Goal: Task Accomplishment & Management: Manage account settings

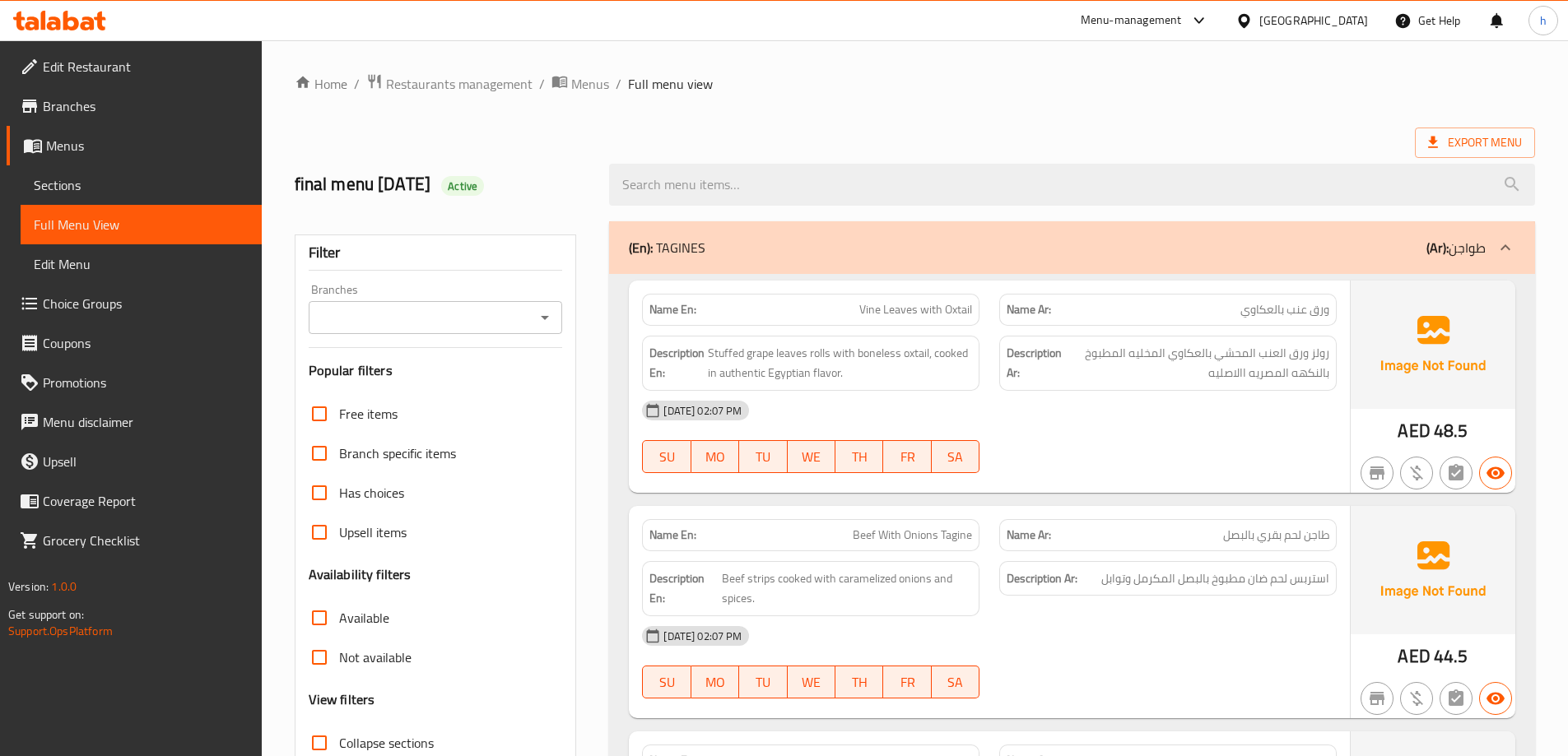
click at [980, 241] on div "(En): TAGINES (Ar): طواجن" at bounding box center [1057, 248] width 857 height 20
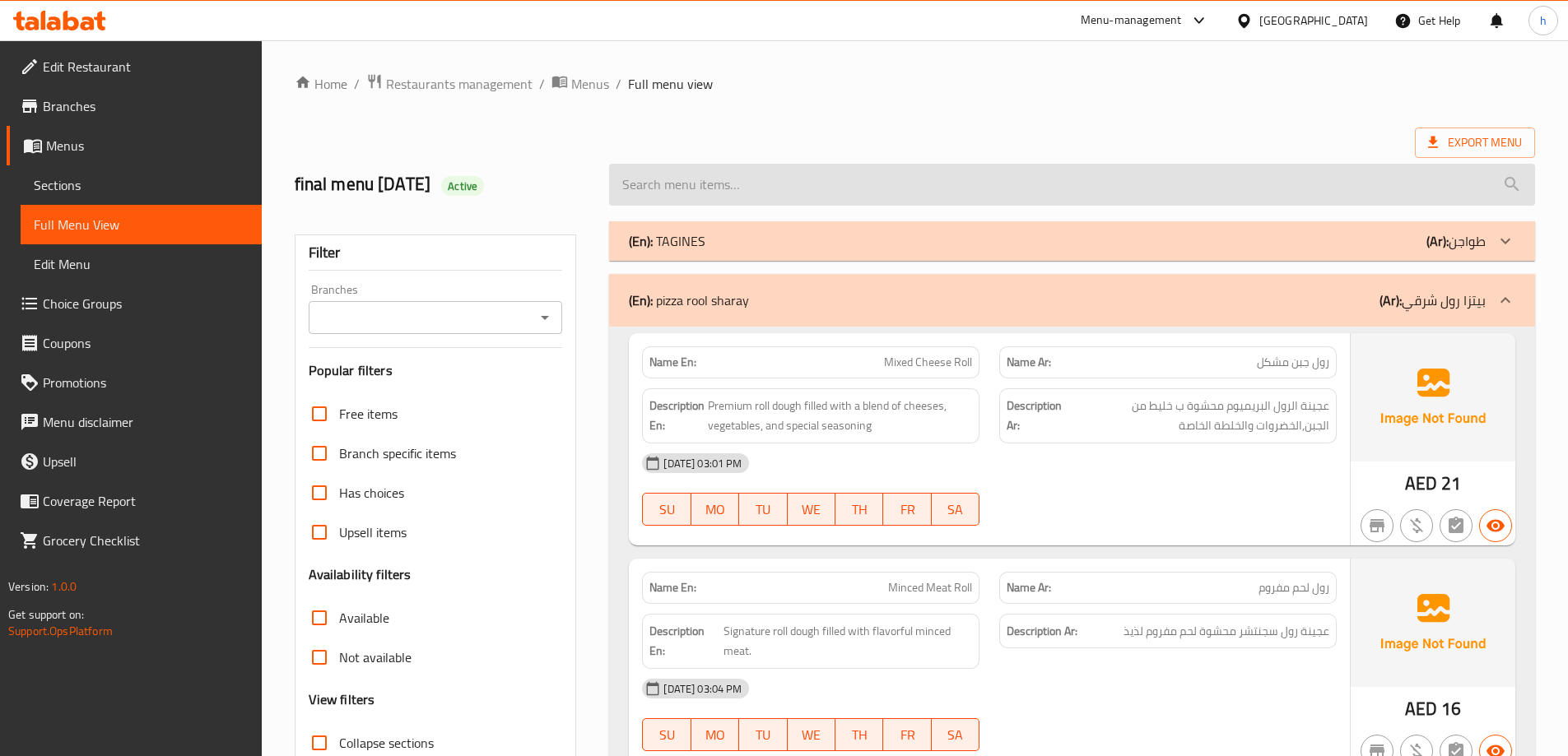
click at [875, 199] on input "search" at bounding box center [1072, 184] width 926 height 42
click at [869, 191] on input "search" at bounding box center [1072, 184] width 926 height 42
paste input "Rak Gourmet Tray"
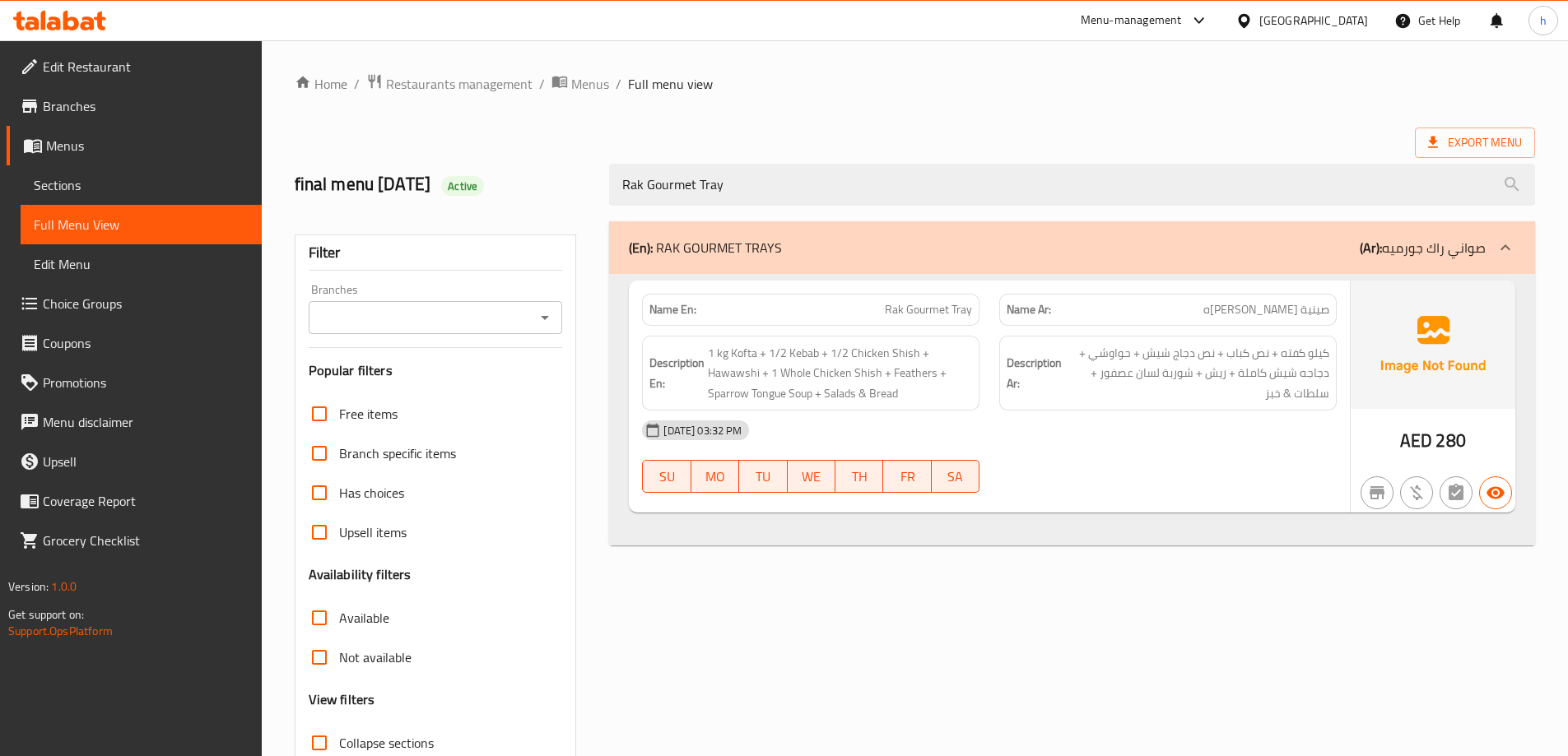
scroll to position [82, 0]
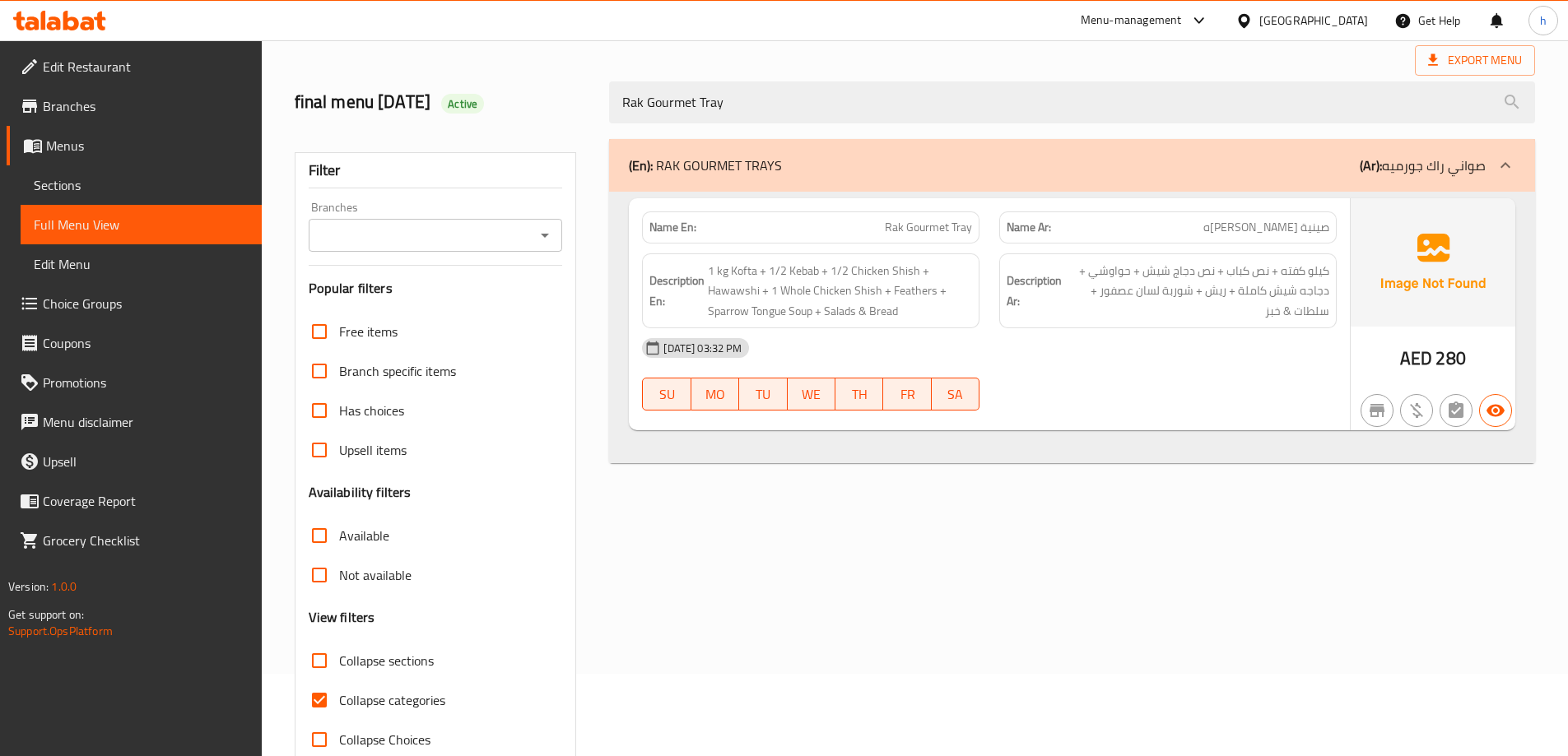
type input "Rak Gourmet Tray"
click at [137, 190] on span "Sections" at bounding box center [141, 185] width 215 height 20
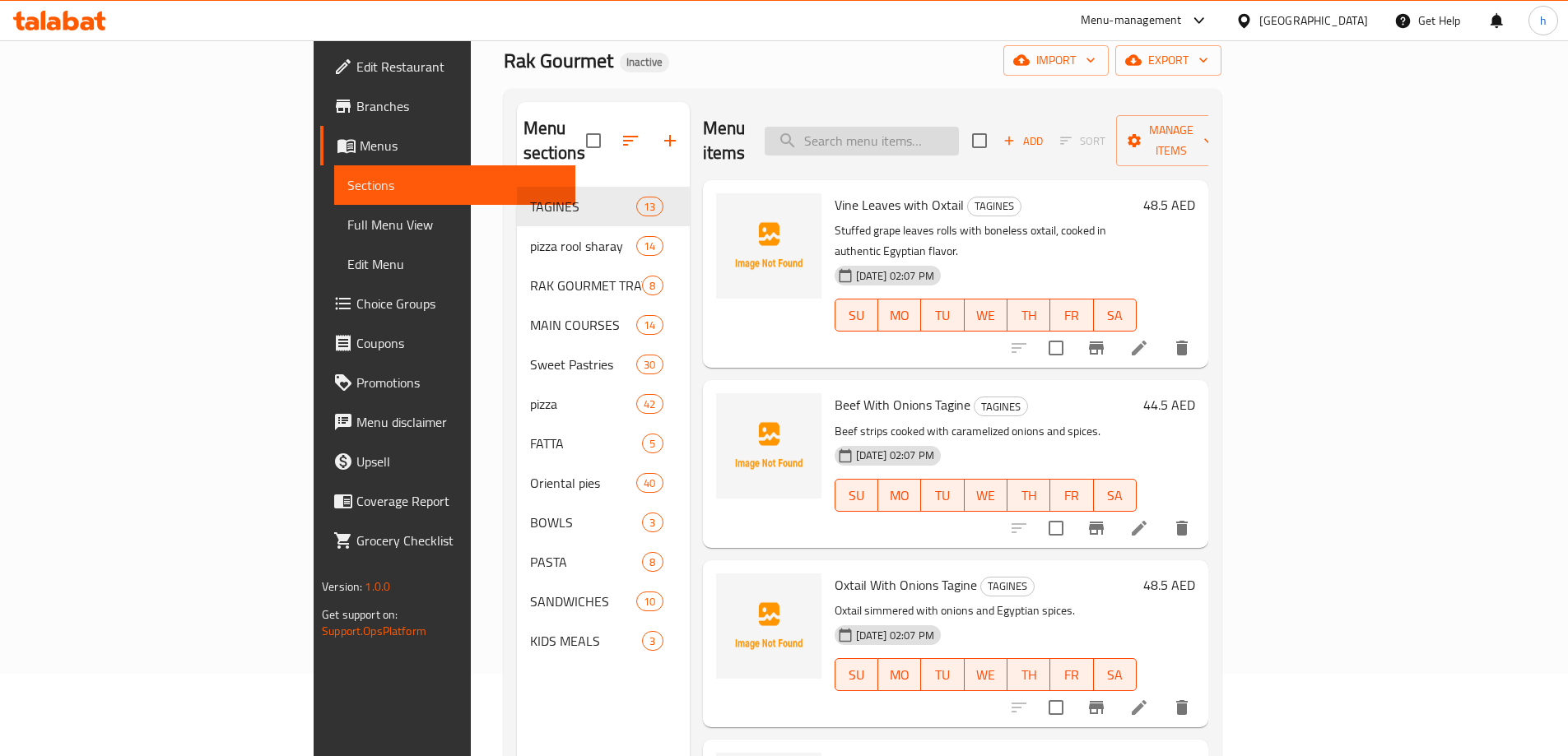
click at [958, 135] on input "search" at bounding box center [862, 141] width 195 height 28
paste input "Rak Gourmet Tray"
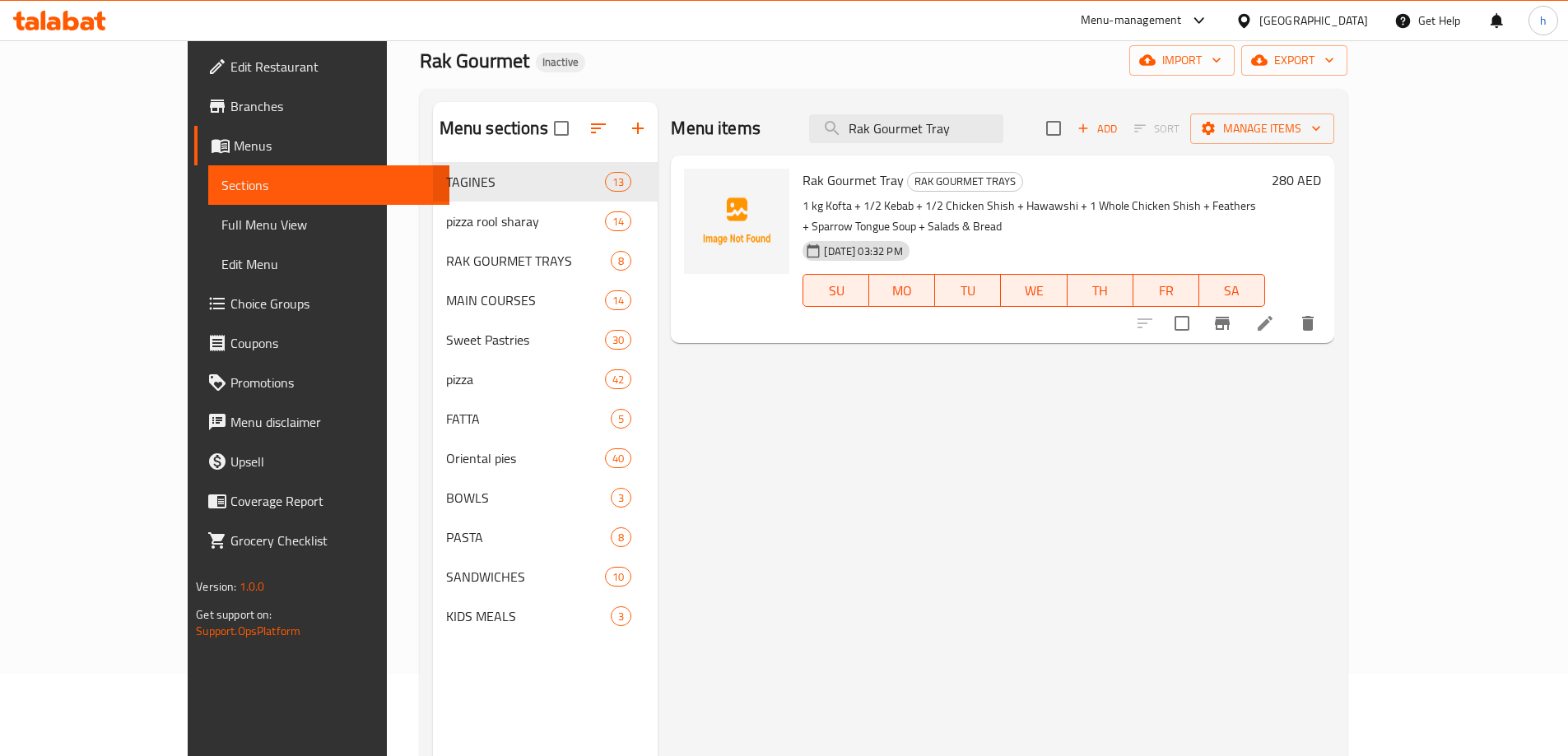
type input "Rak Gourmet Tray"
click at [1272, 316] on icon at bounding box center [1265, 324] width 15 height 15
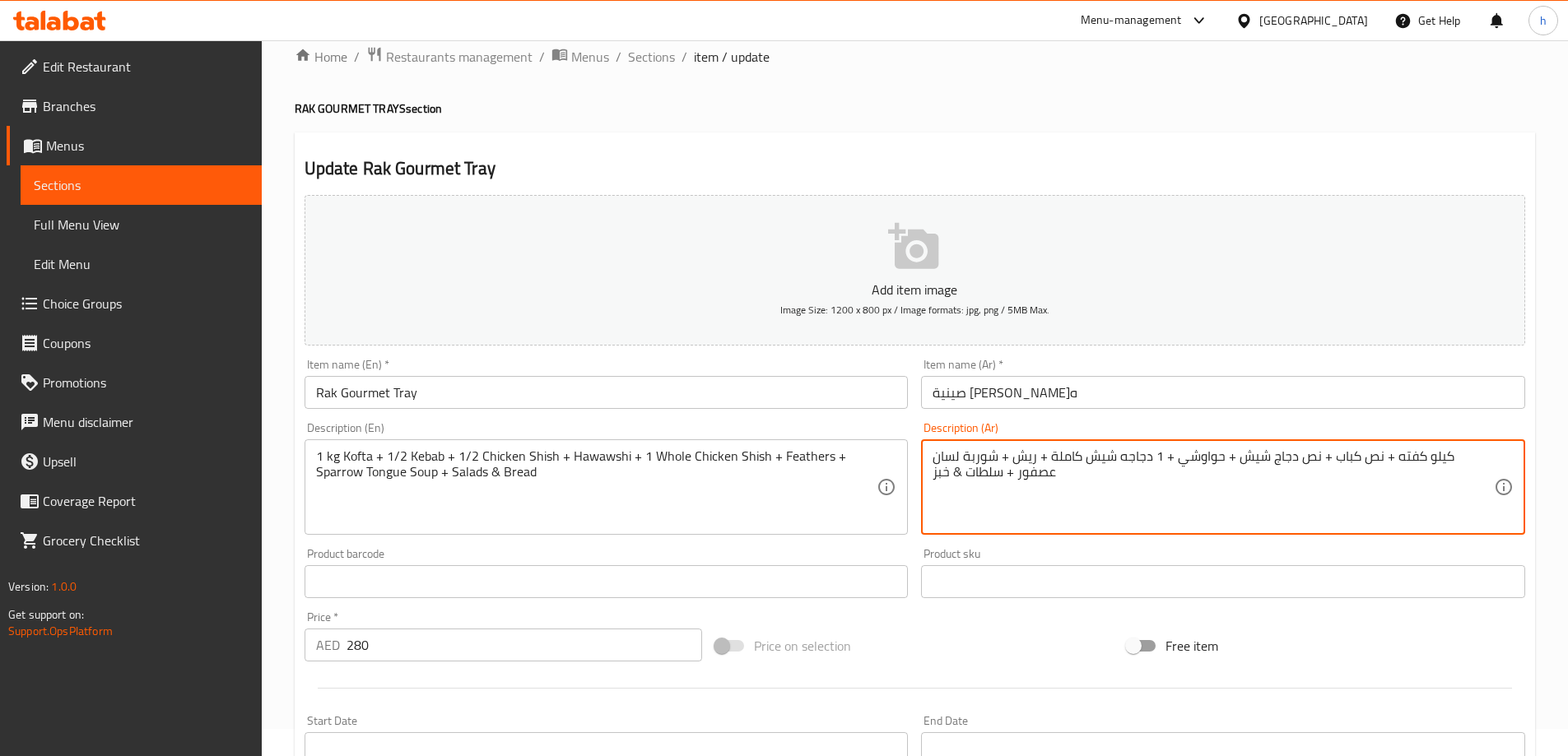
scroll to position [406, 0]
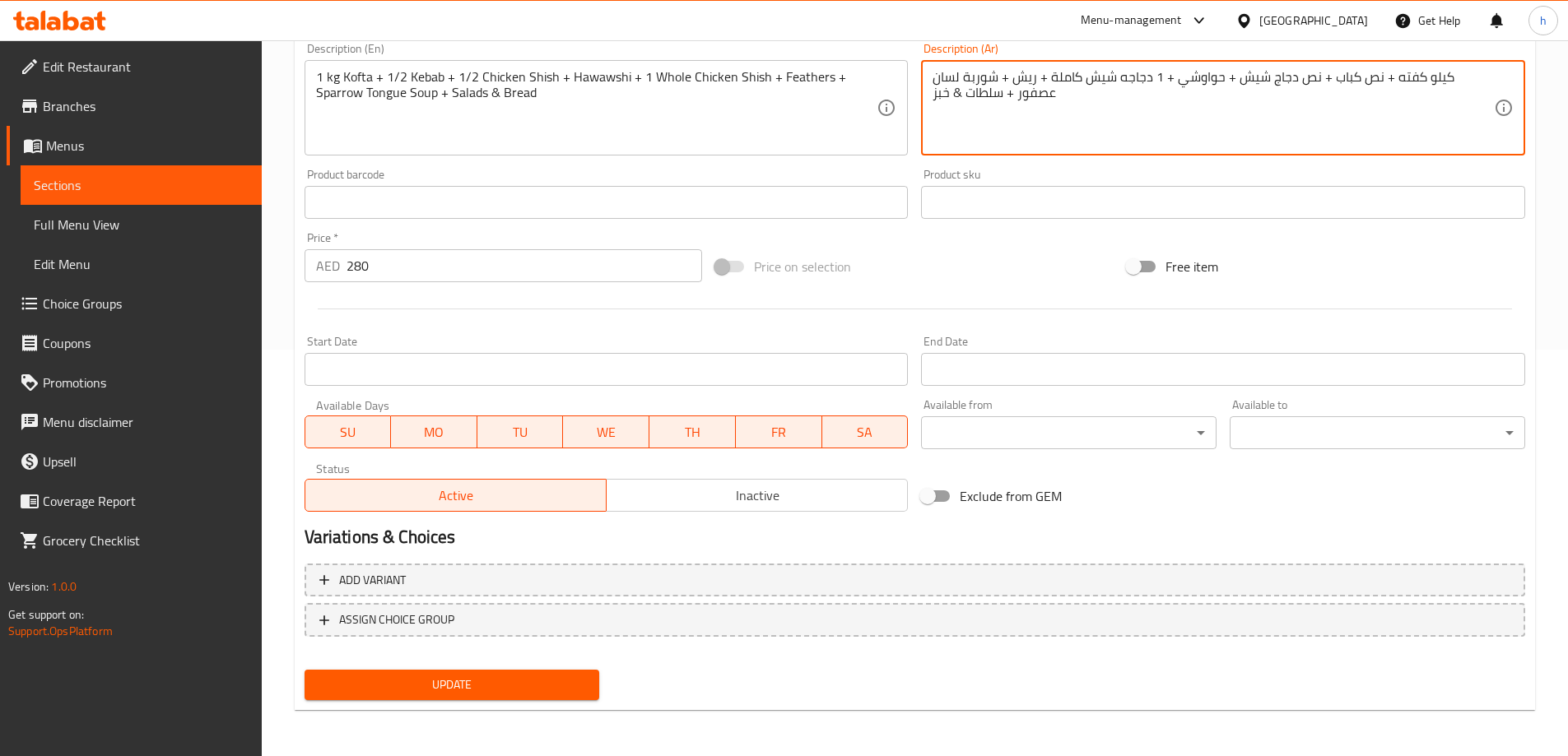
type textarea "كيلو كفته + نص كباب + نص دجاج شيش + حواوشي + 1 دجاجه شيش كاملة + ريش + شوربة لس…"
click at [420, 689] on span "Update" at bounding box center [452, 685] width 269 height 21
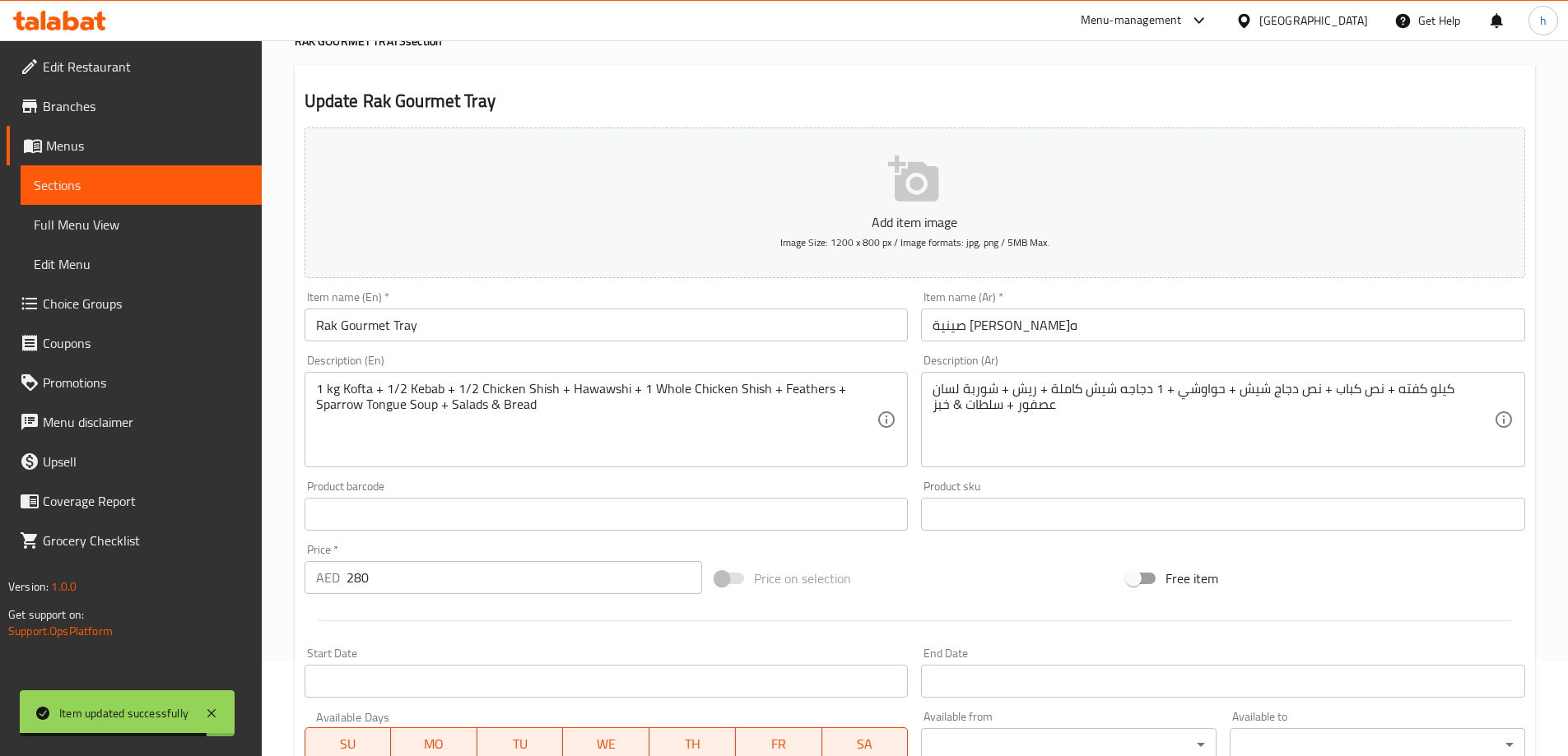
scroll to position [0, 0]
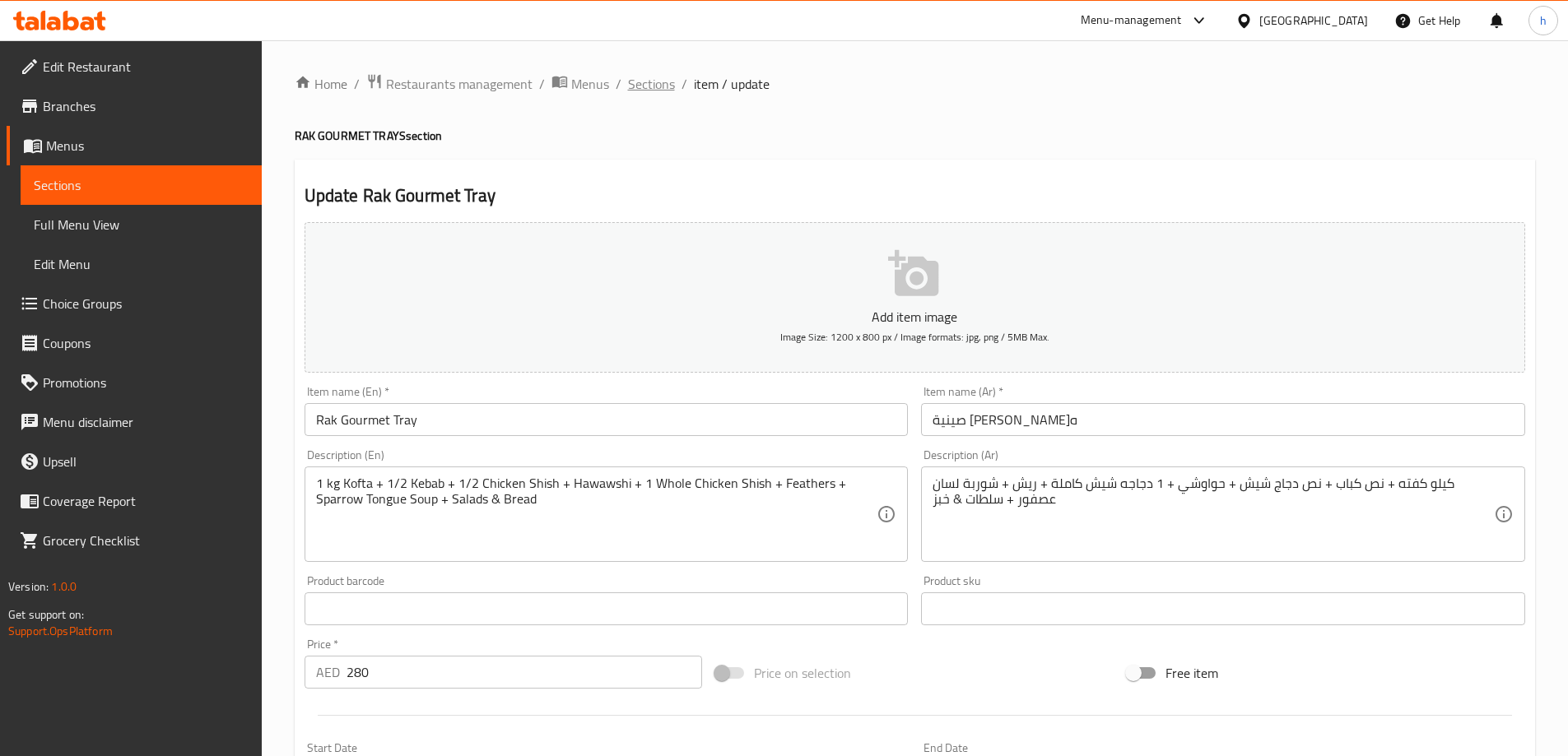
click at [657, 75] on span "Sections" at bounding box center [652, 84] width 47 height 20
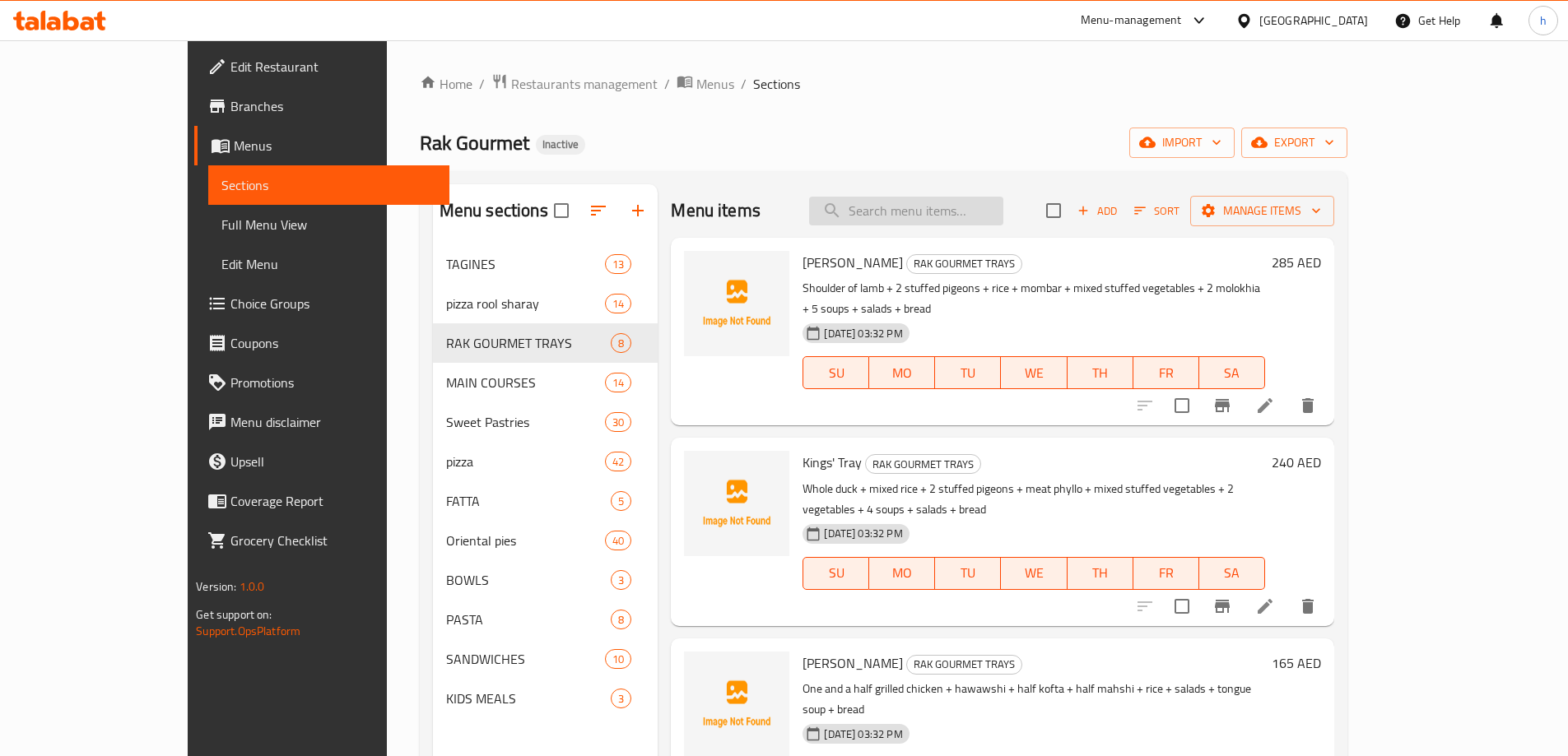
click at [956, 200] on input "search" at bounding box center [906, 211] width 195 height 28
paste input "Lamb Shank Fattah"
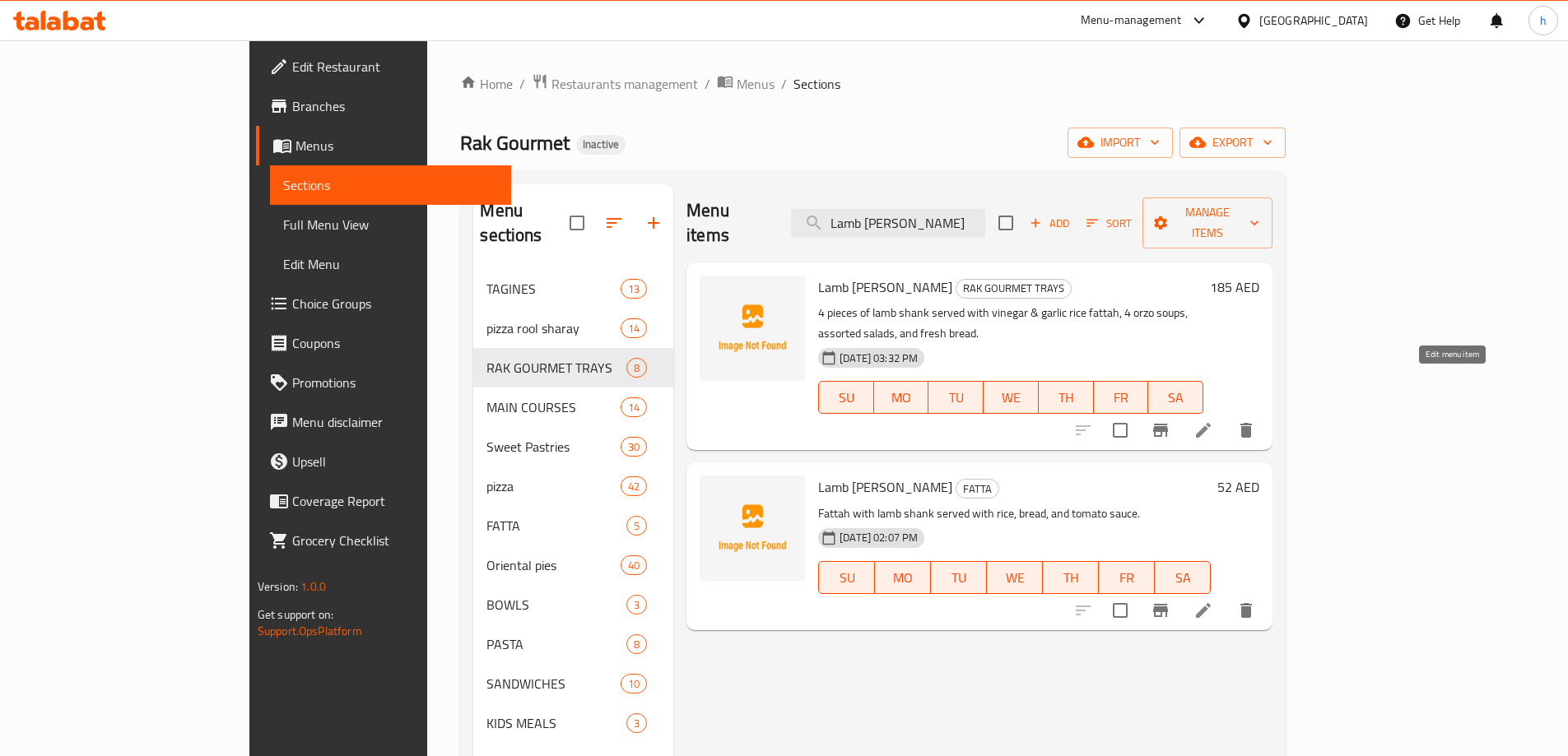
type input "Lamb Shank Fattah"
click at [1213, 421] on icon at bounding box center [1203, 431] width 20 height 20
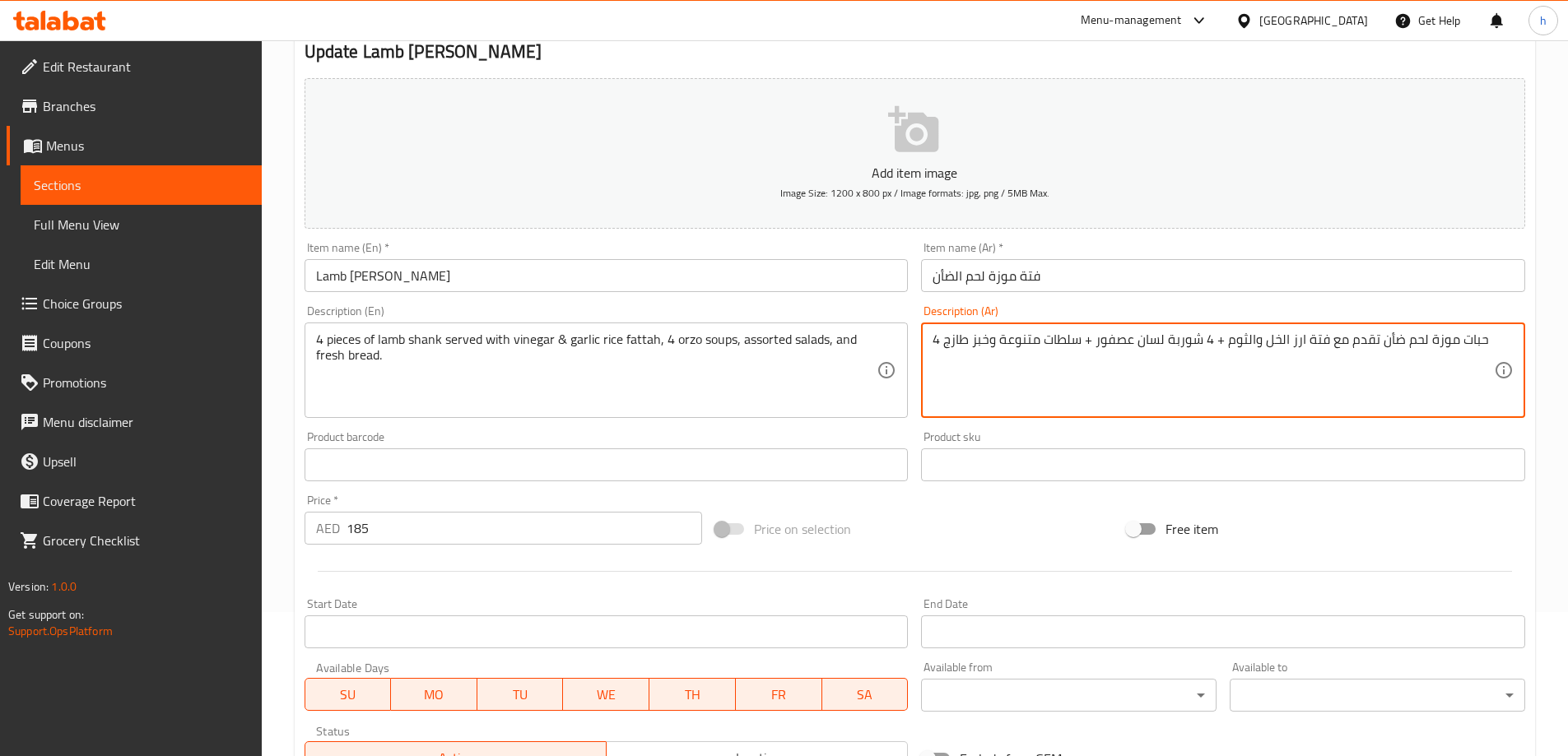
scroll to position [406, 0]
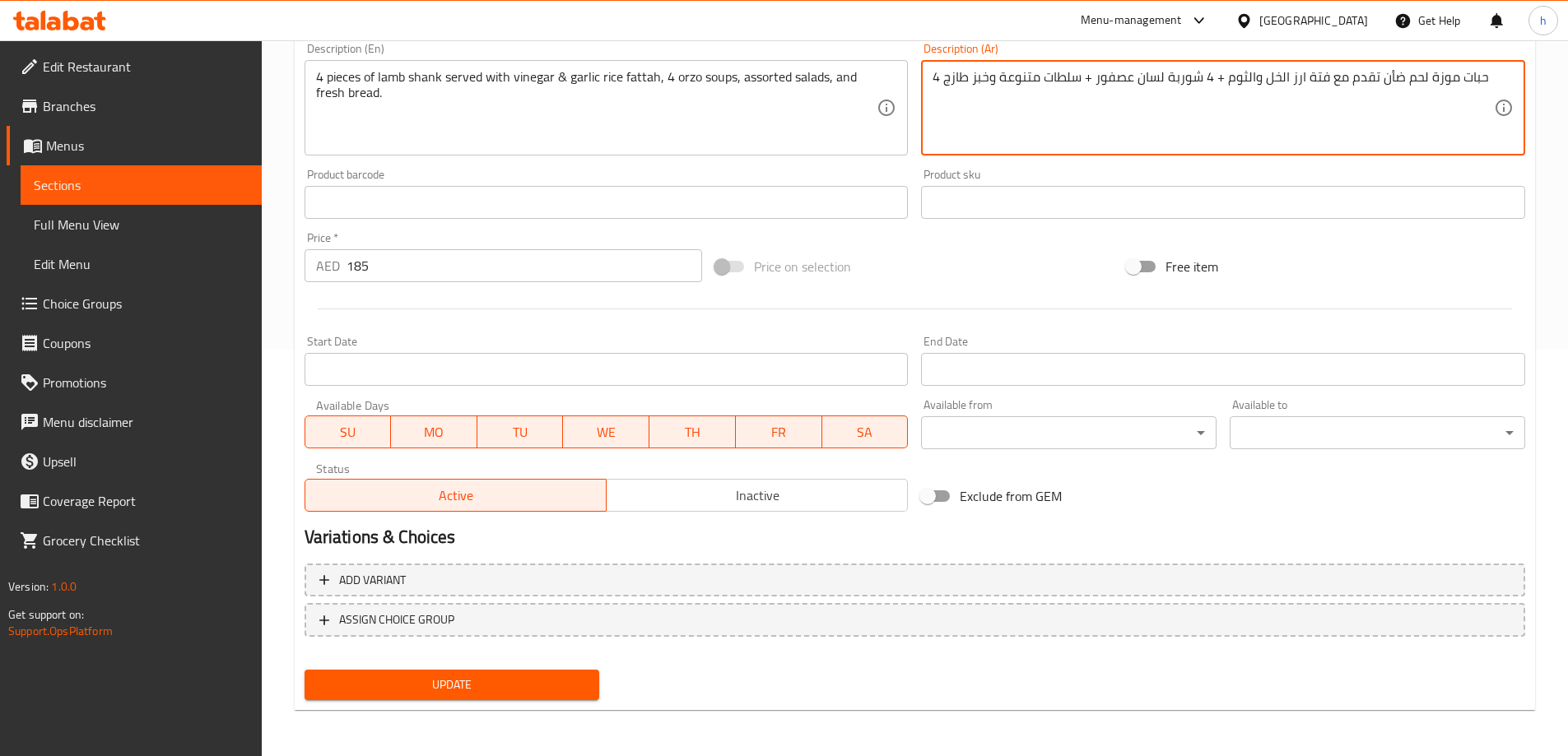
type textarea "4 حبات موزة لحم ضأن تقدم مع فتة ارز الخل والثوم + 4 شوربة لسان عصفور + سلطات مت…"
click at [483, 693] on span "Update" at bounding box center [452, 685] width 269 height 21
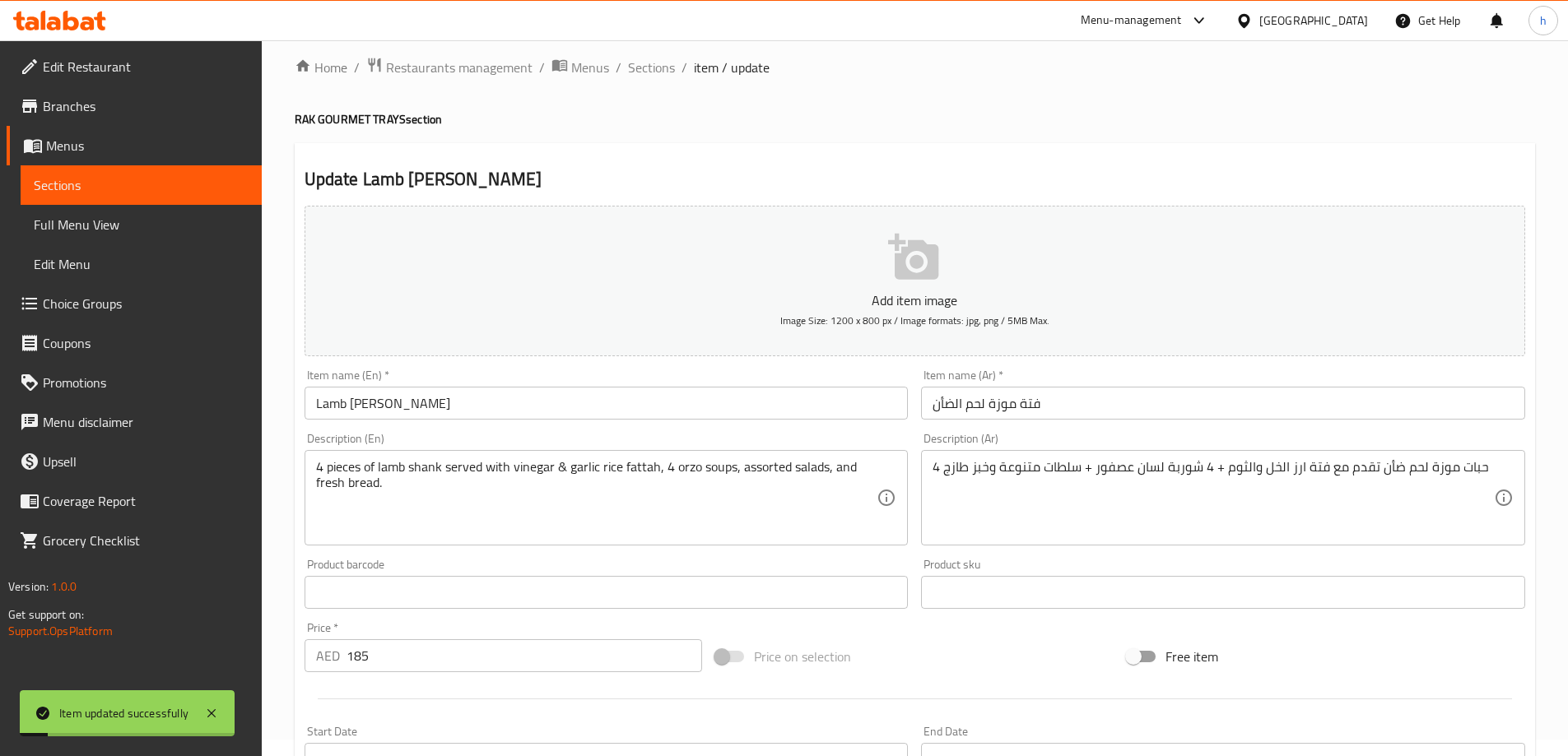
scroll to position [0, 0]
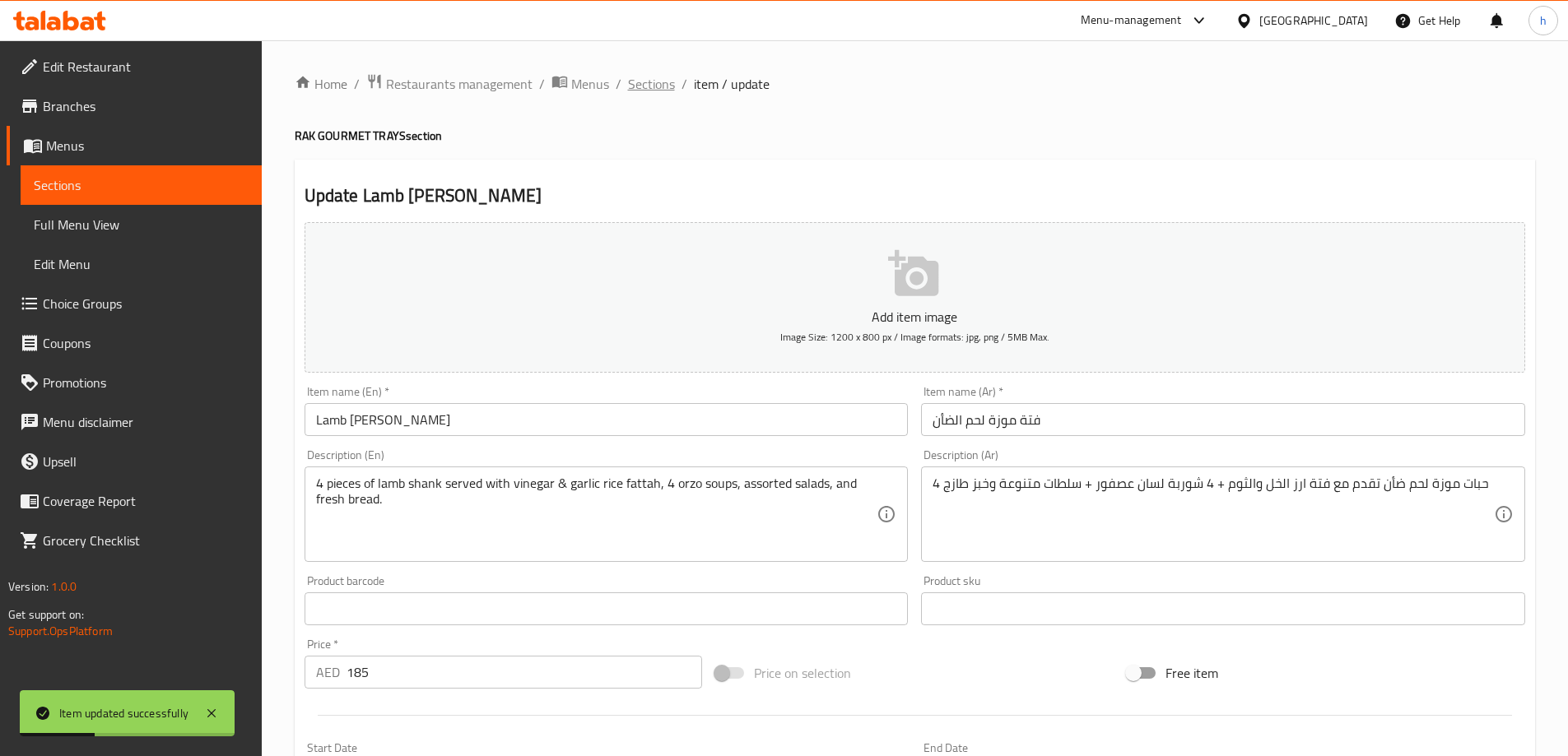
click at [654, 75] on span "Sections" at bounding box center [652, 84] width 47 height 20
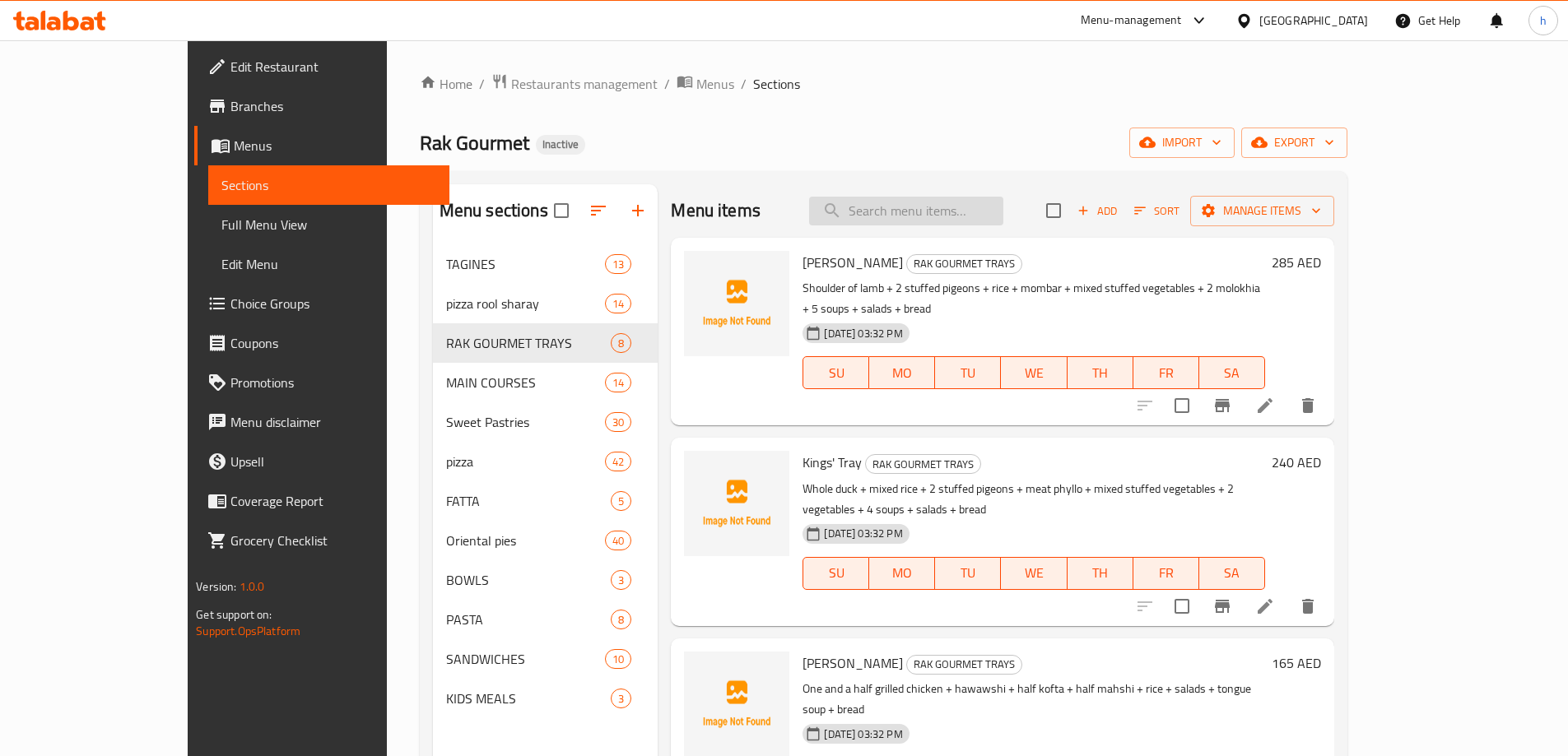
click at [970, 223] on input "search" at bounding box center [906, 211] width 195 height 28
paste input "Large Sujuk Pizza"
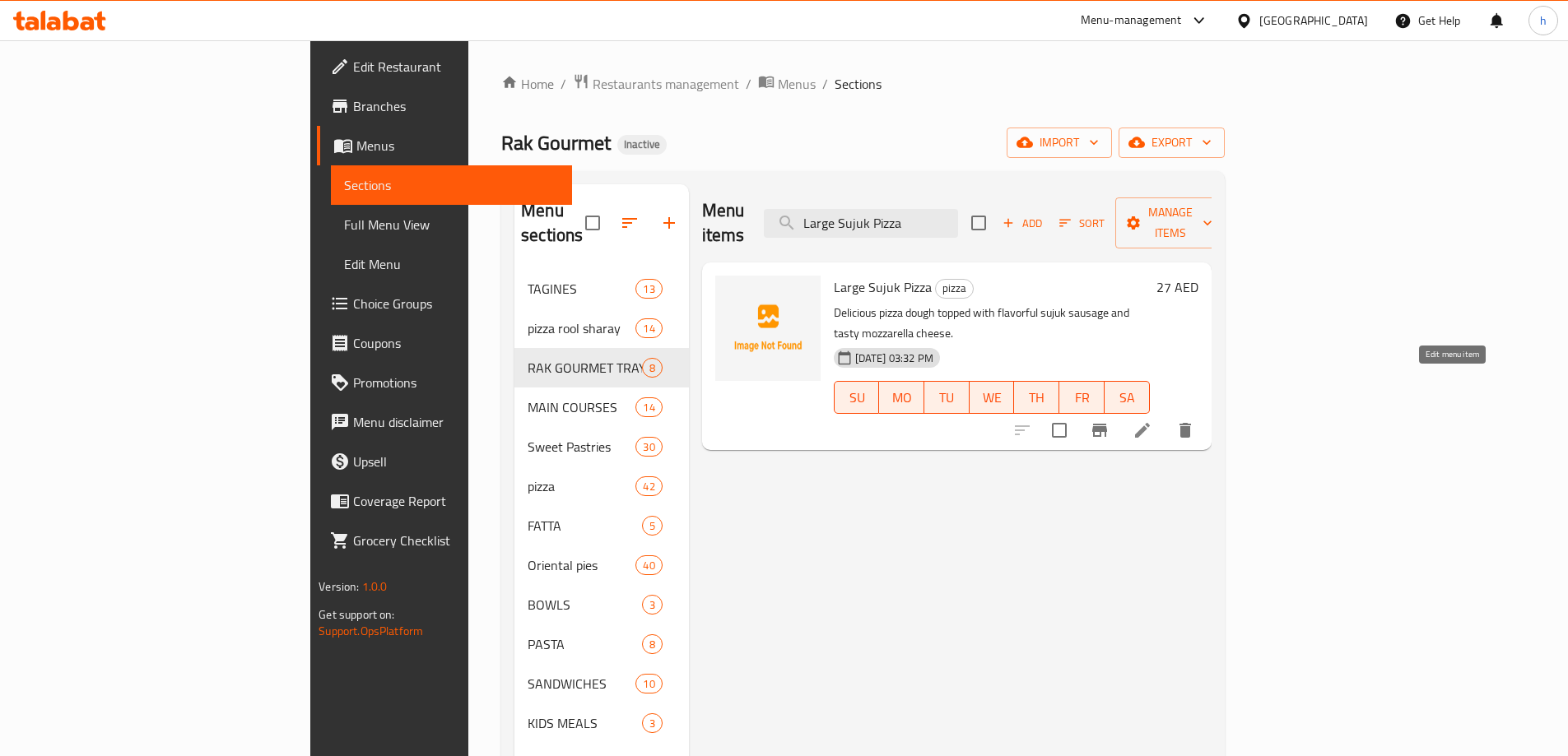
type input "Large Sujuk Pizza"
click at [1152, 421] on icon at bounding box center [1143, 431] width 20 height 20
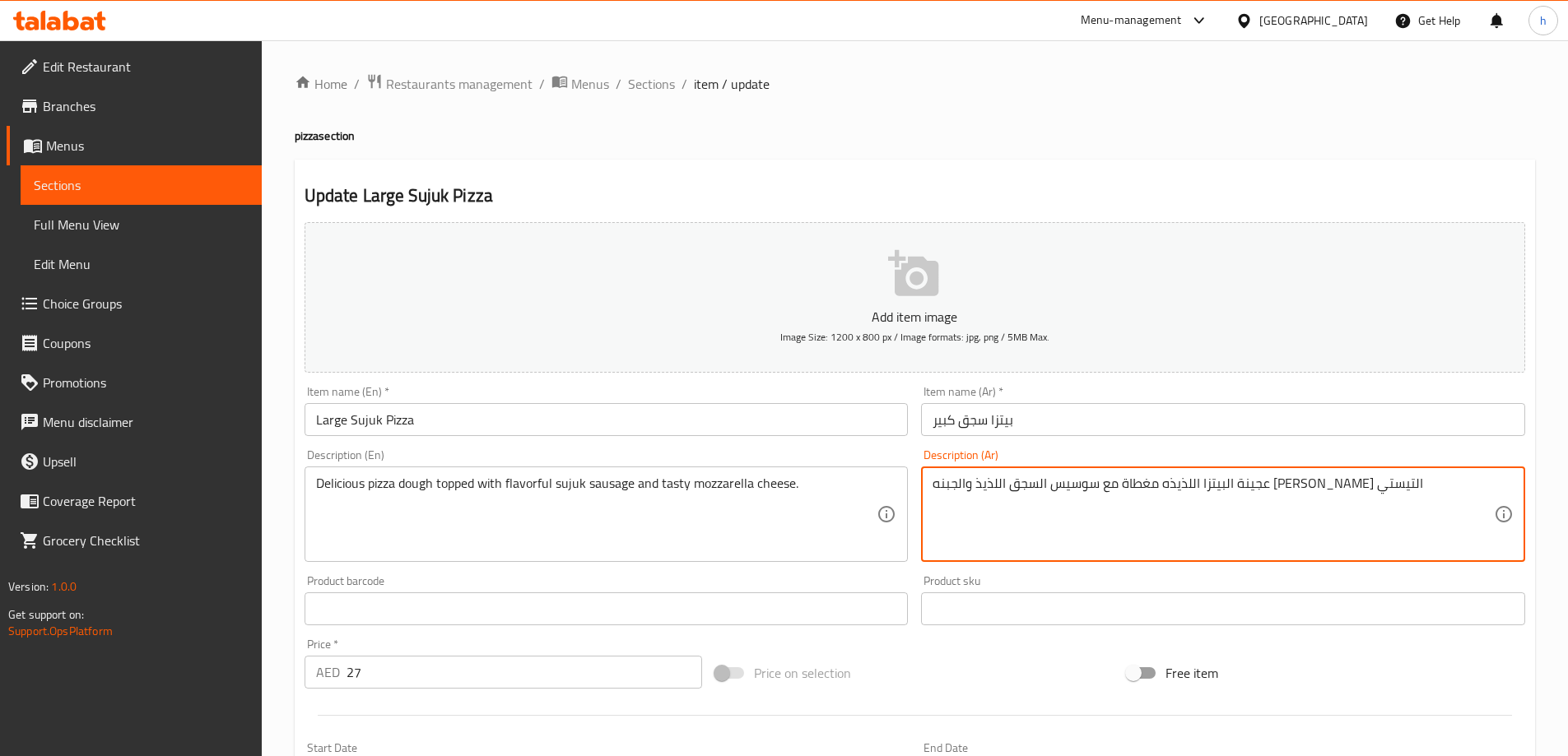
drag, startPoint x: 1140, startPoint y: 486, endPoint x: 1195, endPoint y: 495, distance: 55.7
drag, startPoint x: 1109, startPoint y: 485, endPoint x: 1181, endPoint y: 495, distance: 72.7
click at [1181, 495] on textarea "عجينة البيتزا اللذيذه مغطاة مع سجق النقانق اللذيذ والجبنه الموتزريلا التيستي" at bounding box center [1212, 514] width 561 height 78
type textarea "عجينة البيتزا اللذيذه مغطاة مع سجق النقانق اللذيذ والجبنه الموتزريلا التيستي"
click at [905, 577] on div "Product barcode Product barcode" at bounding box center [606, 600] width 604 height 50
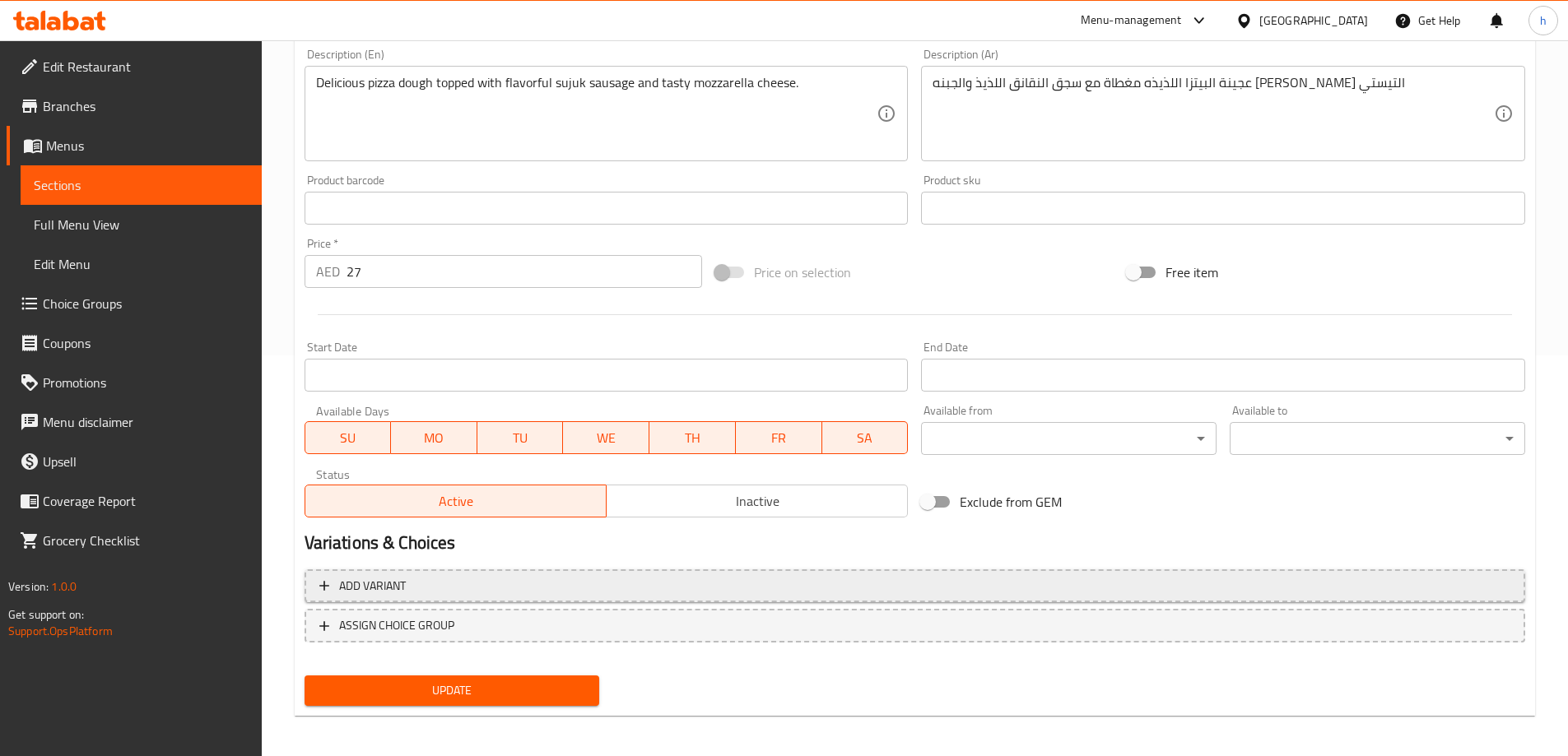
scroll to position [406, 0]
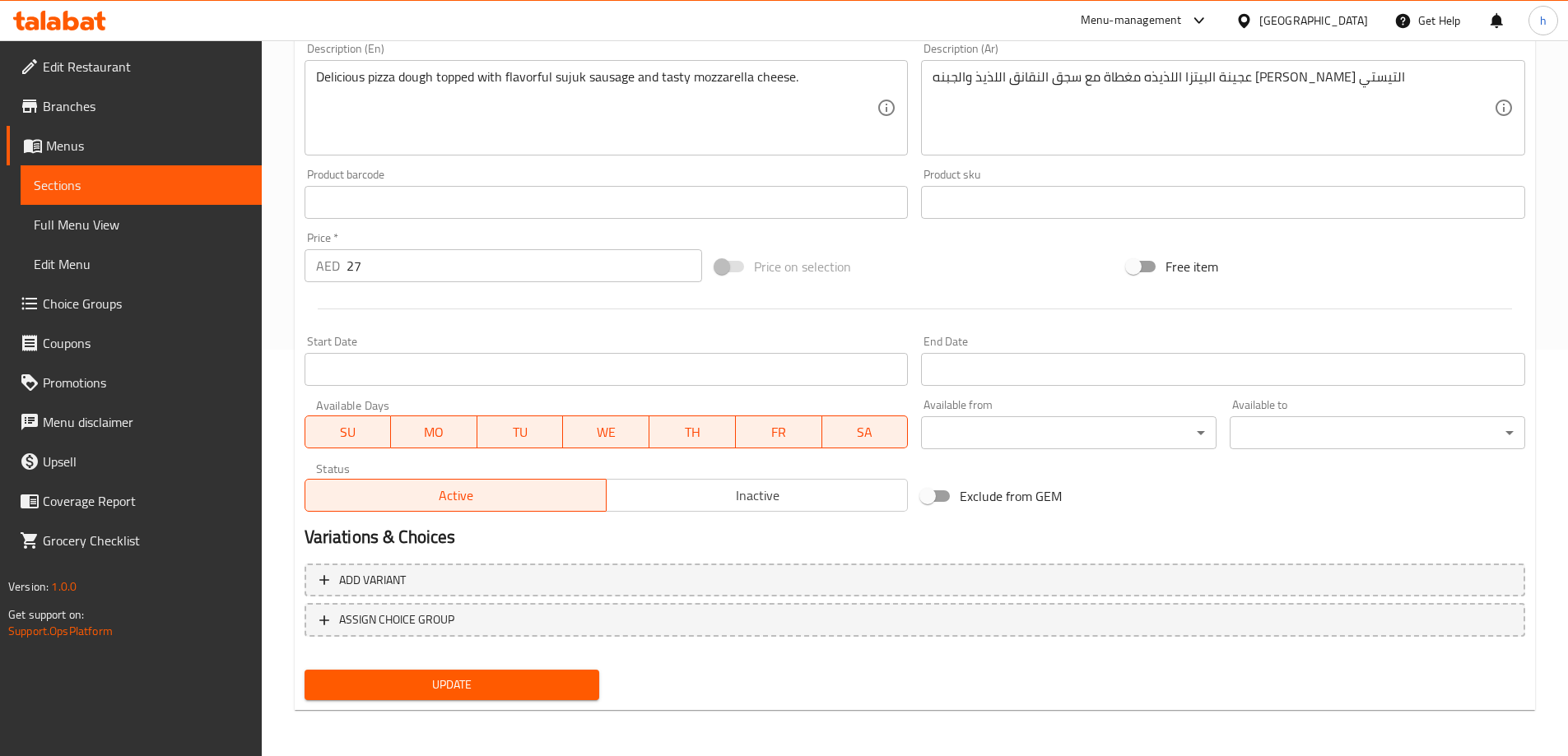
click at [581, 674] on button "Update" at bounding box center [452, 685] width 295 height 30
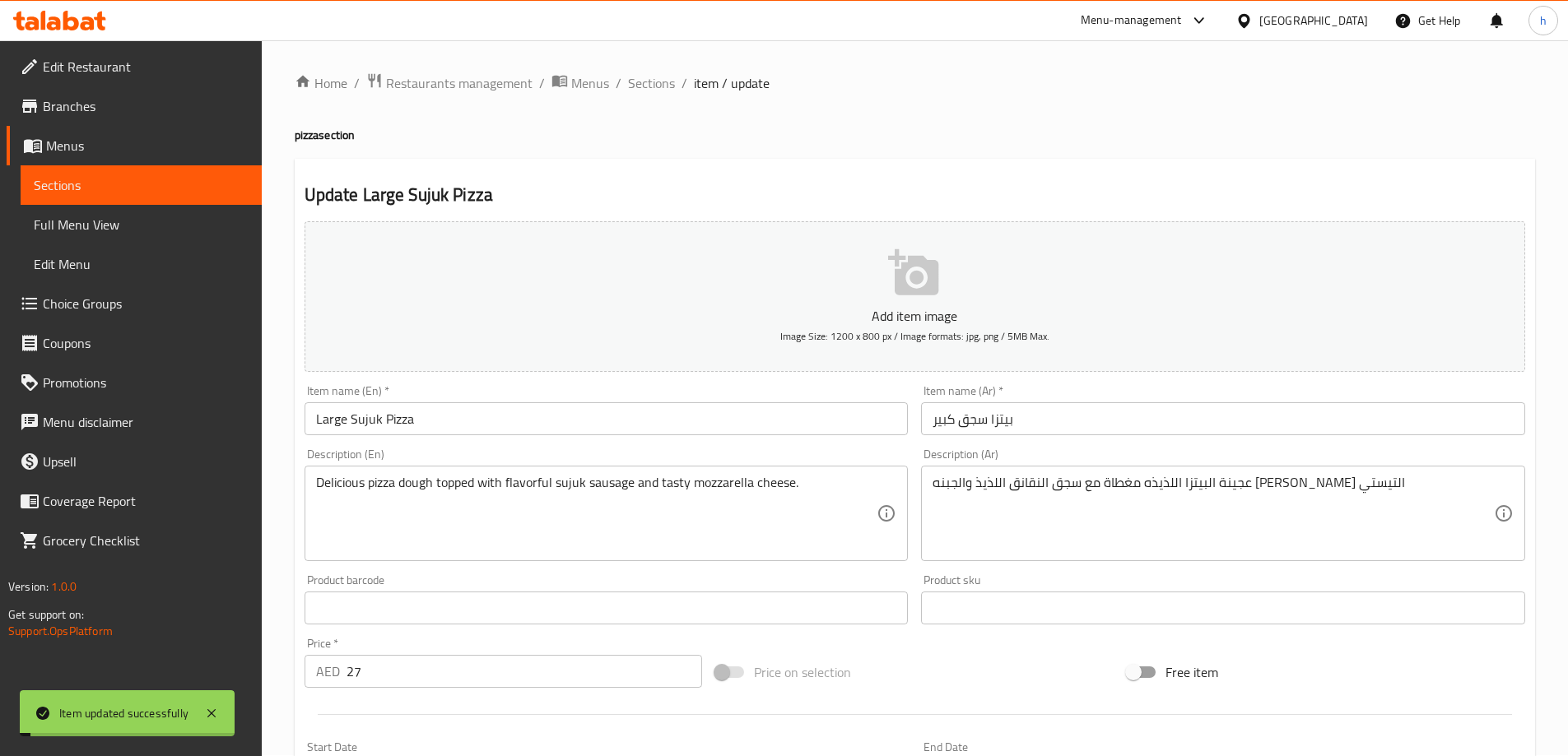
scroll to position [0, 0]
click at [657, 88] on span "Sections" at bounding box center [652, 84] width 47 height 20
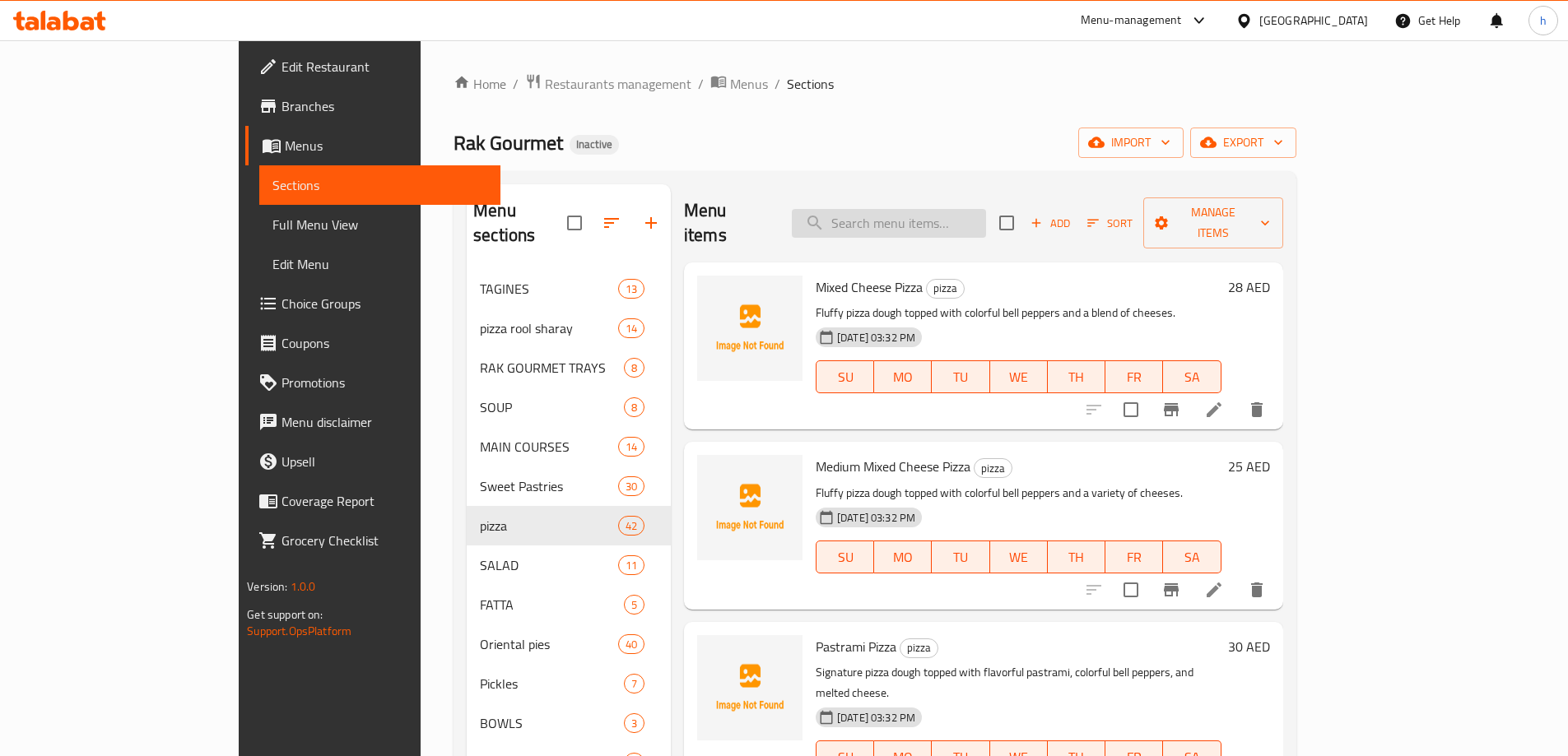
click at [959, 219] on input "search" at bounding box center [889, 223] width 195 height 28
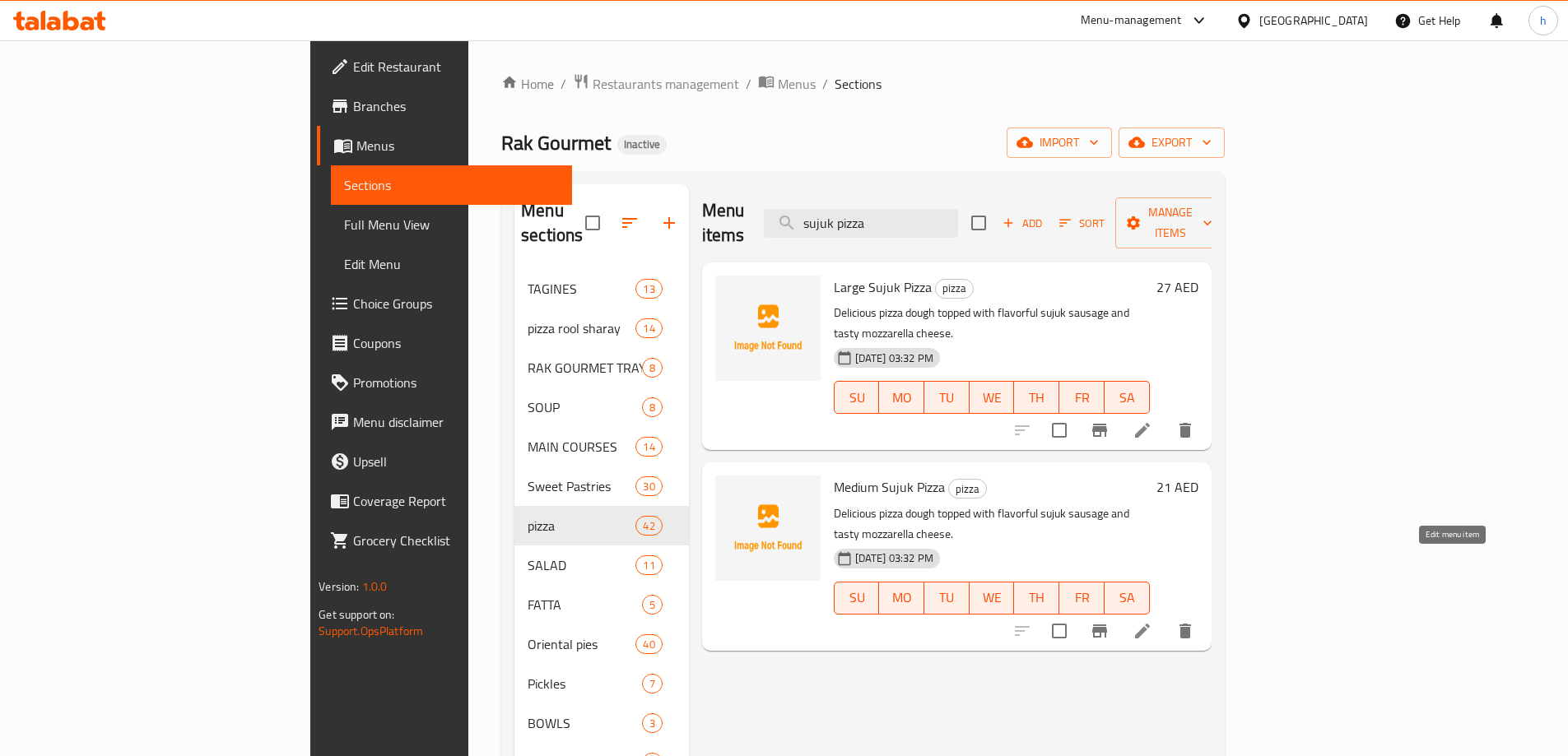
type input "sujuk pizza"
click at [1152, 621] on icon at bounding box center [1143, 631] width 20 height 20
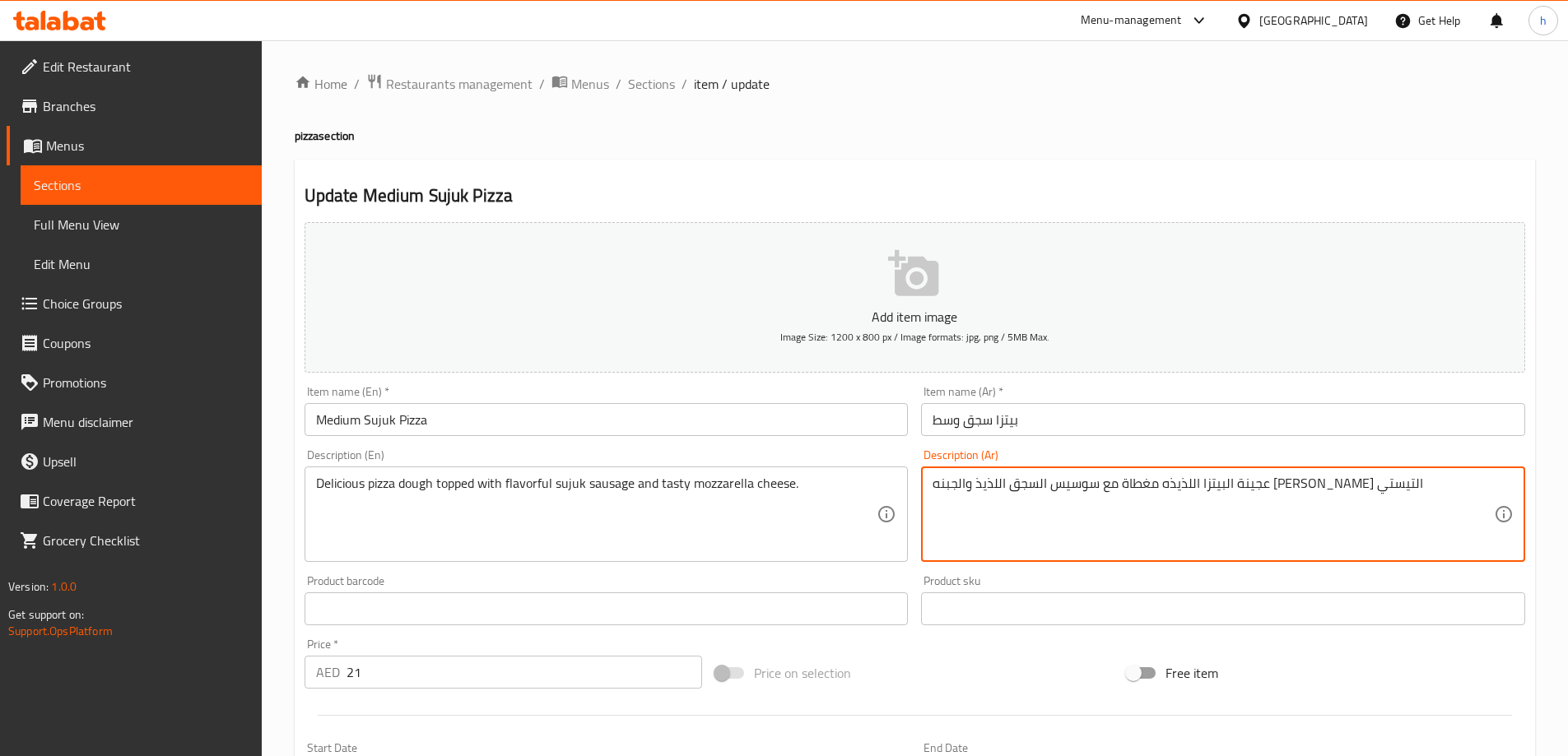
drag, startPoint x: 1138, startPoint y: 484, endPoint x: 1197, endPoint y: 497, distance: 60.4
paste textarea "سجق النقانق"
drag, startPoint x: 1185, startPoint y: 488, endPoint x: 1217, endPoint y: 489, distance: 32.0
click at [1217, 489] on textarea "عجينة البيتزا اللذيذه مغطاة مع سجق سجق النقانق اللذيذ والجبنه الموتزريلا التيستي" at bounding box center [1212, 514] width 561 height 78
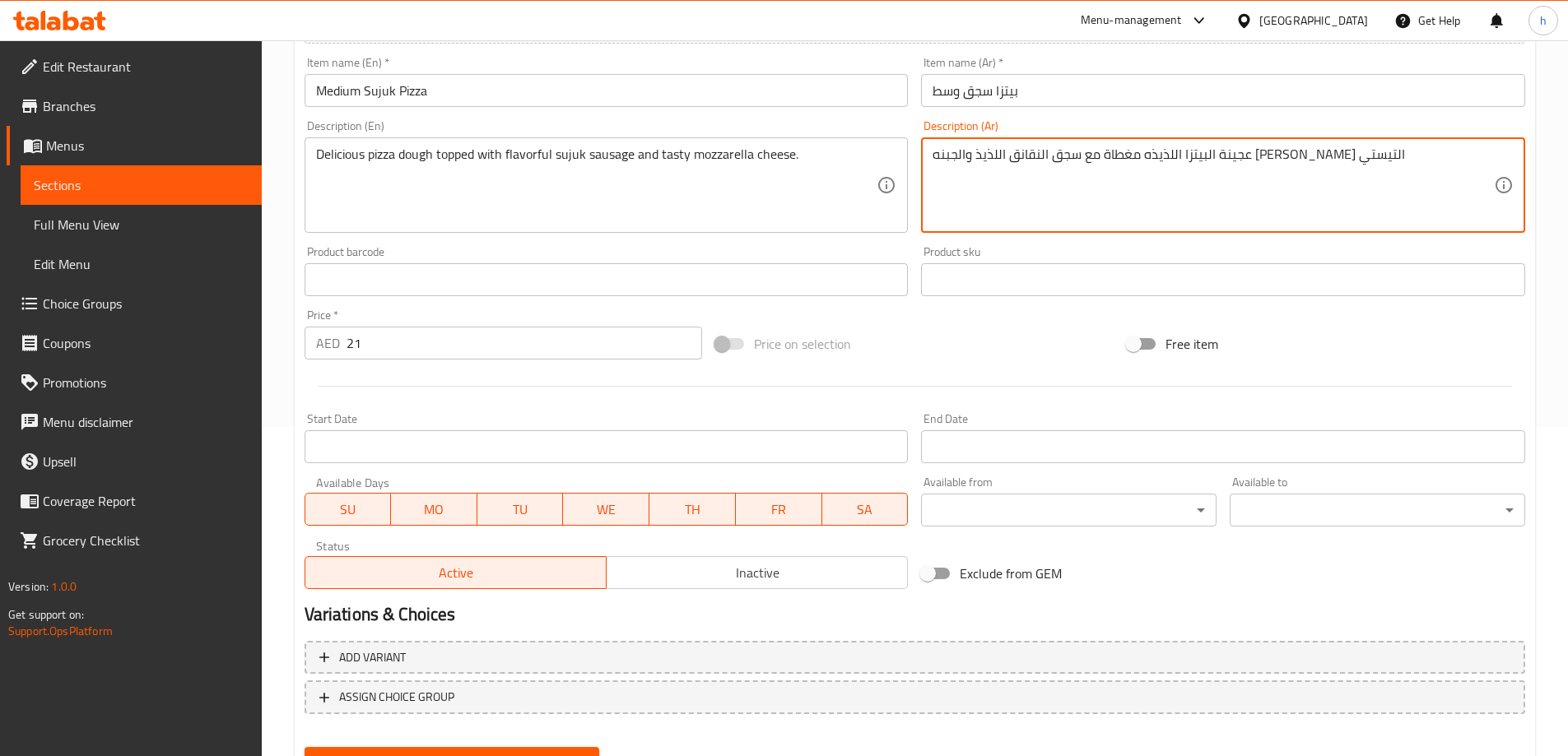
scroll to position [406, 0]
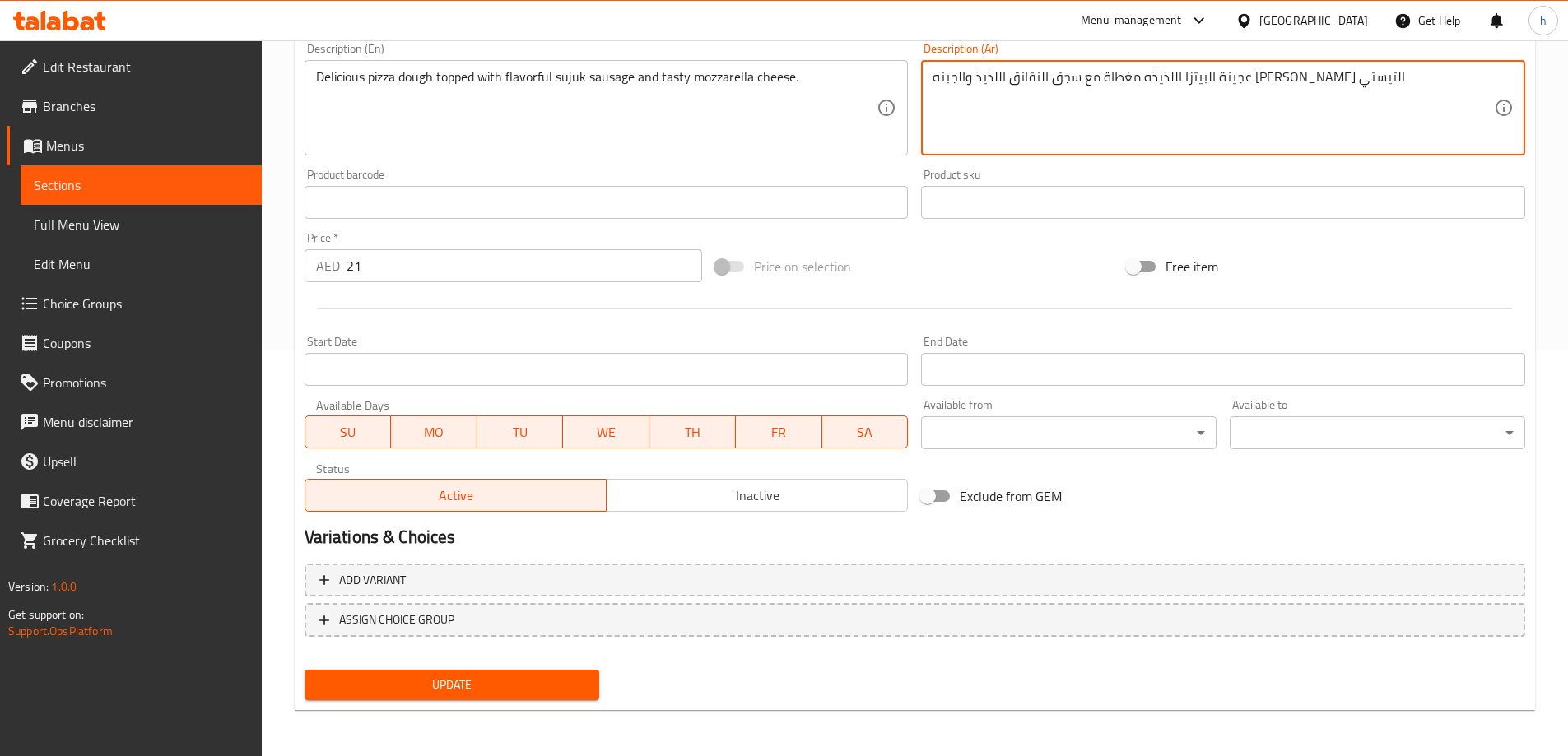
type textarea "عجينة البيتزا اللذيذه مغطاة مع سجق النقانق اللذيذ والجبنه الموتزريلا التيستي"
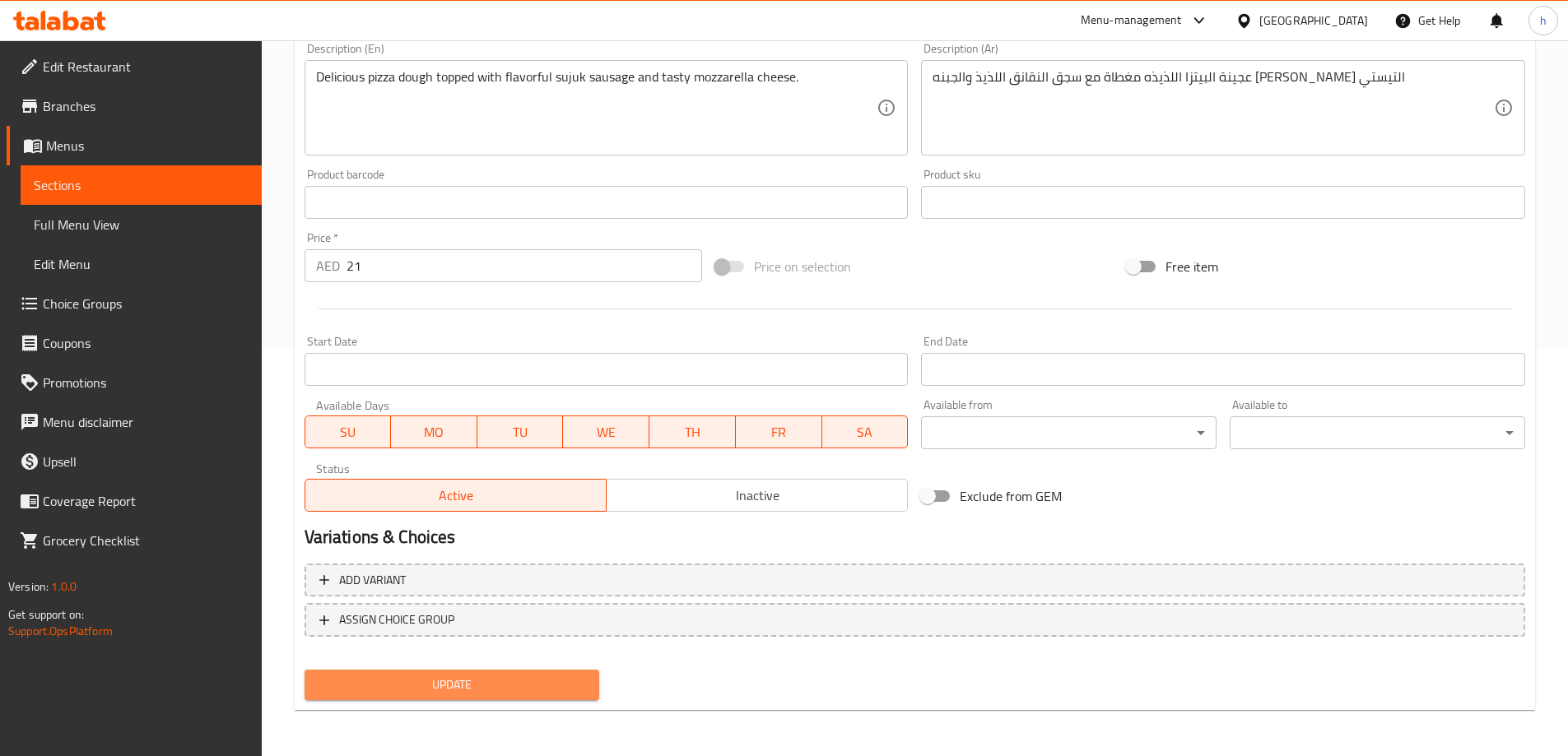
click at [493, 672] on button "Update" at bounding box center [452, 685] width 295 height 30
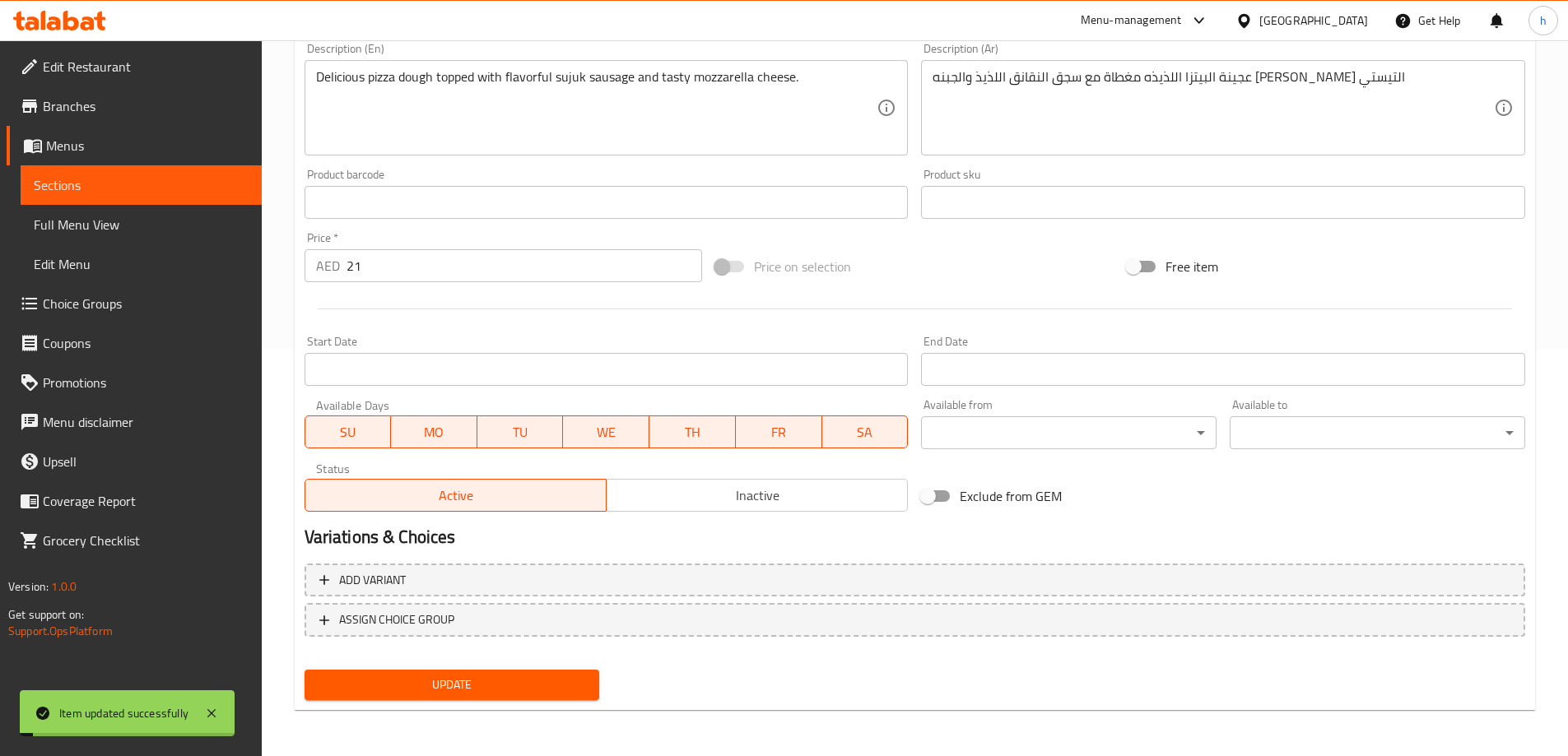
scroll to position [0, 0]
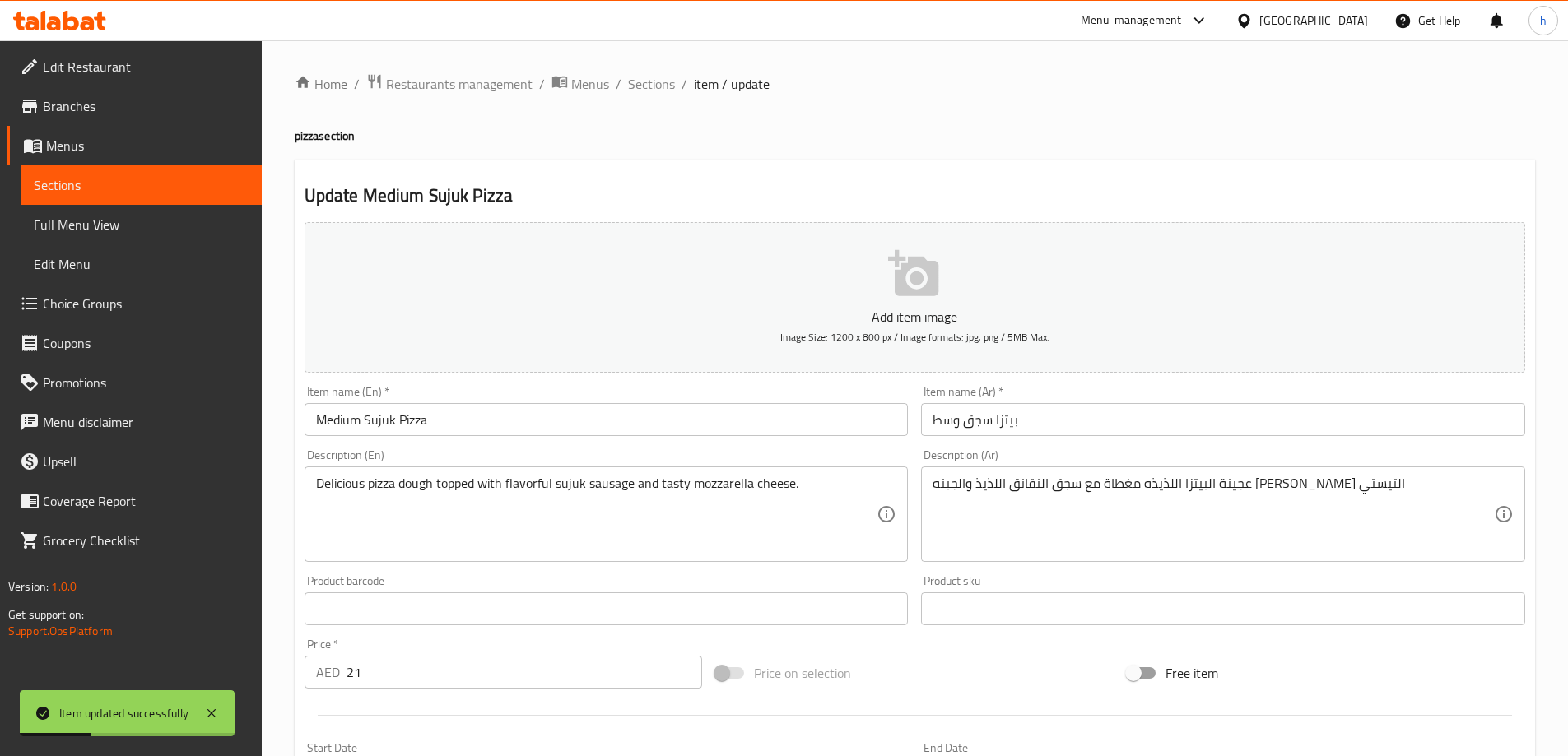
click at [651, 87] on span "Sections" at bounding box center [652, 84] width 47 height 20
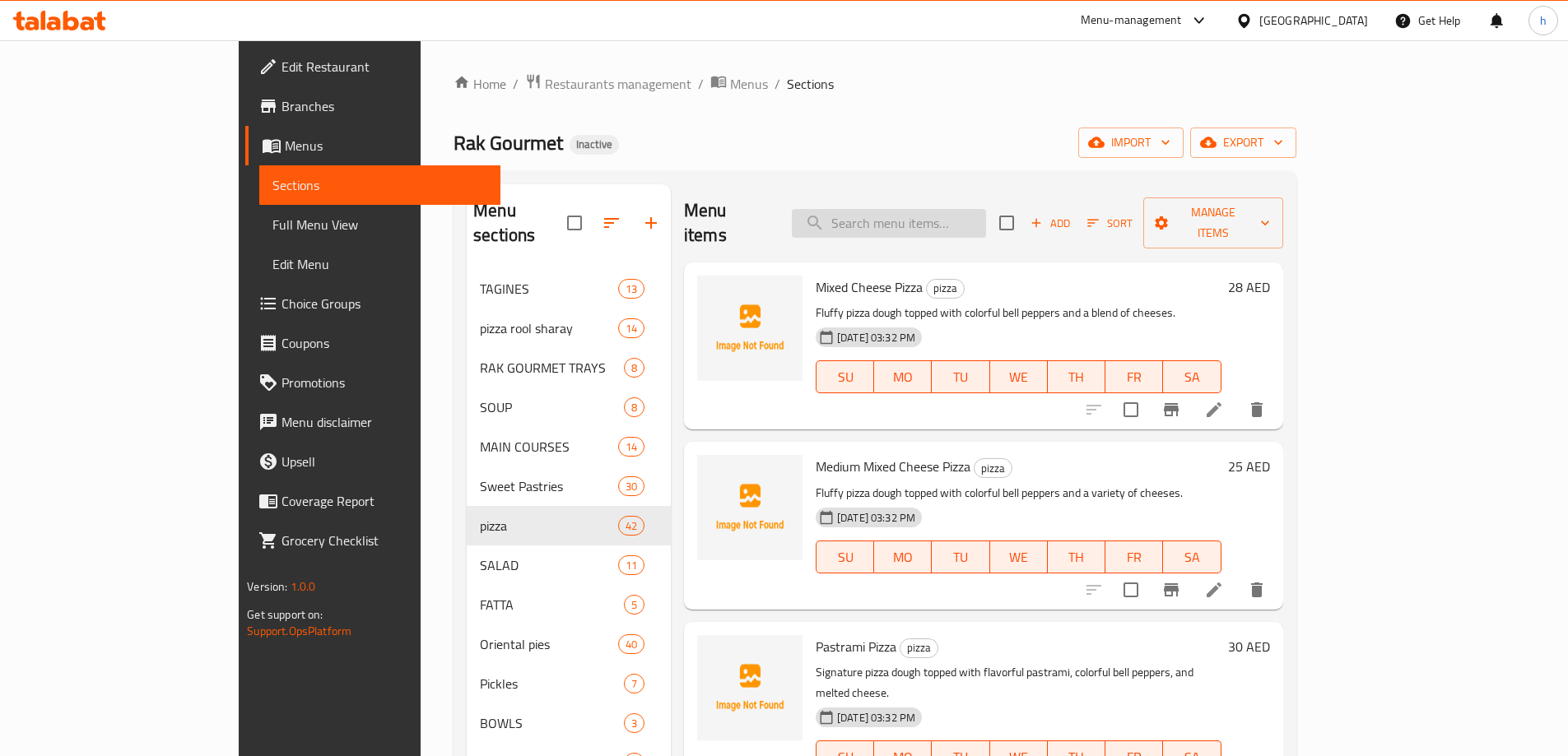
click at [978, 209] on input "search" at bounding box center [889, 223] width 195 height 28
paste input "Large Tuna Pie"
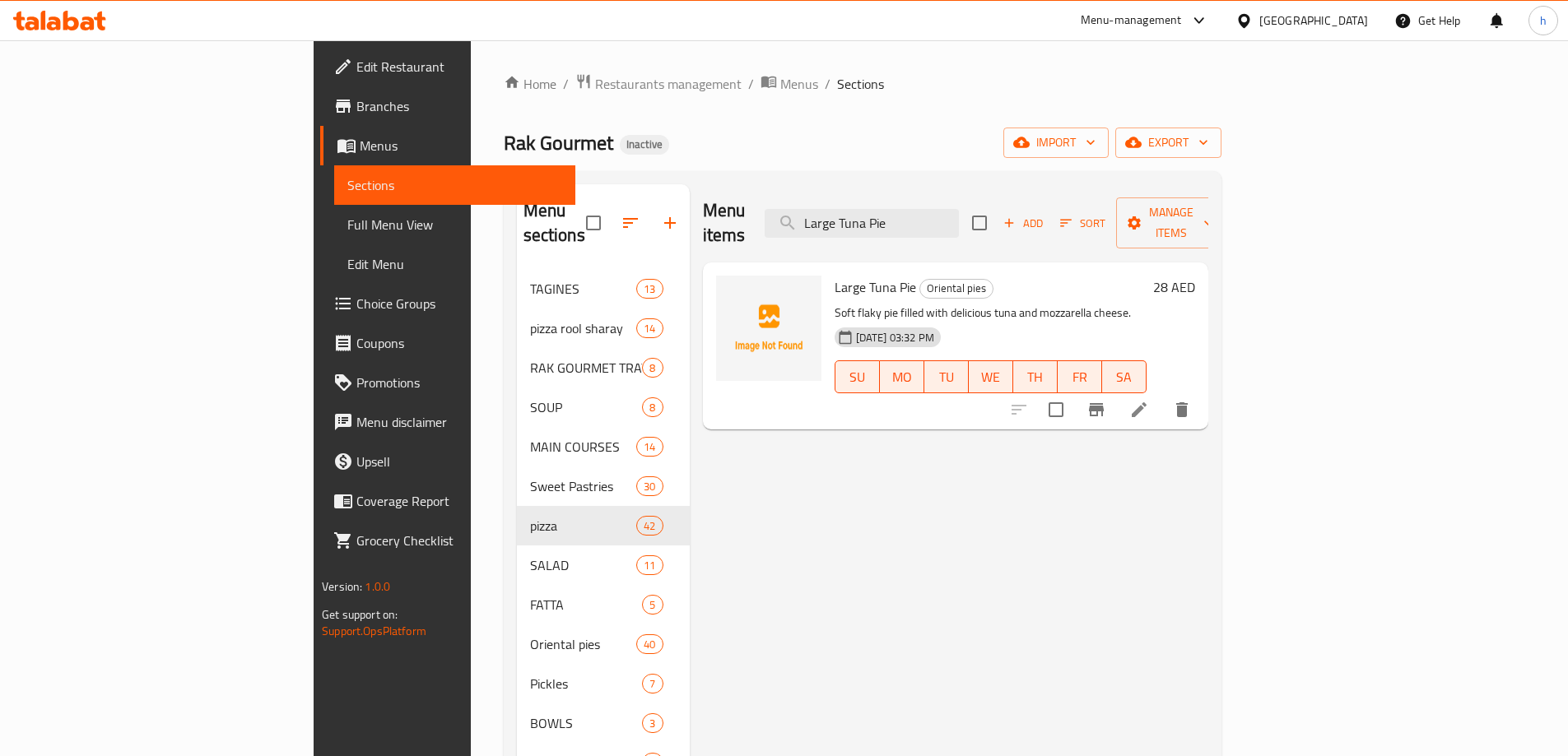
type input "Large Tuna Pie"
click at [1149, 400] on icon at bounding box center [1140, 410] width 20 height 20
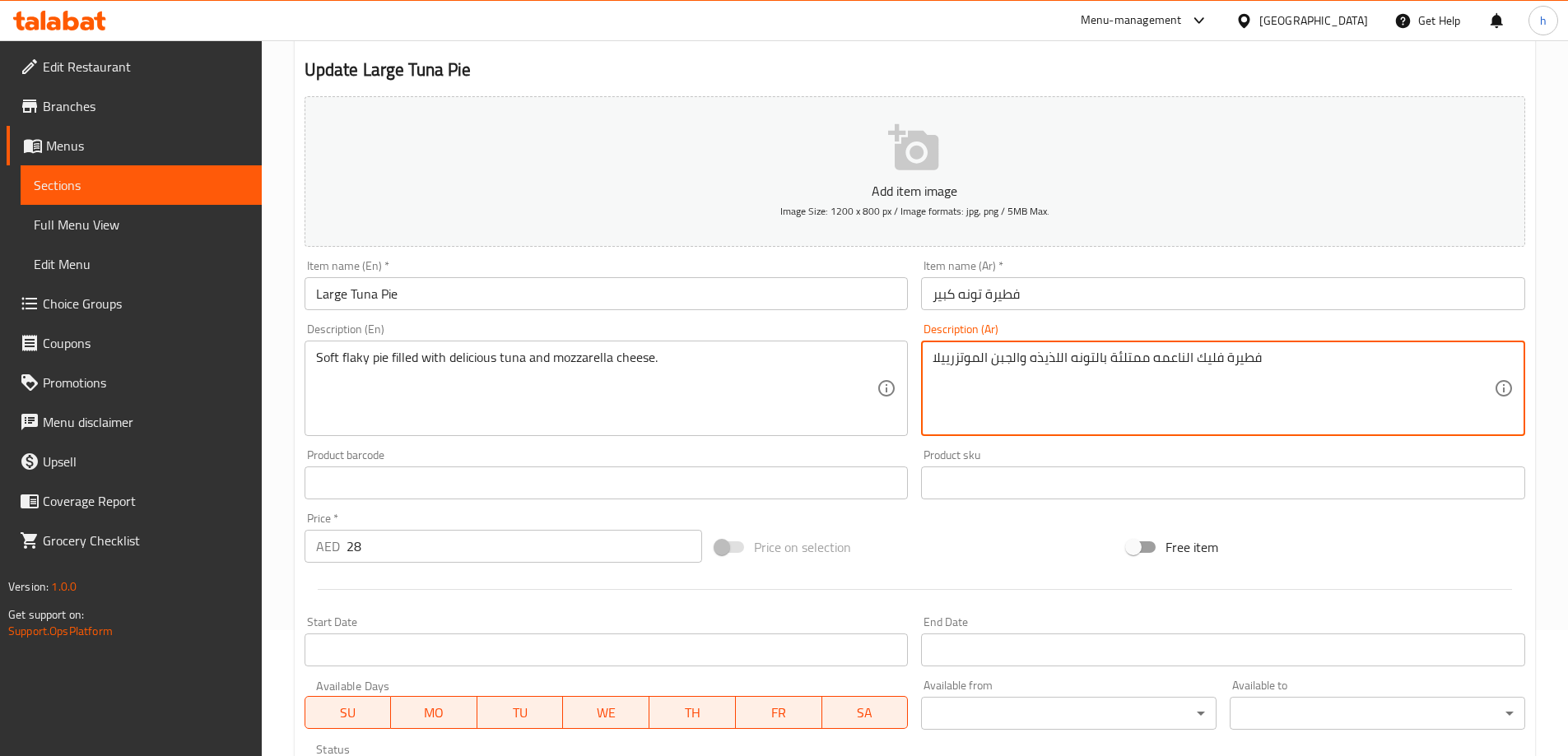
scroll to position [406, 0]
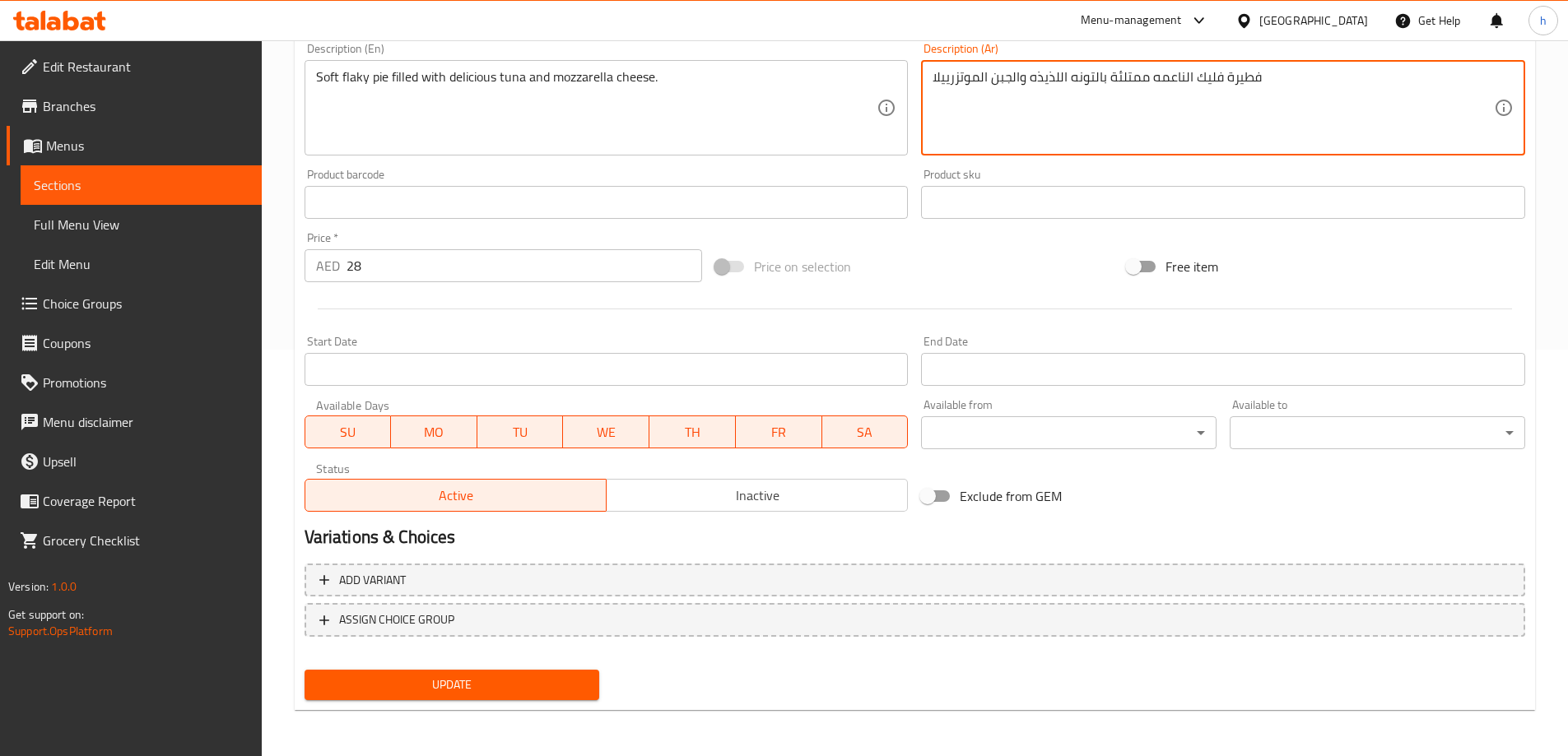
type textarea "فطيرة فليك الناعمه ممتلئة بالتونه اللذيذه والجبن الموتزرييلا"
click at [492, 699] on button "Update" at bounding box center [452, 685] width 295 height 30
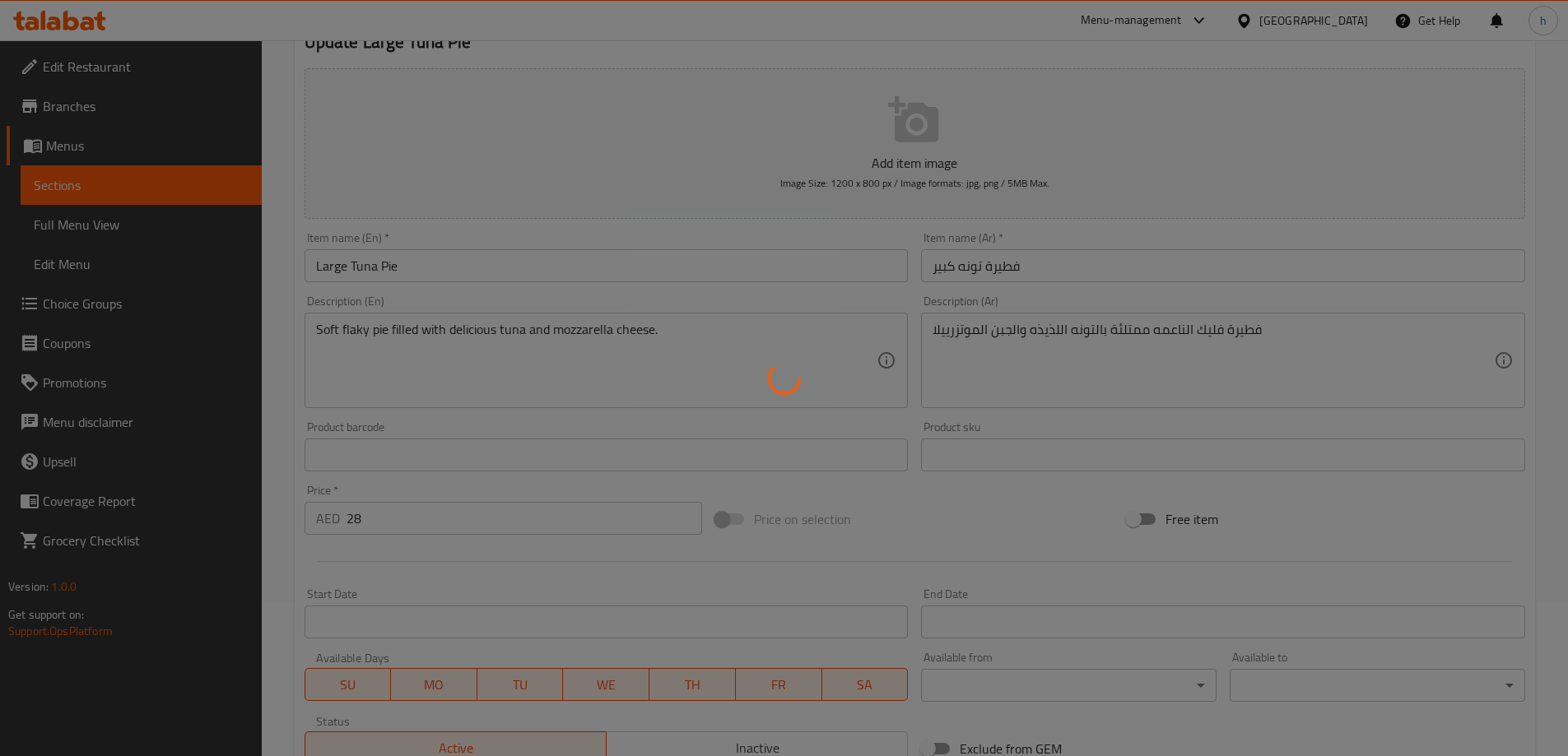
scroll to position [0, 0]
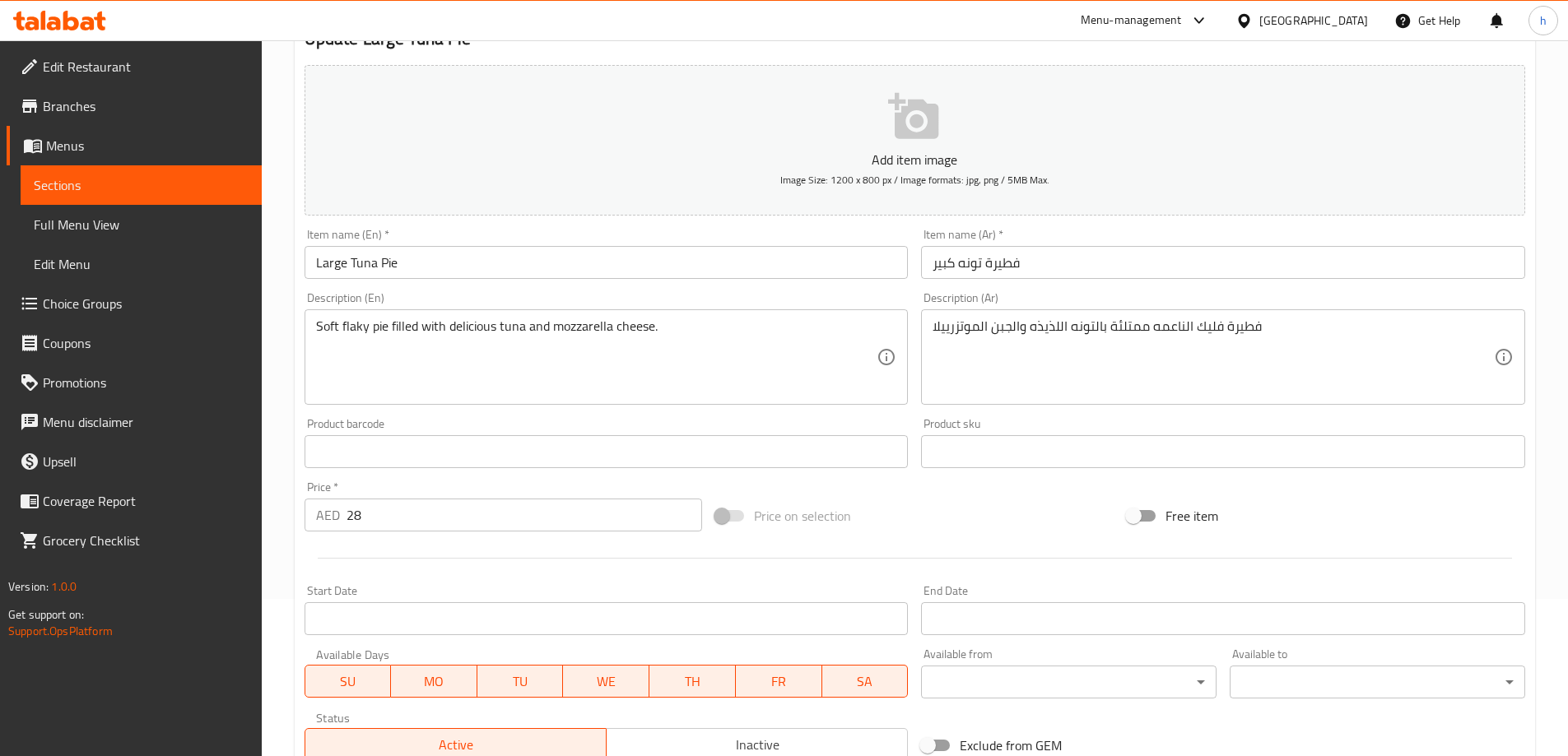
scroll to position [406, 0]
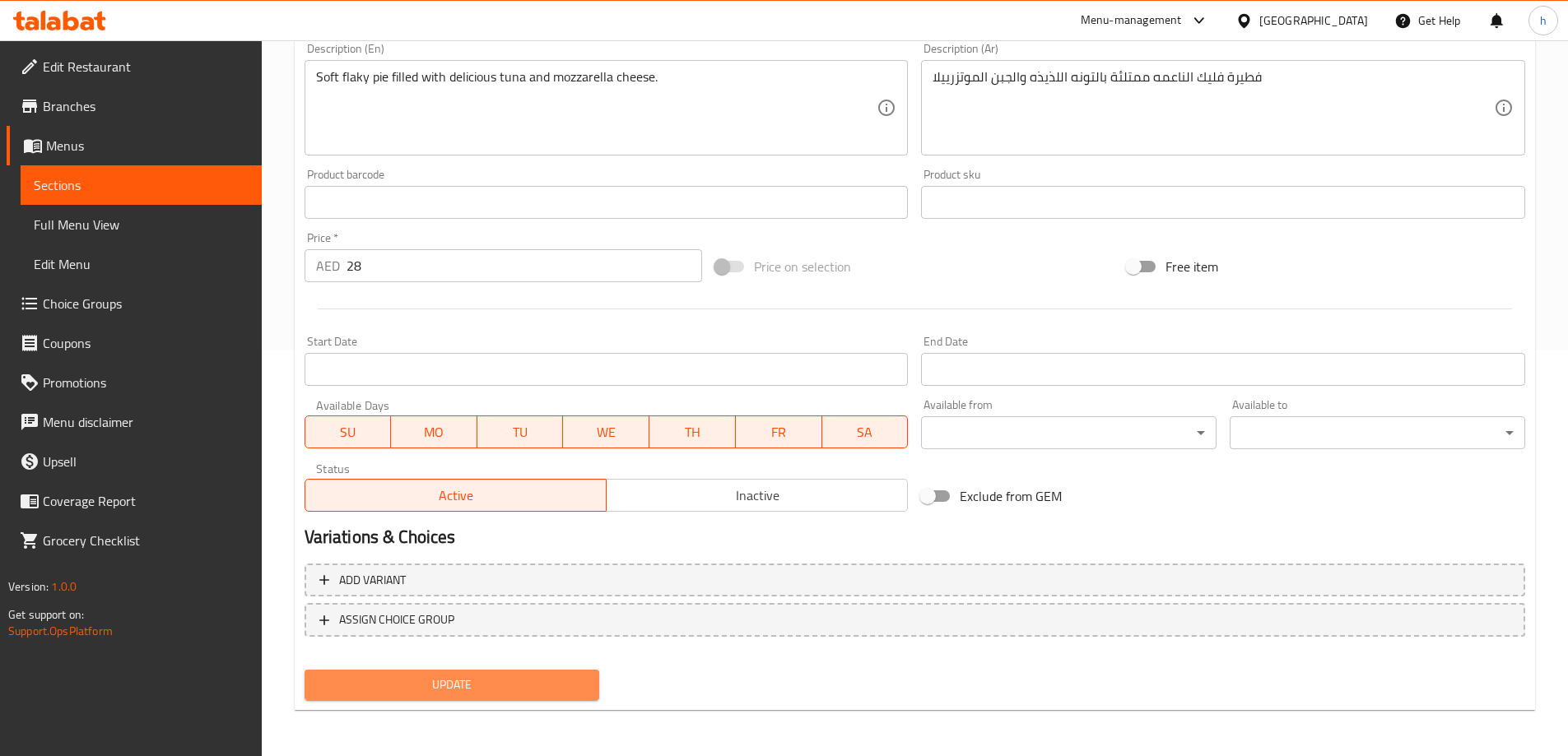
click at [554, 689] on span "Update" at bounding box center [452, 685] width 269 height 21
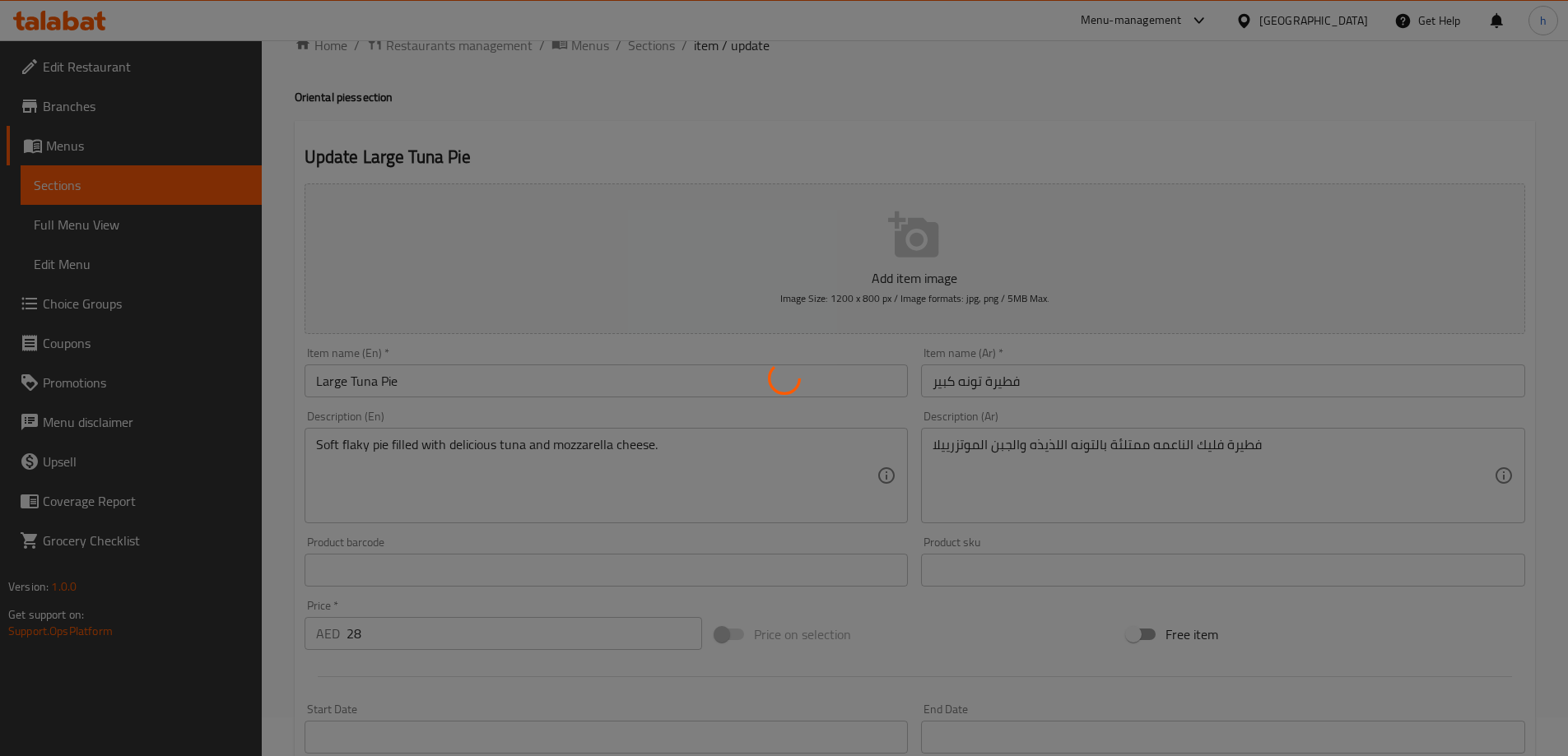
scroll to position [0, 0]
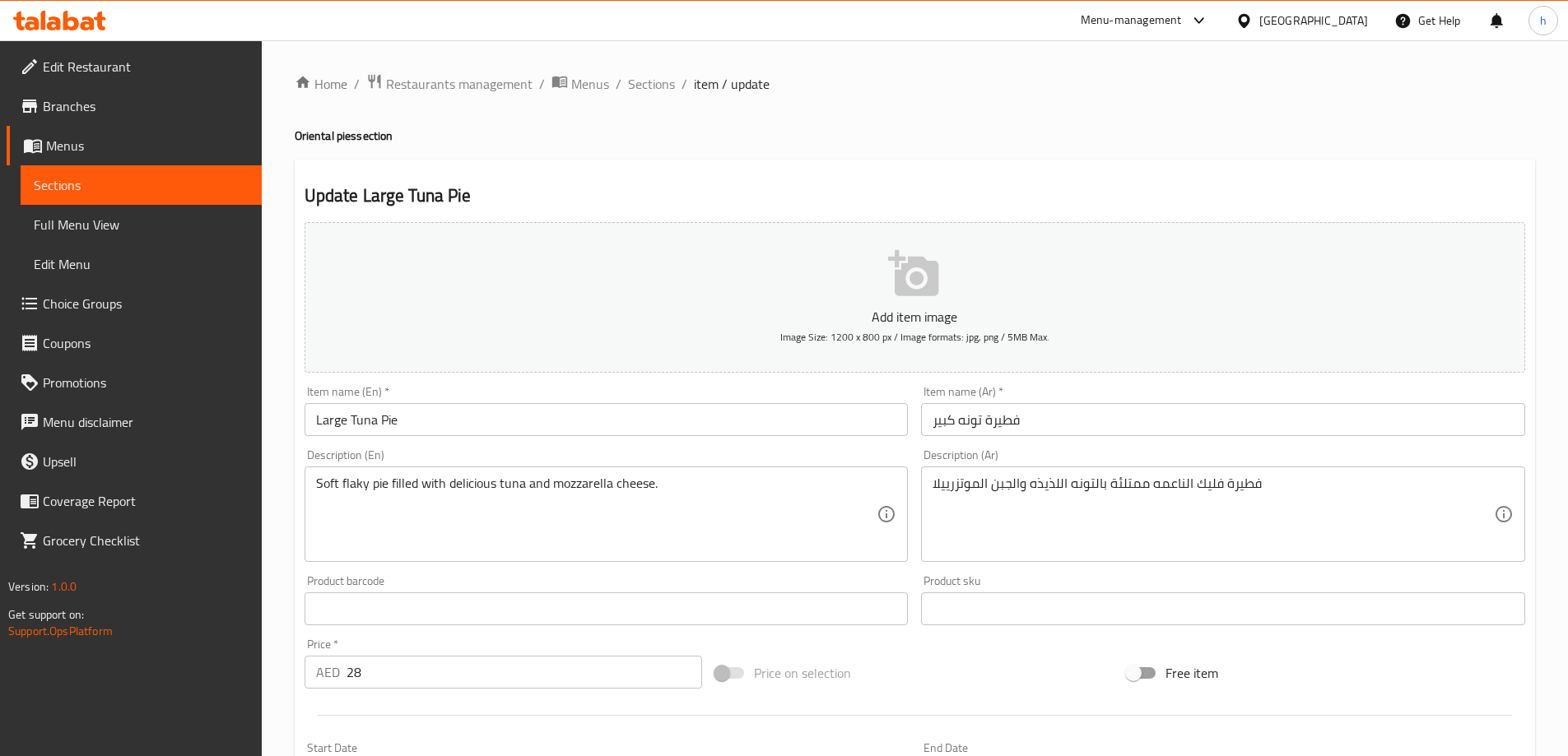
click at [994, 86] on ol "Home / Restaurants management / Menus / Sections / item / update" at bounding box center [914, 84] width 1240 height 22
click at [651, 88] on span "Sections" at bounding box center [652, 84] width 47 height 20
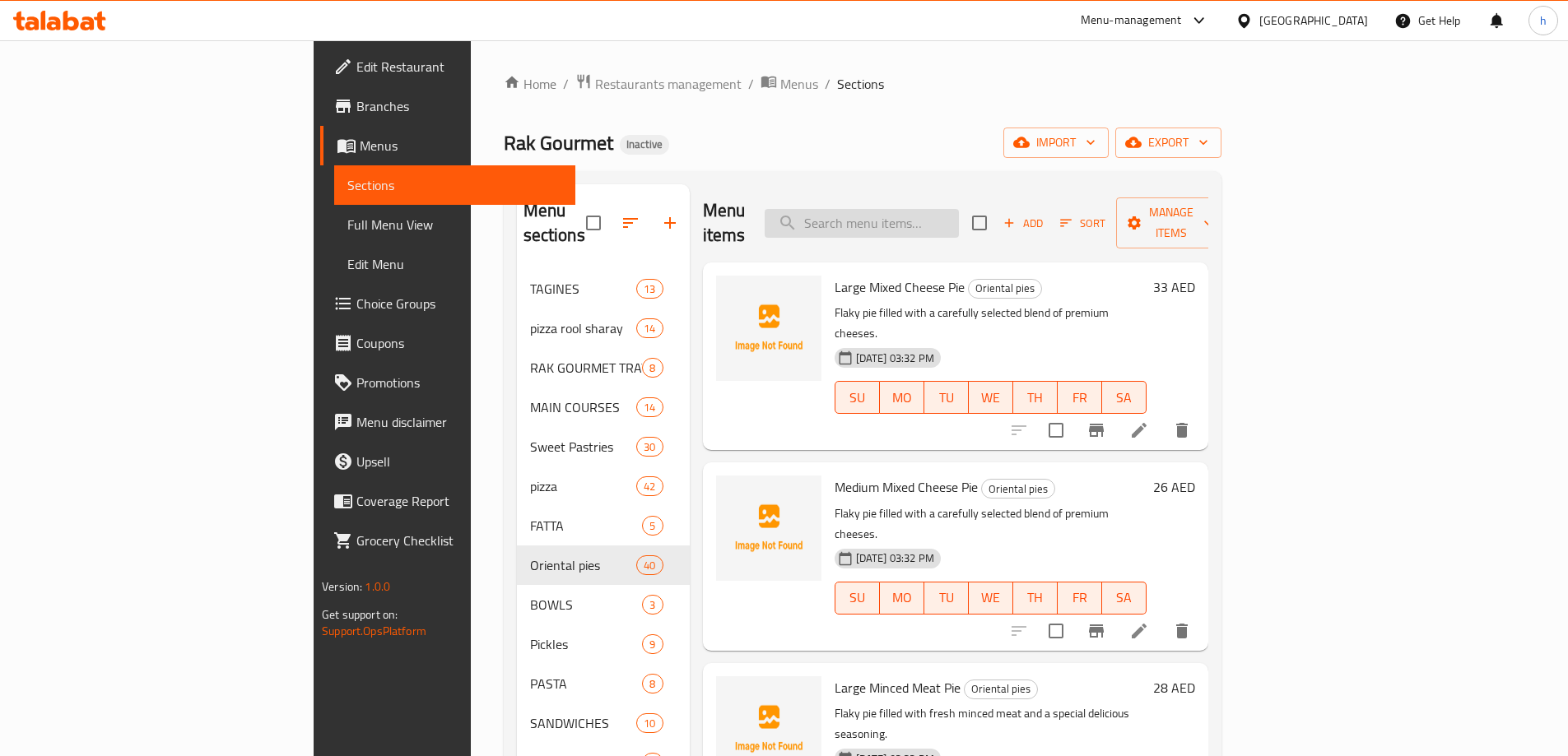
click at [927, 210] on input "search" at bounding box center [862, 223] width 195 height 28
paste input "Large Tuna Pie"
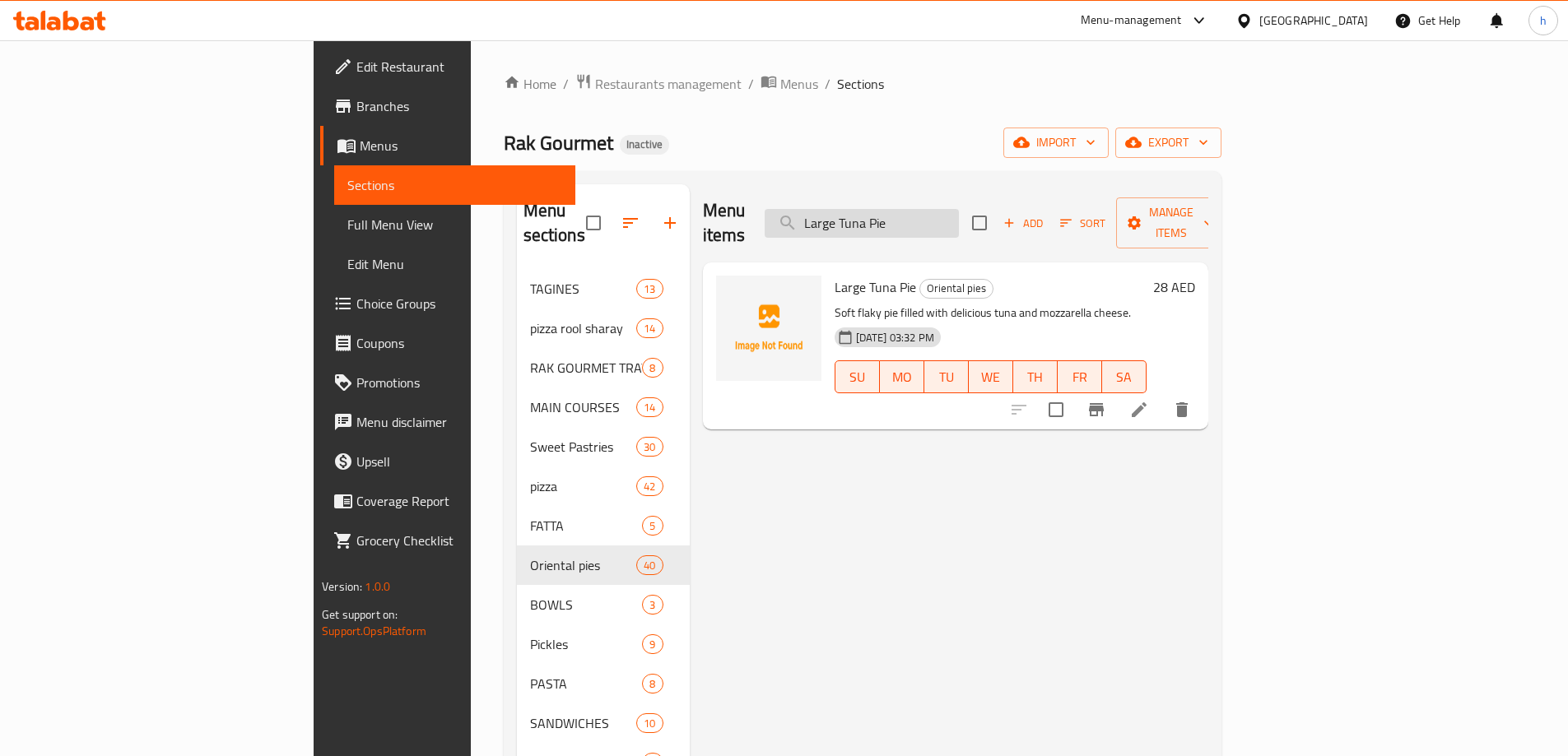
drag, startPoint x: 947, startPoint y: 212, endPoint x: 916, endPoint y: 215, distance: 31.1
click at [916, 215] on input "Large Tuna Pie" at bounding box center [862, 223] width 195 height 28
type input "medium Tuna Pie"
click at [1149, 400] on icon at bounding box center [1140, 410] width 20 height 20
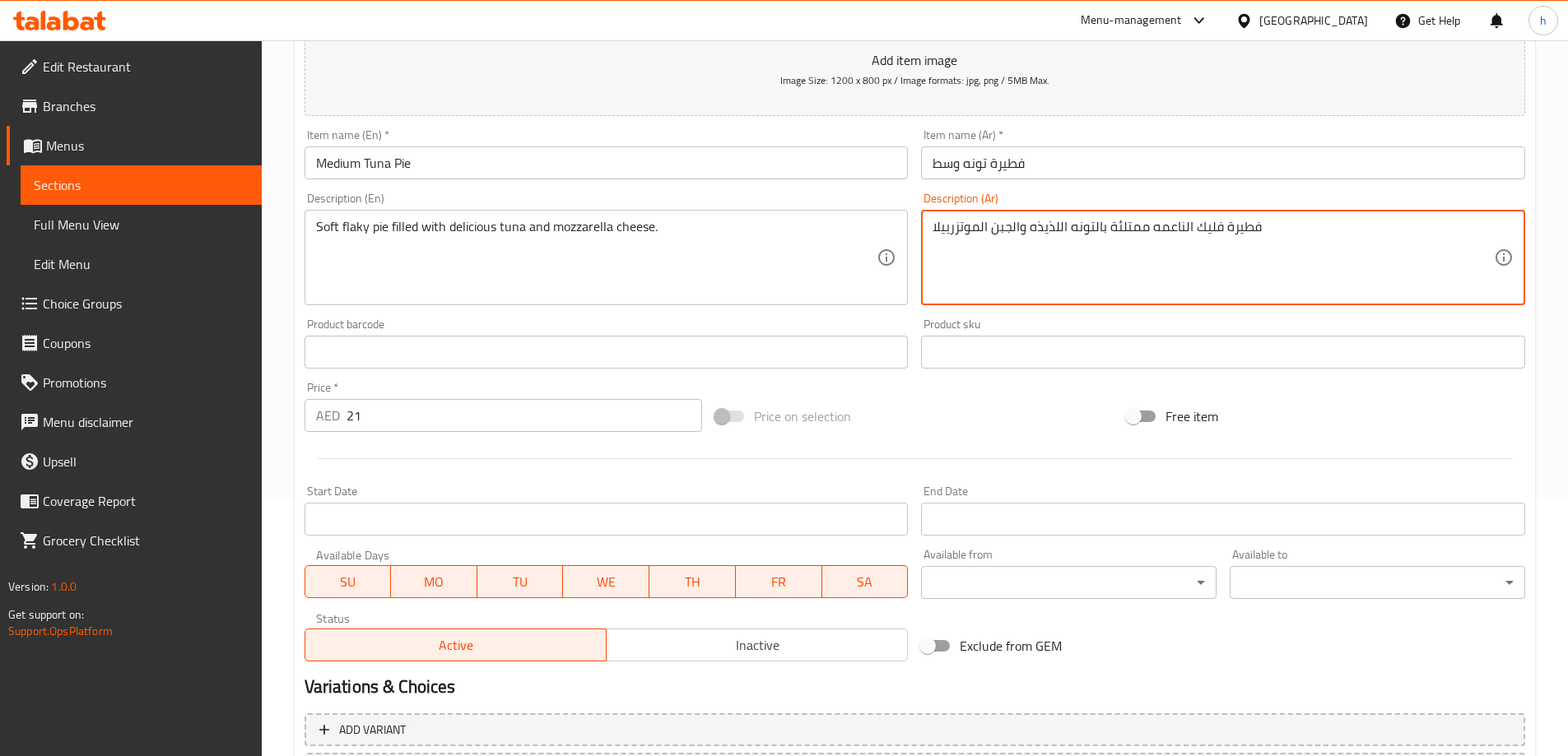
scroll to position [406, 0]
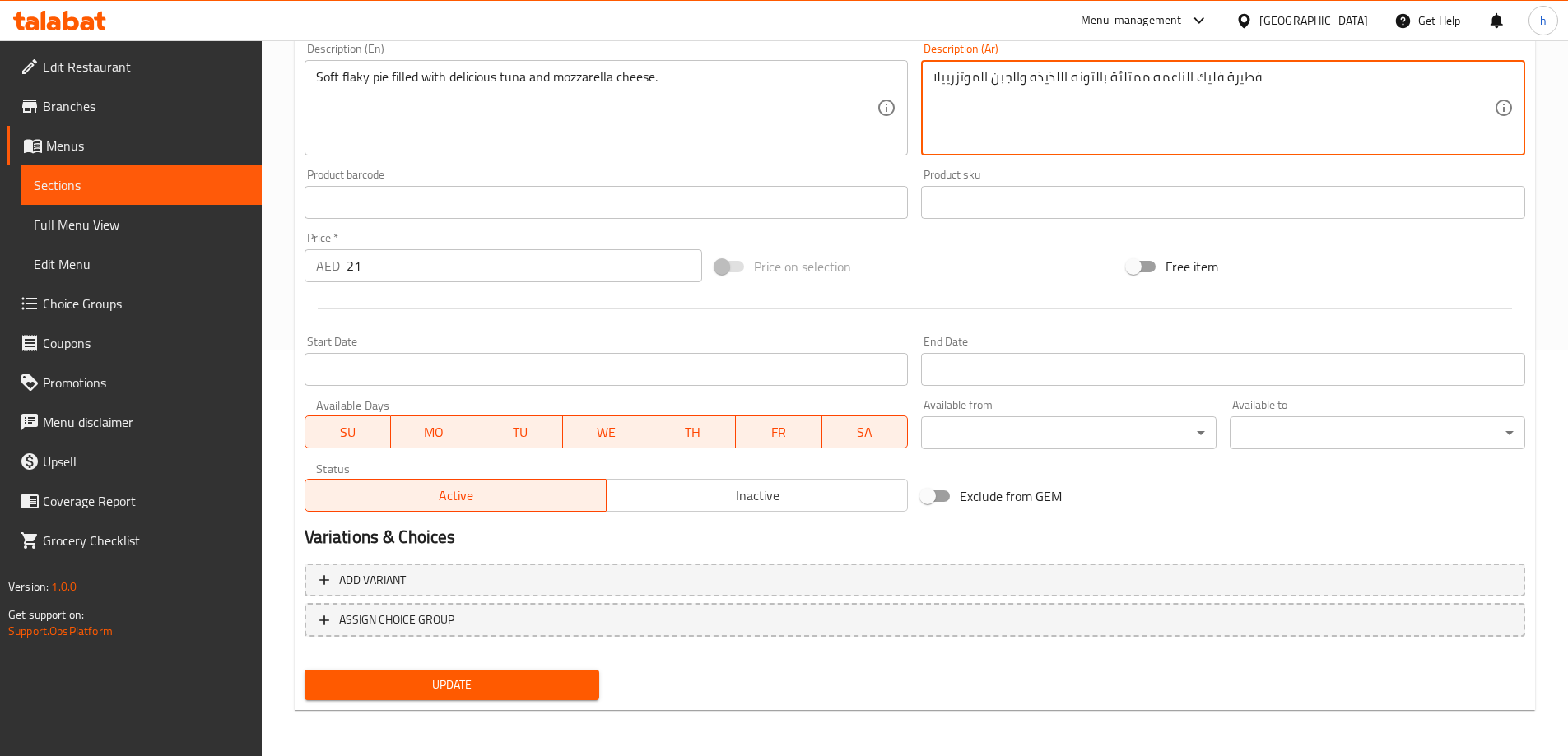
type textarea "فطيرة فليك الناعمه ممتلئة بالتونه اللذيذه والجبن الموتزرييلا"
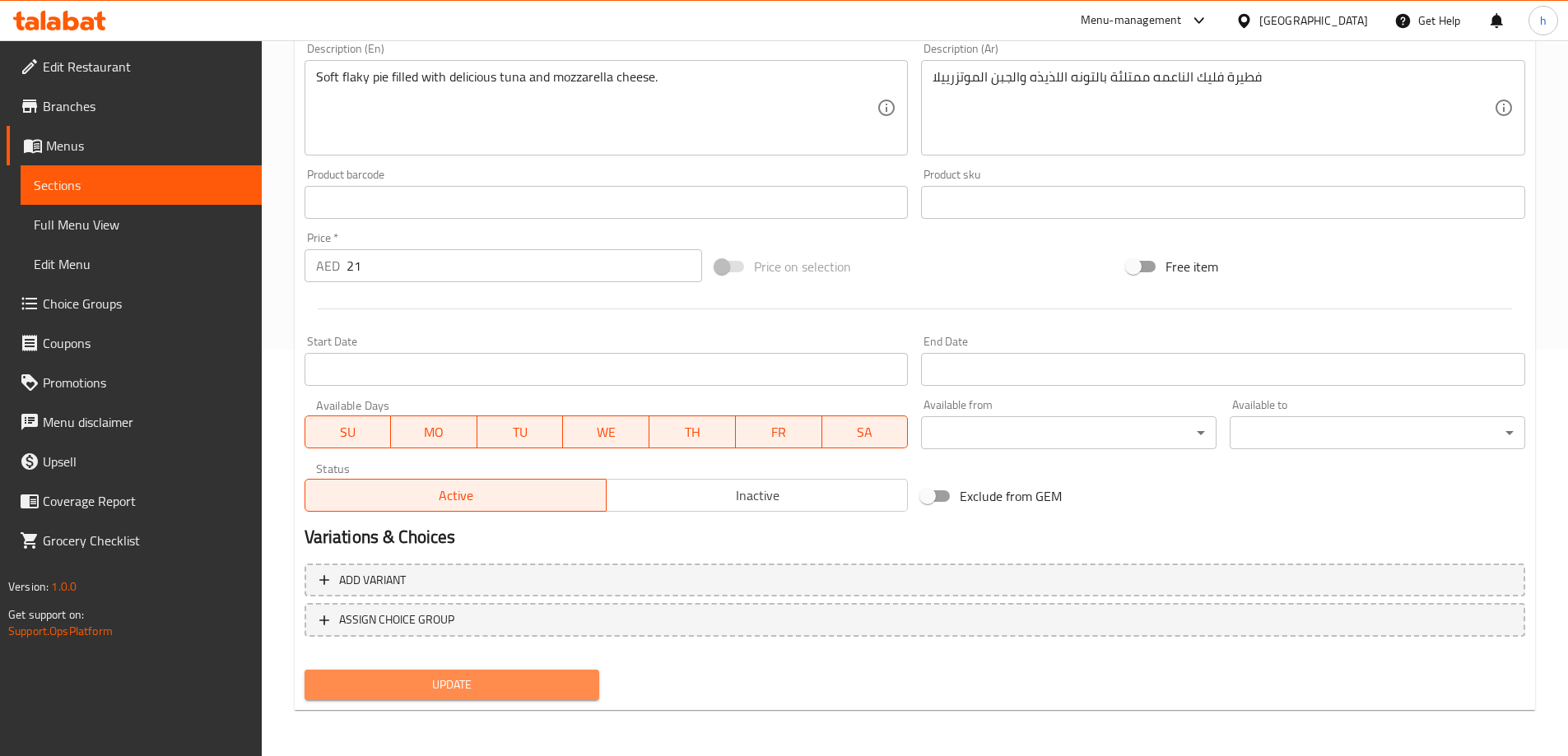
click at [471, 689] on span "Update" at bounding box center [452, 685] width 269 height 21
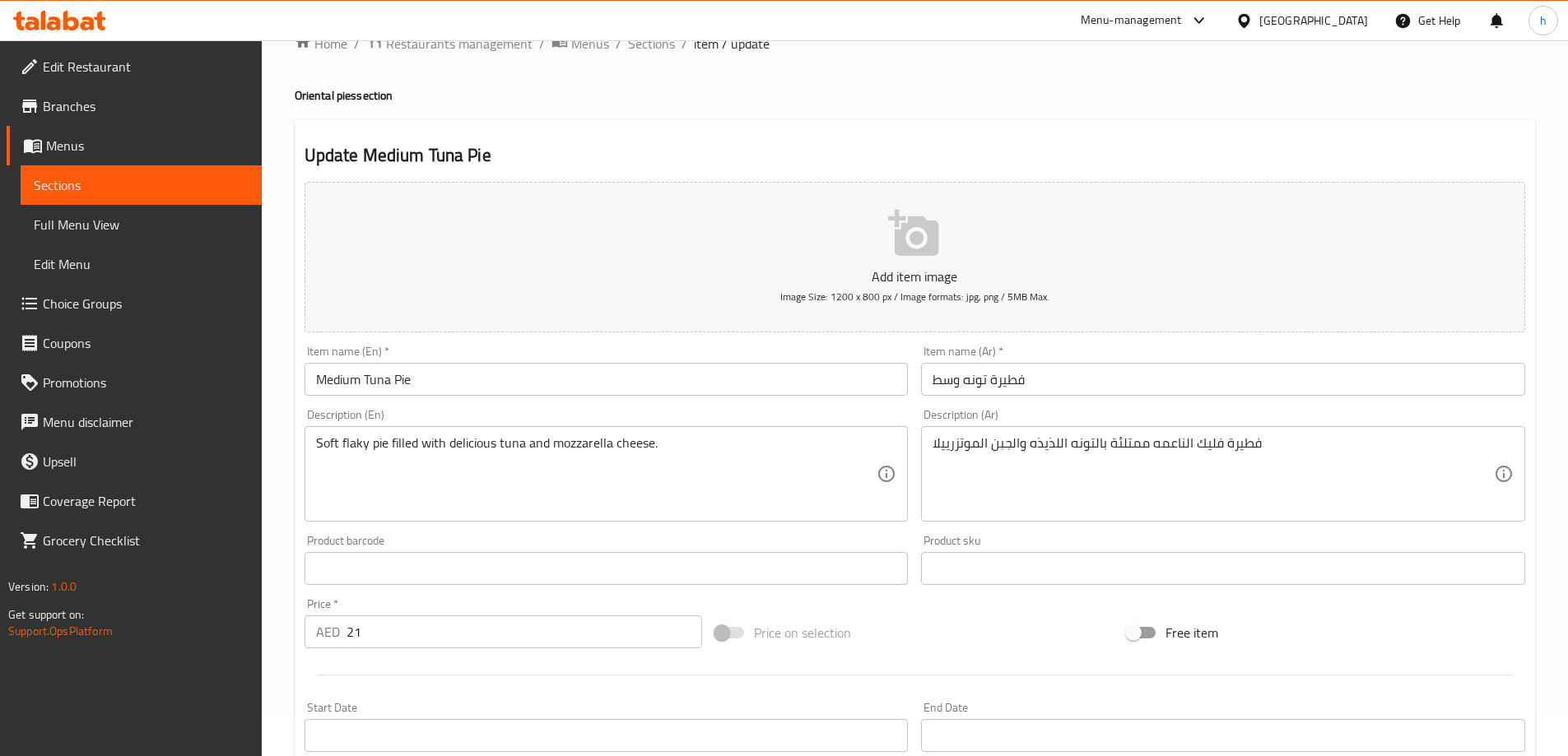
scroll to position [0, 0]
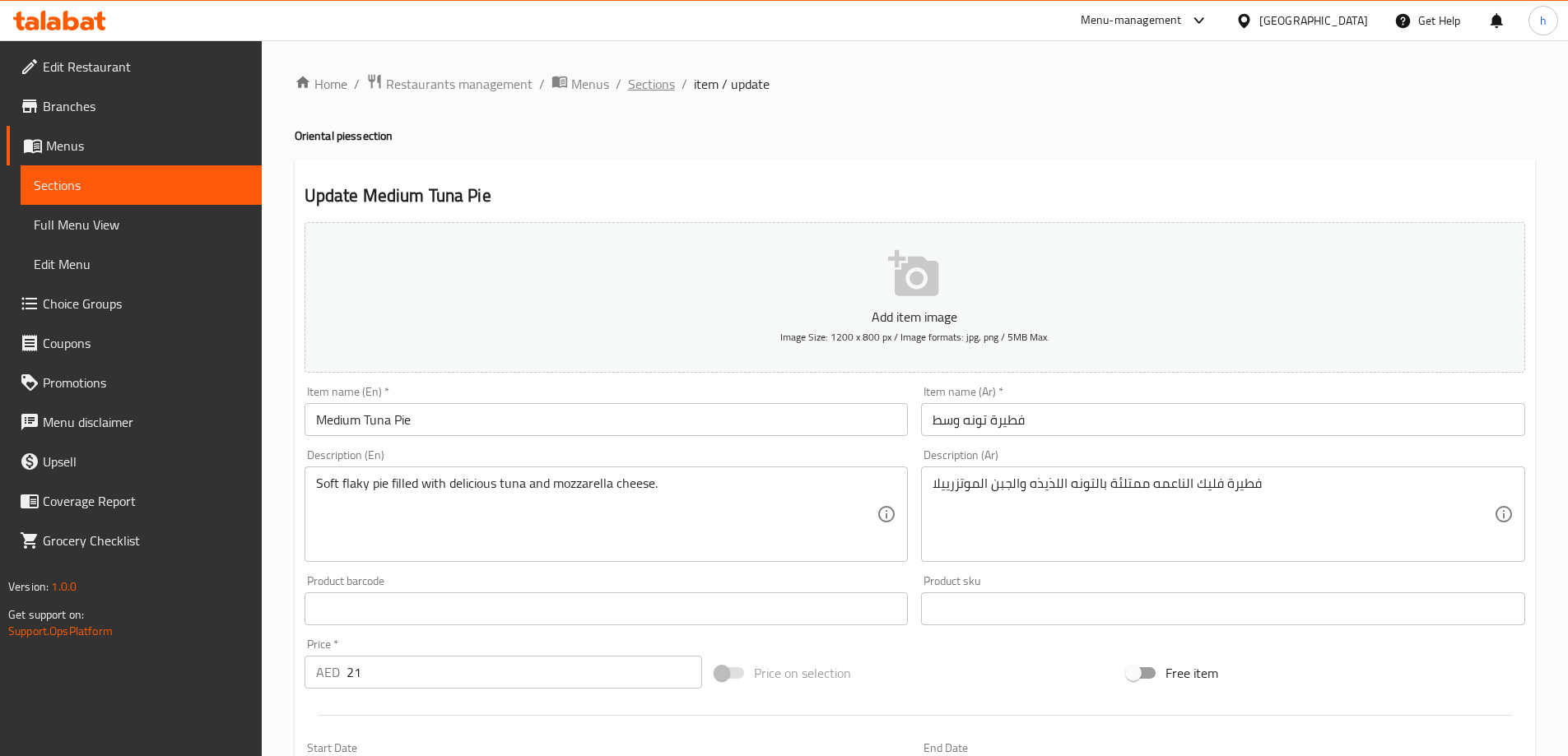
click at [657, 94] on span "Sections" at bounding box center [652, 84] width 47 height 20
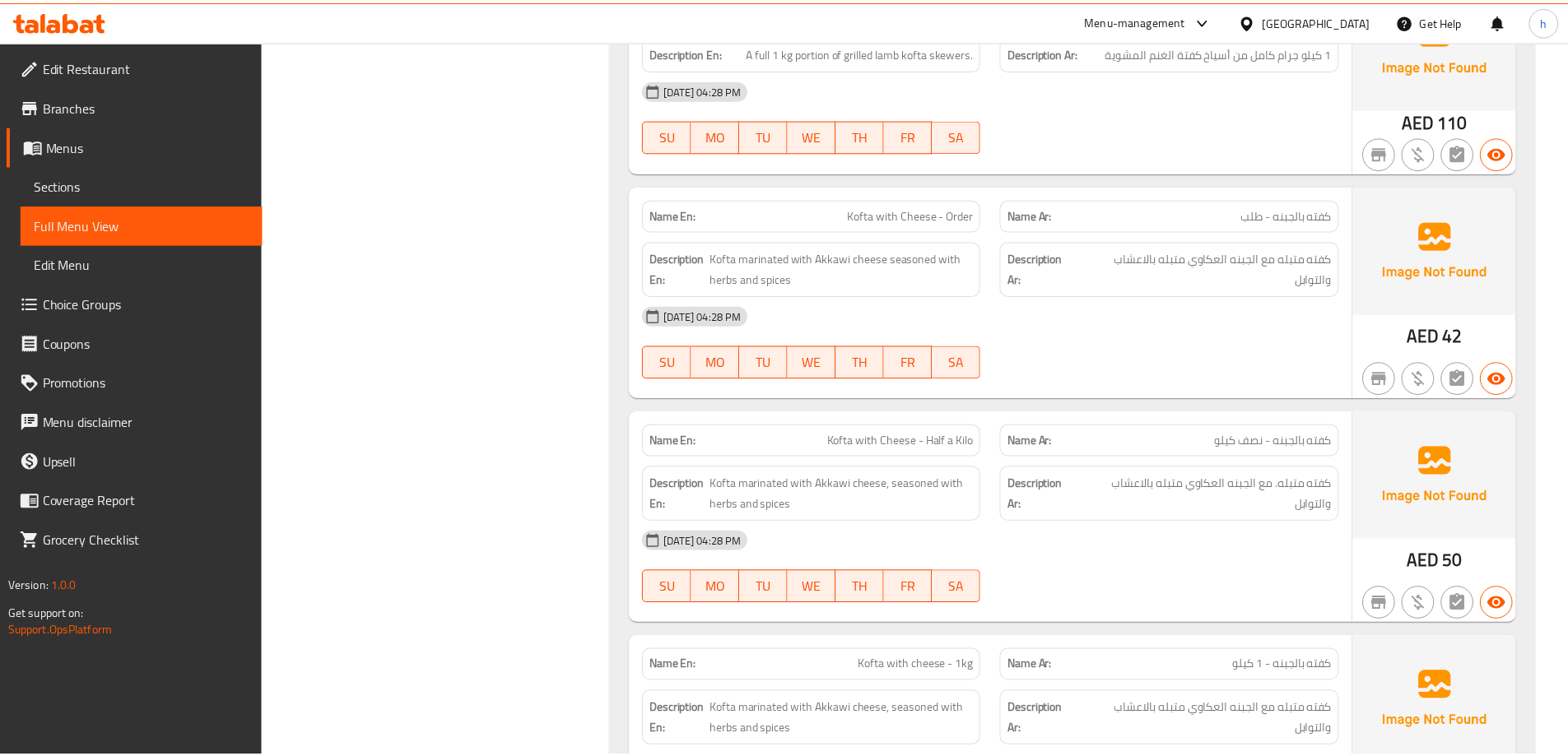
scroll to position [64696, 0]
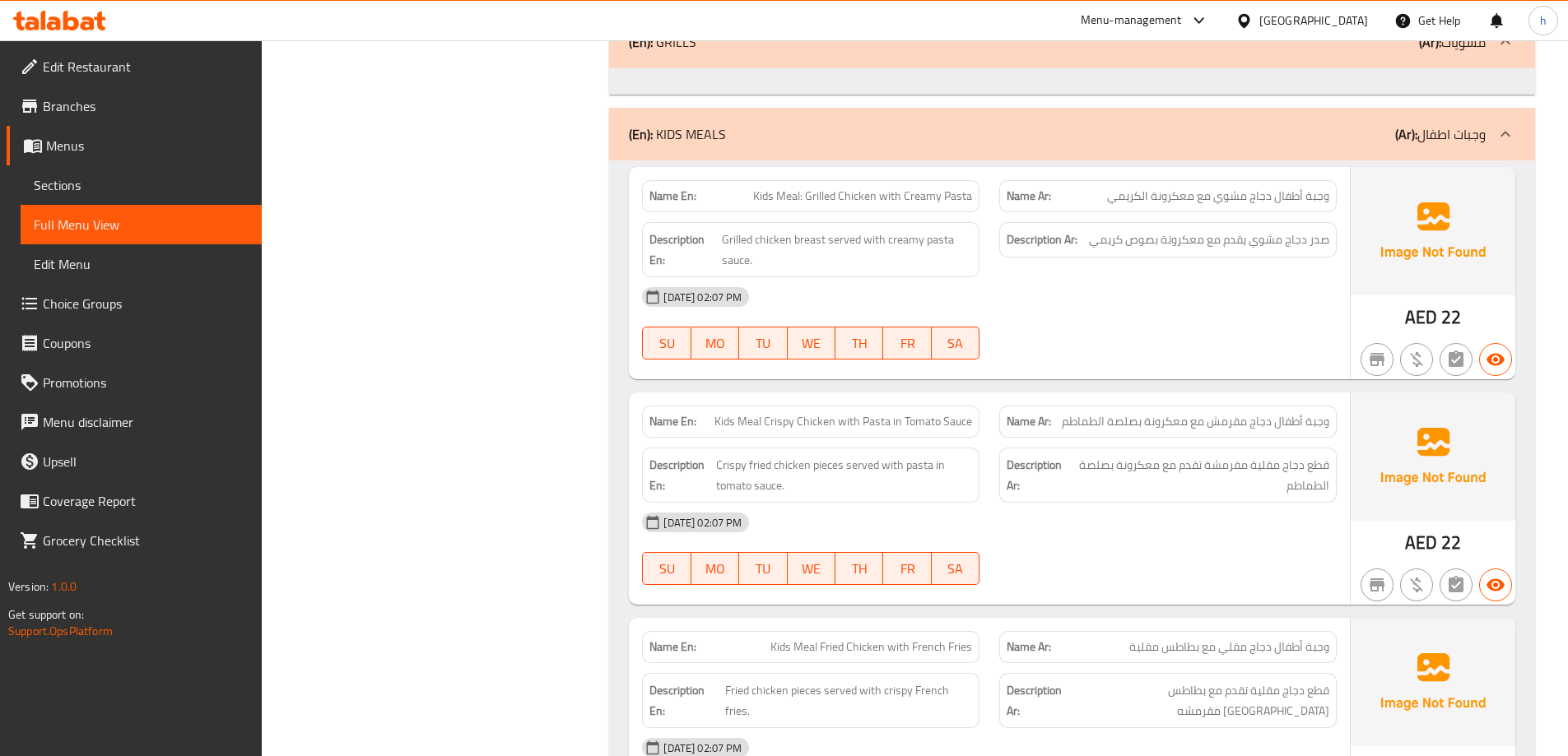
click at [1464, 132] on p "(Ar): وجبات اطفال" at bounding box center [1441, 134] width 91 height 20
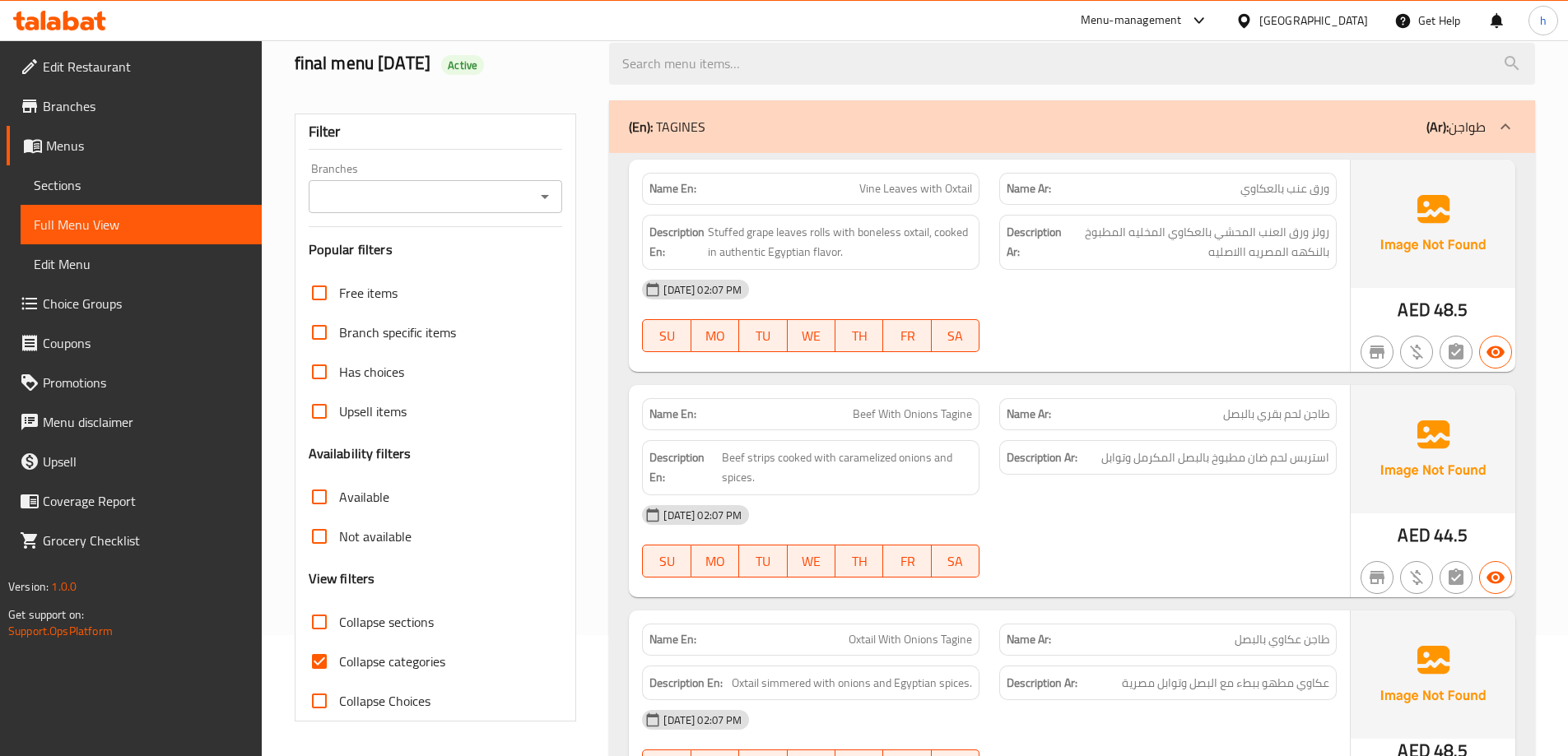
scroll to position [270, 0]
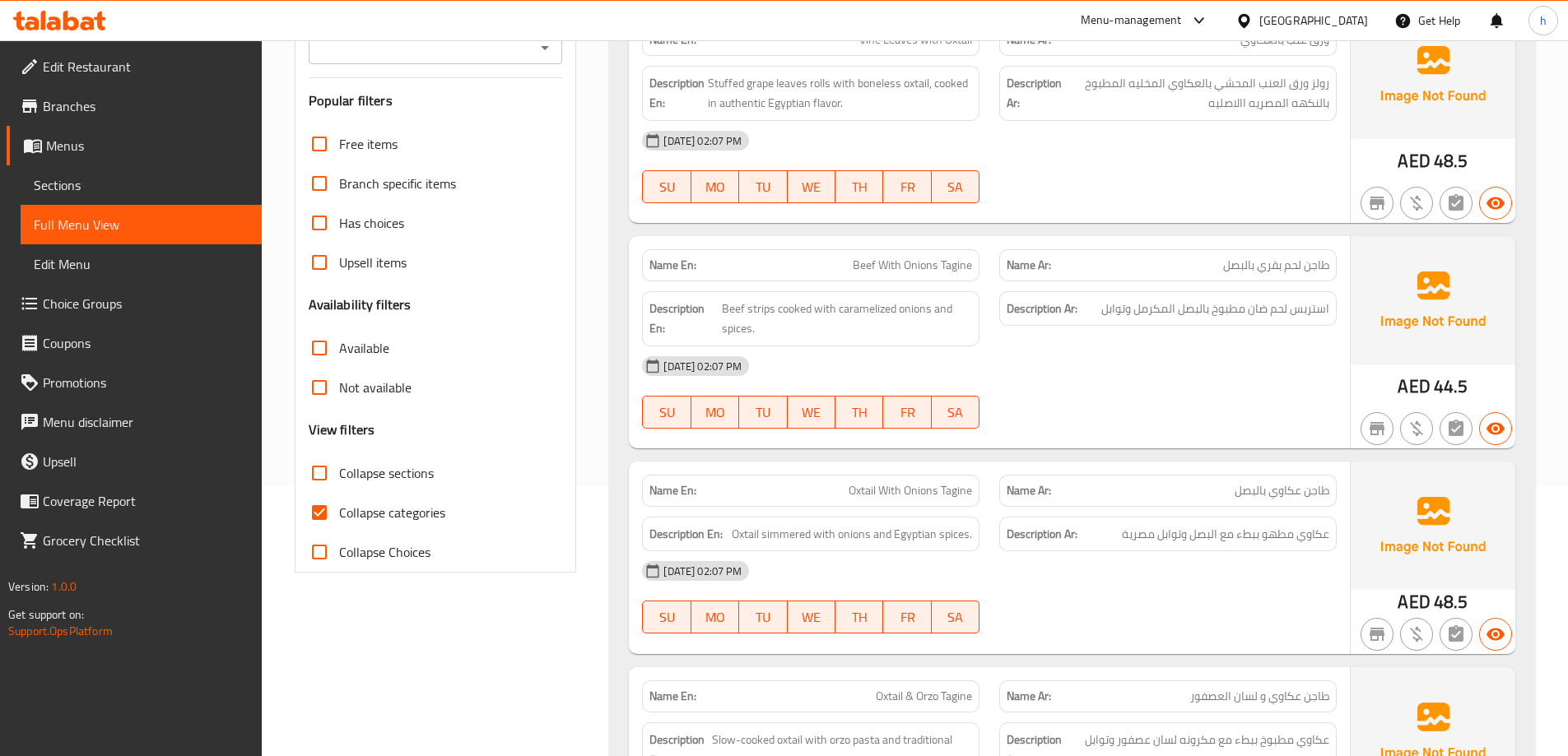
click at [324, 512] on input "Collapse categories" at bounding box center [319, 512] width 39 height 39
checkbox input "false"
click at [330, 468] on input "Collapse sections" at bounding box center [319, 473] width 39 height 39
checkbox input "true"
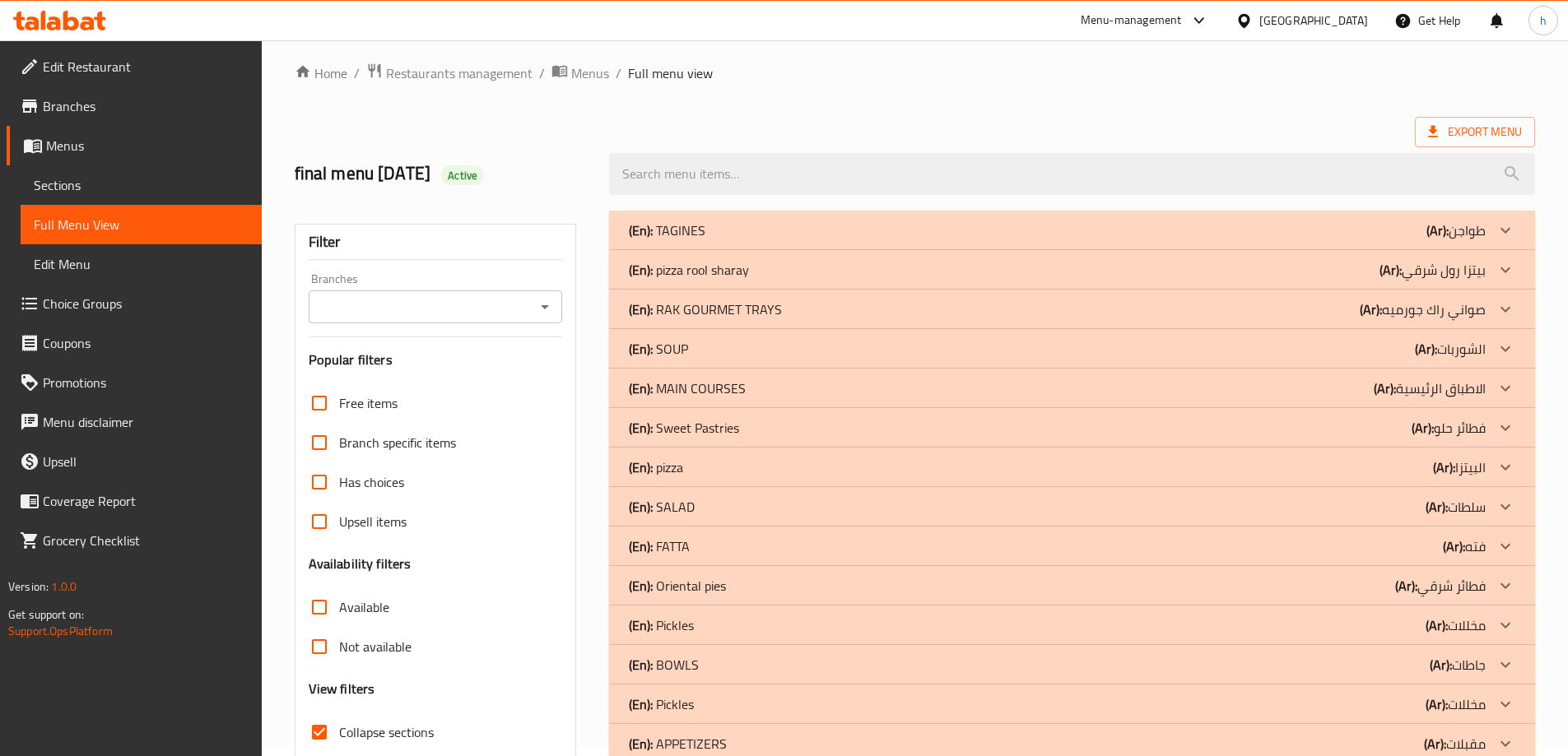
scroll to position [2, 0]
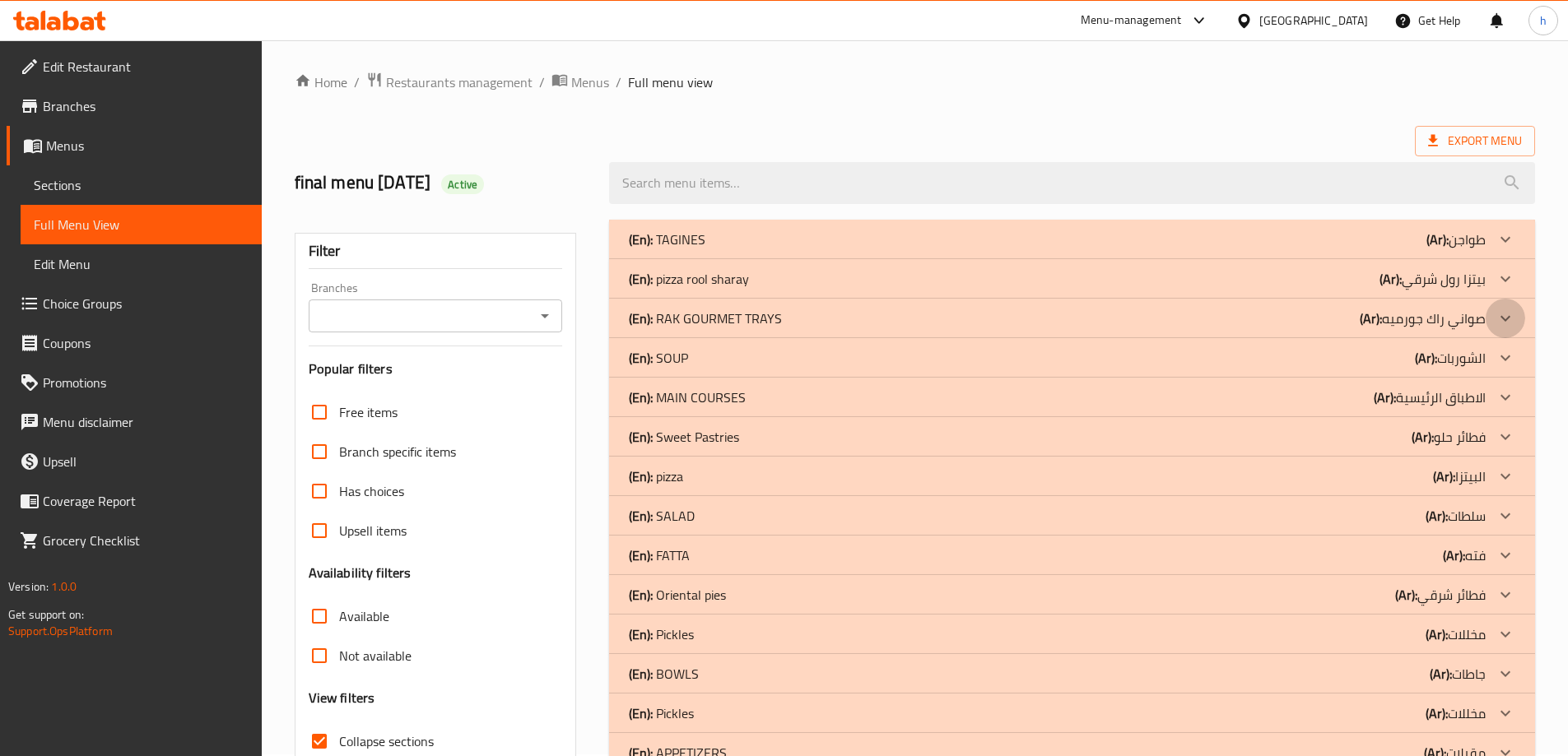
click at [1498, 318] on icon at bounding box center [1505, 318] width 20 height 20
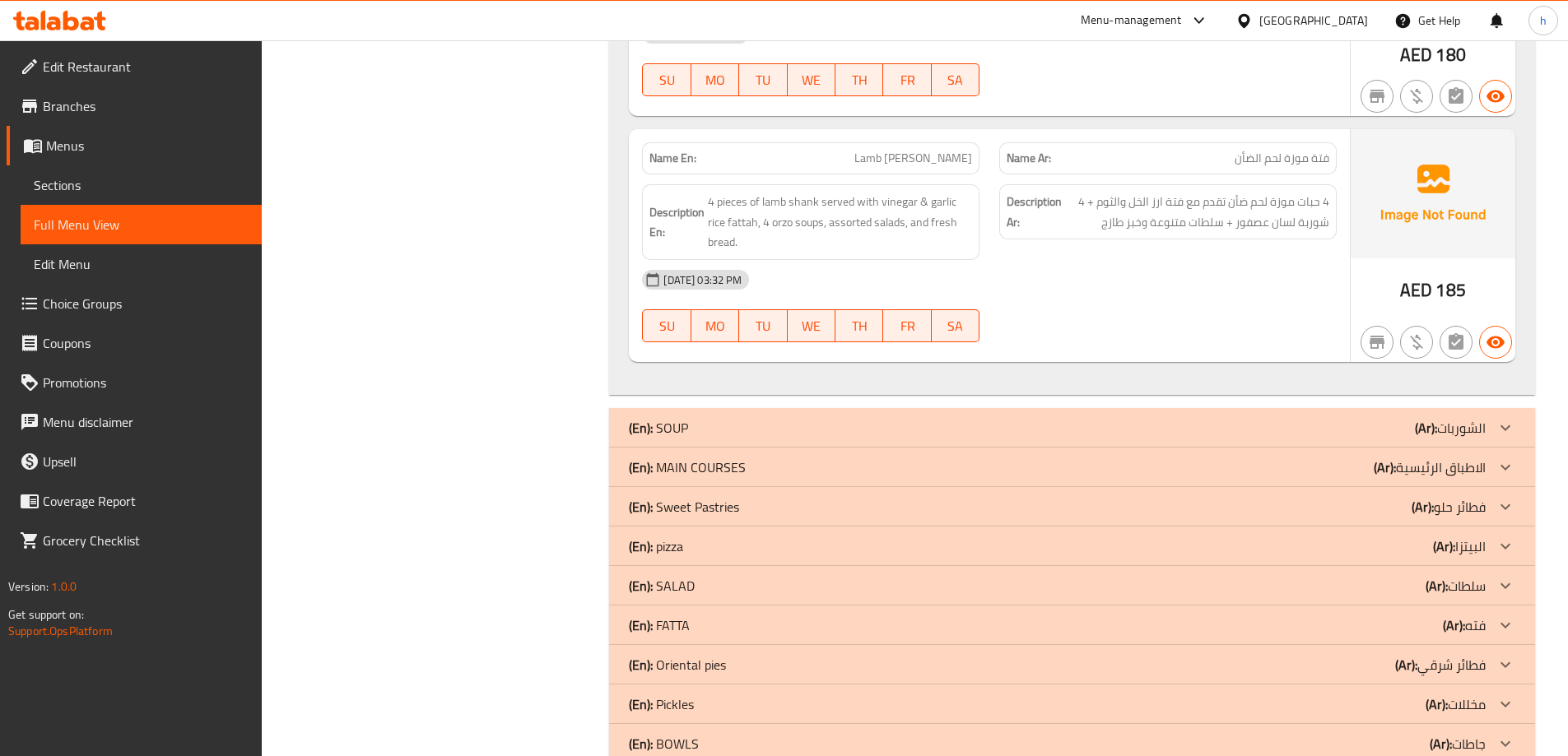
scroll to position [1893, 0]
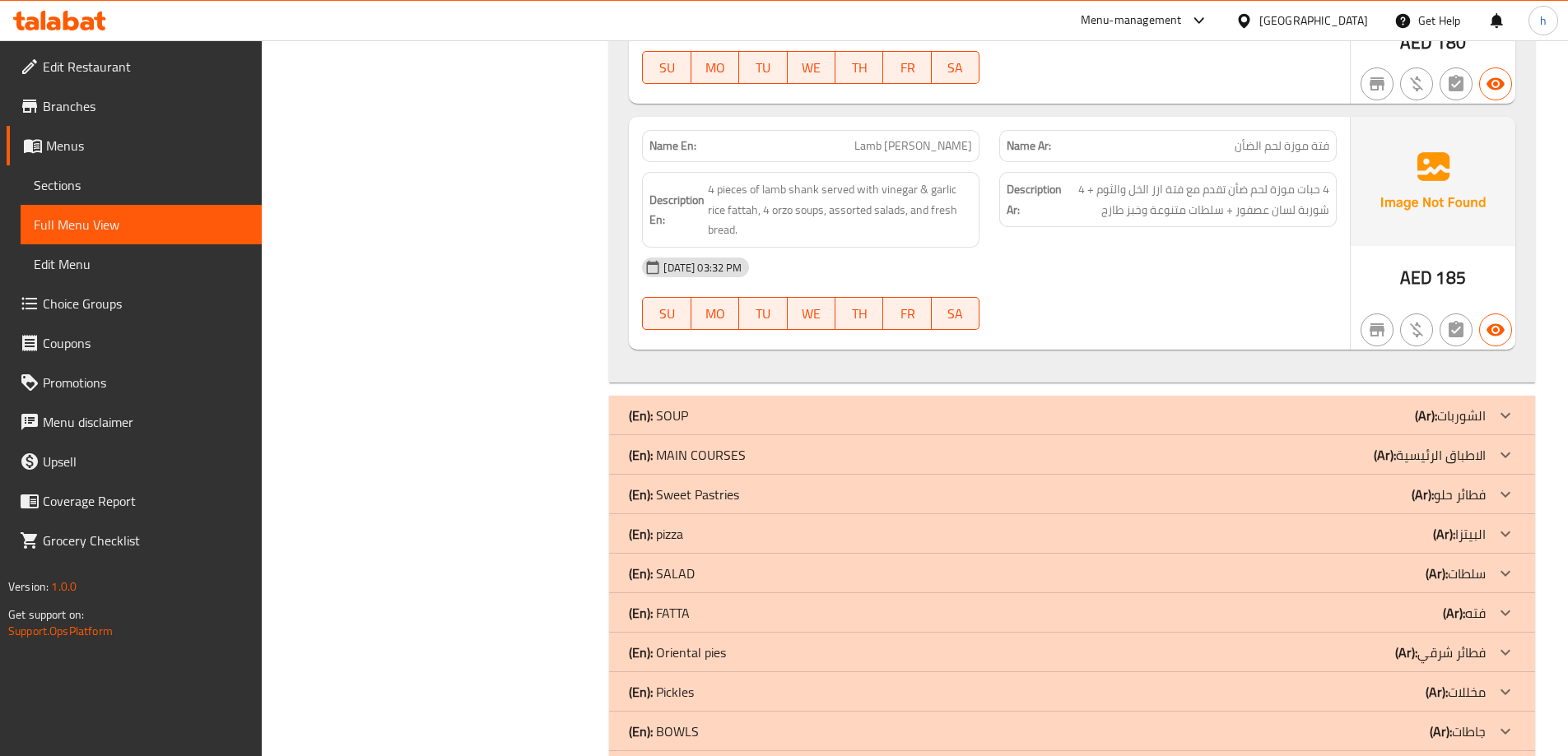
click at [1437, 536] on b "(Ar):" at bounding box center [1444, 533] width 23 height 24
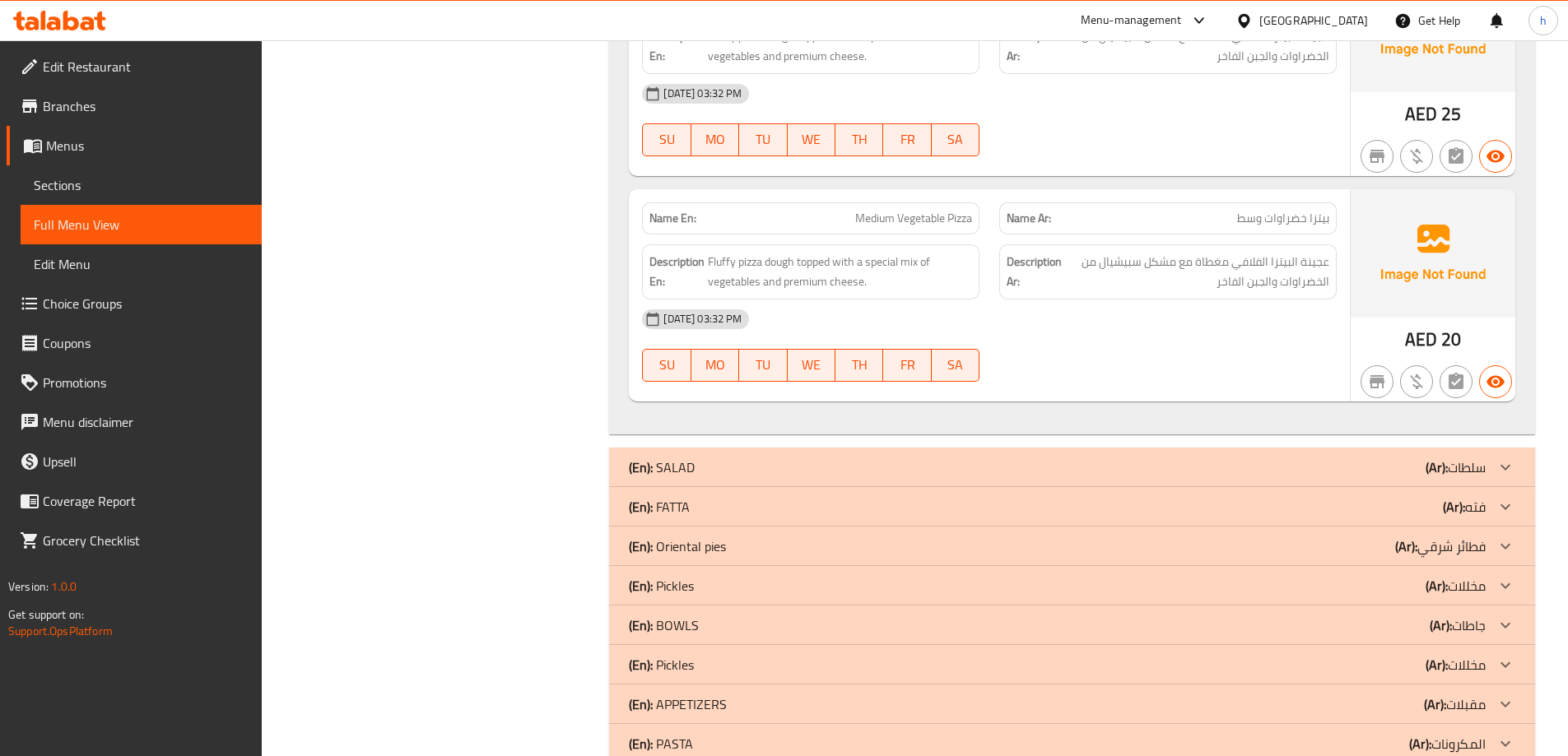
scroll to position [11732, 0]
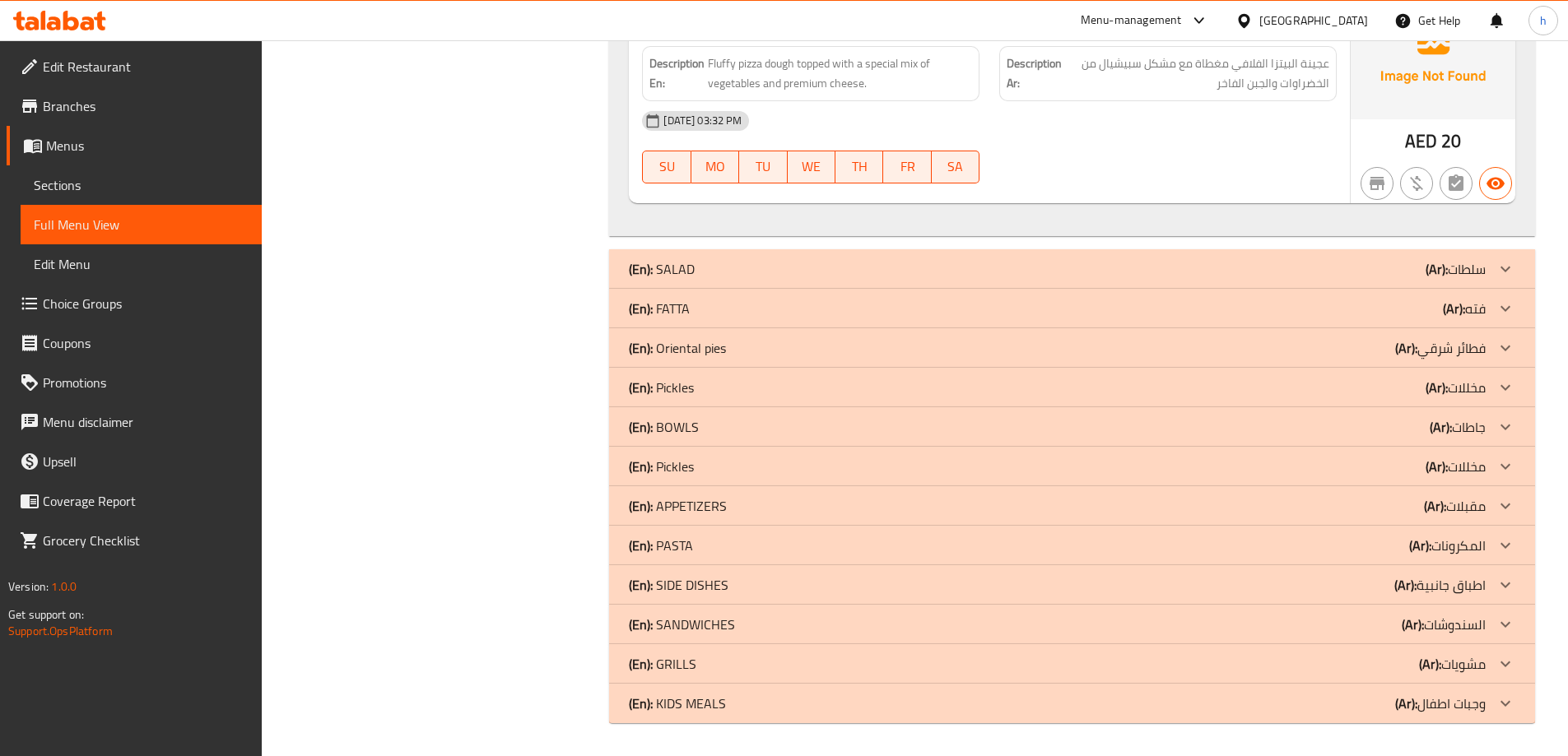
click at [679, 338] on p "(En): Oriental pies" at bounding box center [678, 348] width 97 height 20
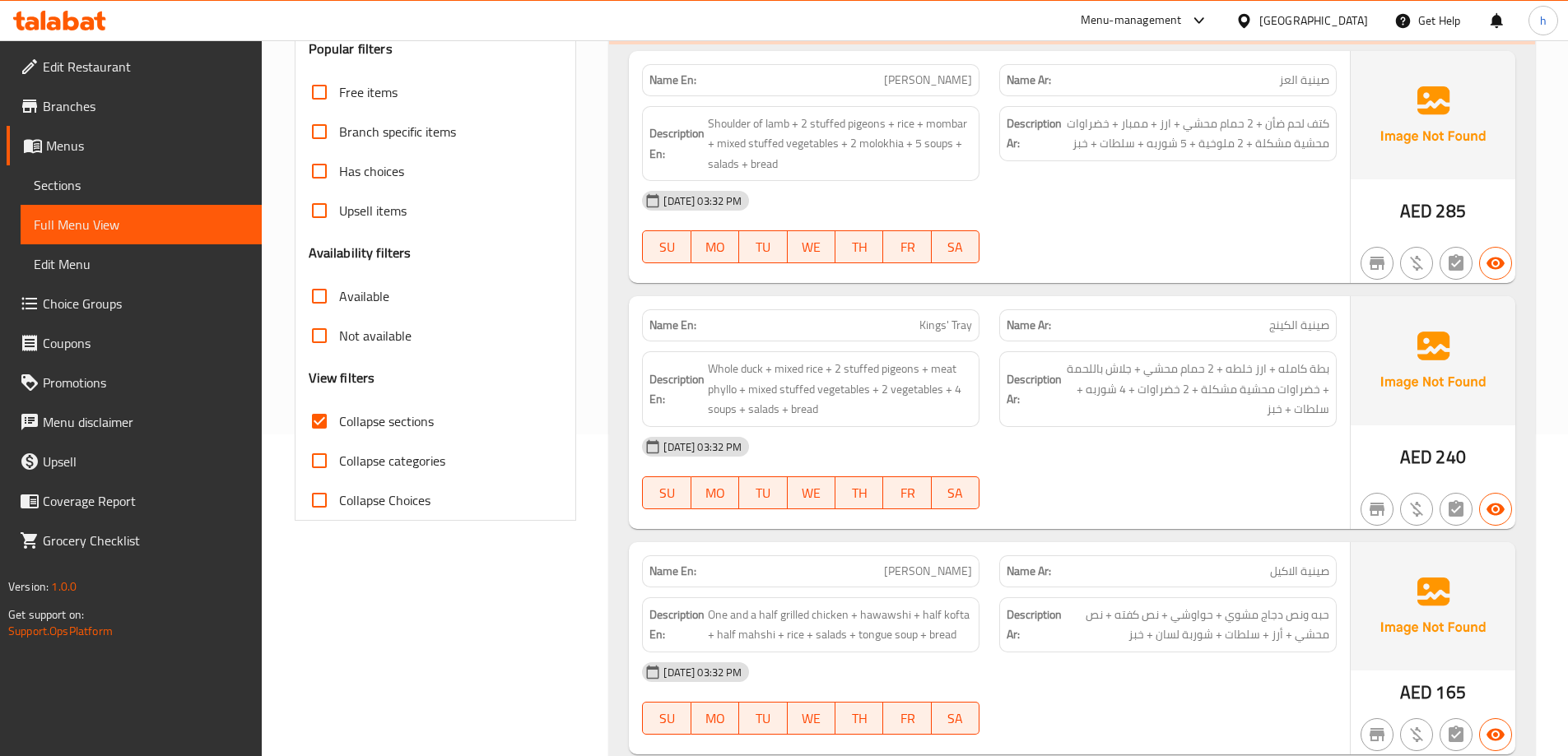
scroll to position [0, 0]
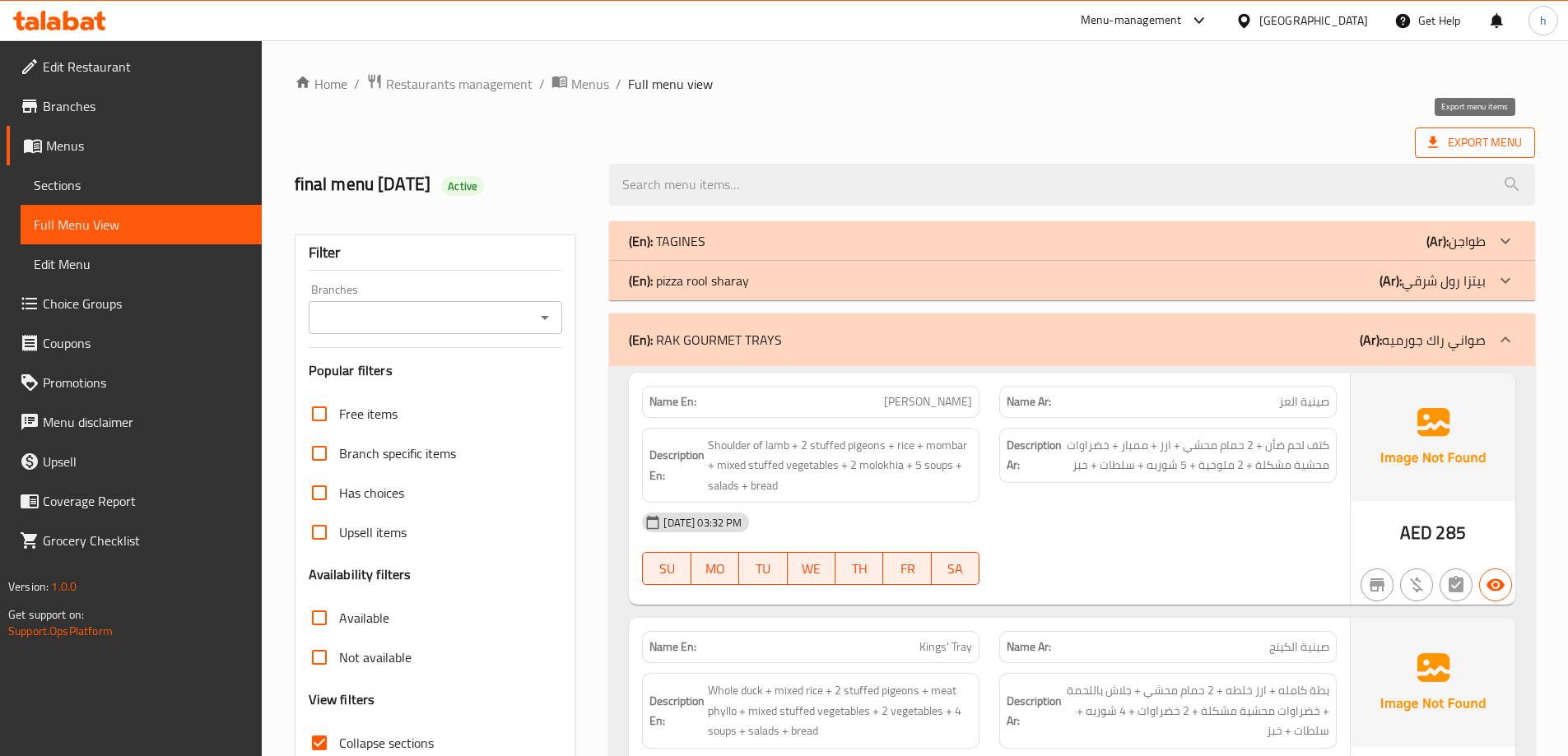
click at [1449, 134] on span "Export Menu" at bounding box center [1475, 142] width 94 height 21
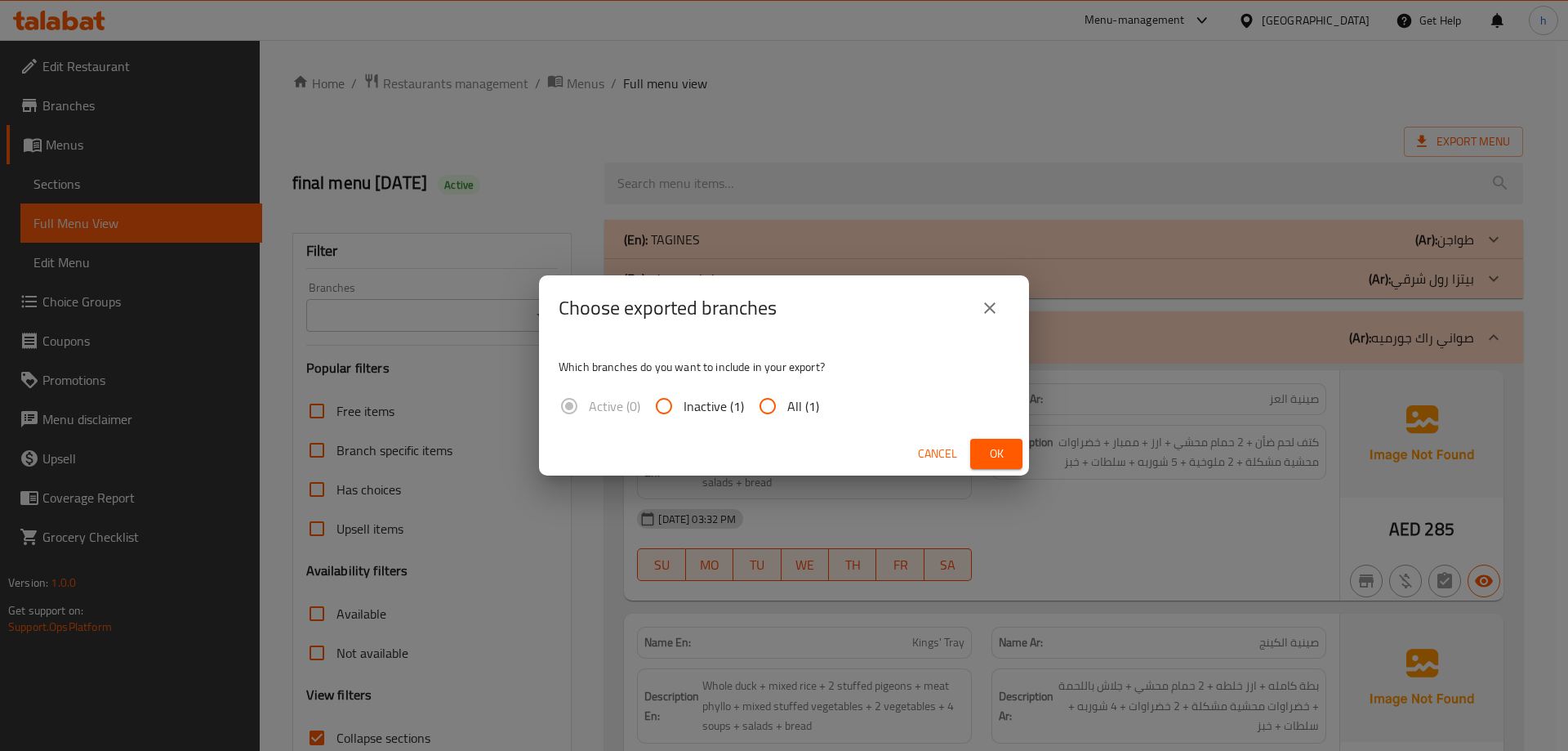
drag, startPoint x: 760, startPoint y: 406, endPoint x: 790, endPoint y: 408, distance: 30.1
click at [762, 406] on input "All (1)" at bounding box center [767, 405] width 39 height 39
radio input "true"
click at [1007, 464] on span "Ok" at bounding box center [996, 454] width 26 height 21
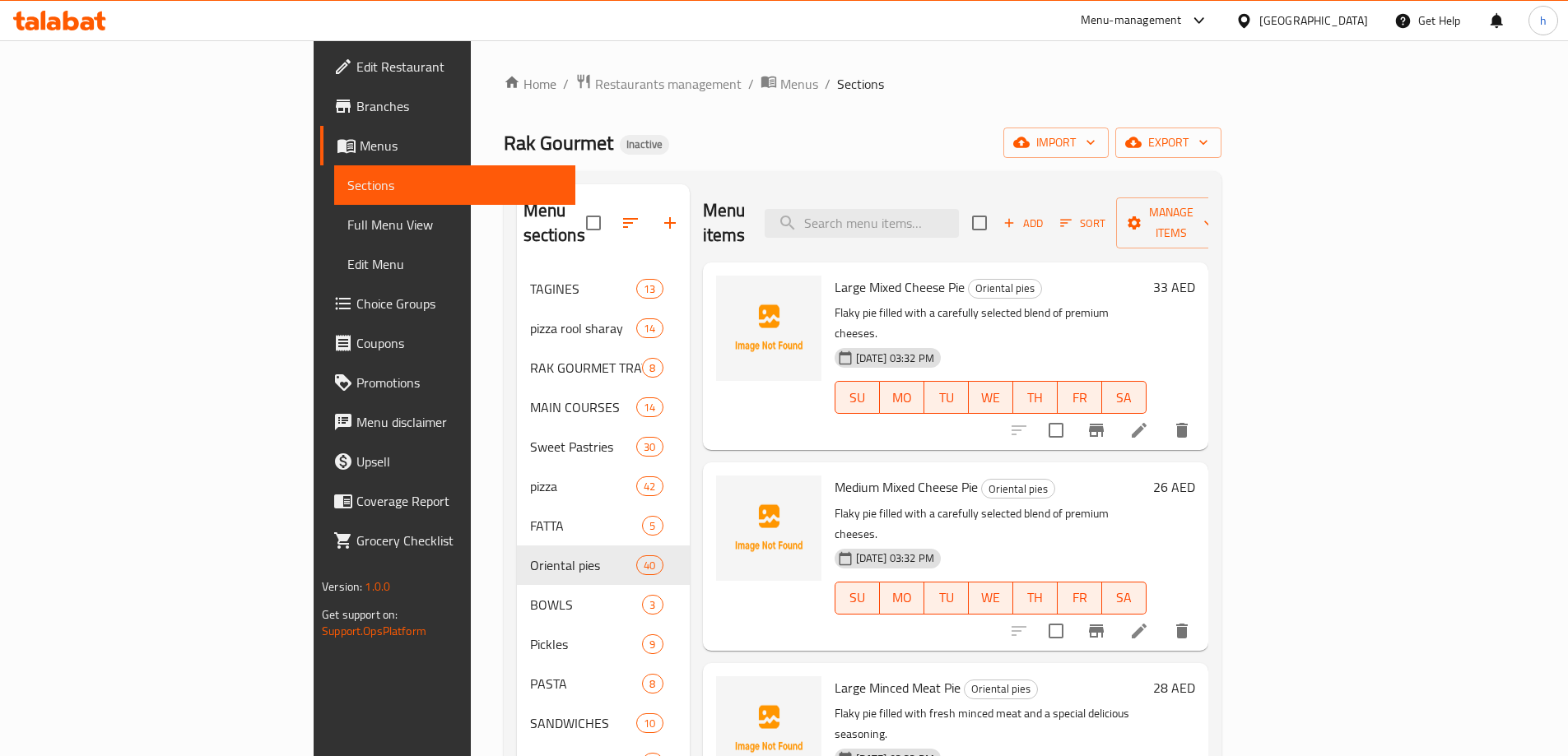
click at [356, 101] on span "Branches" at bounding box center [459, 106] width 205 height 20
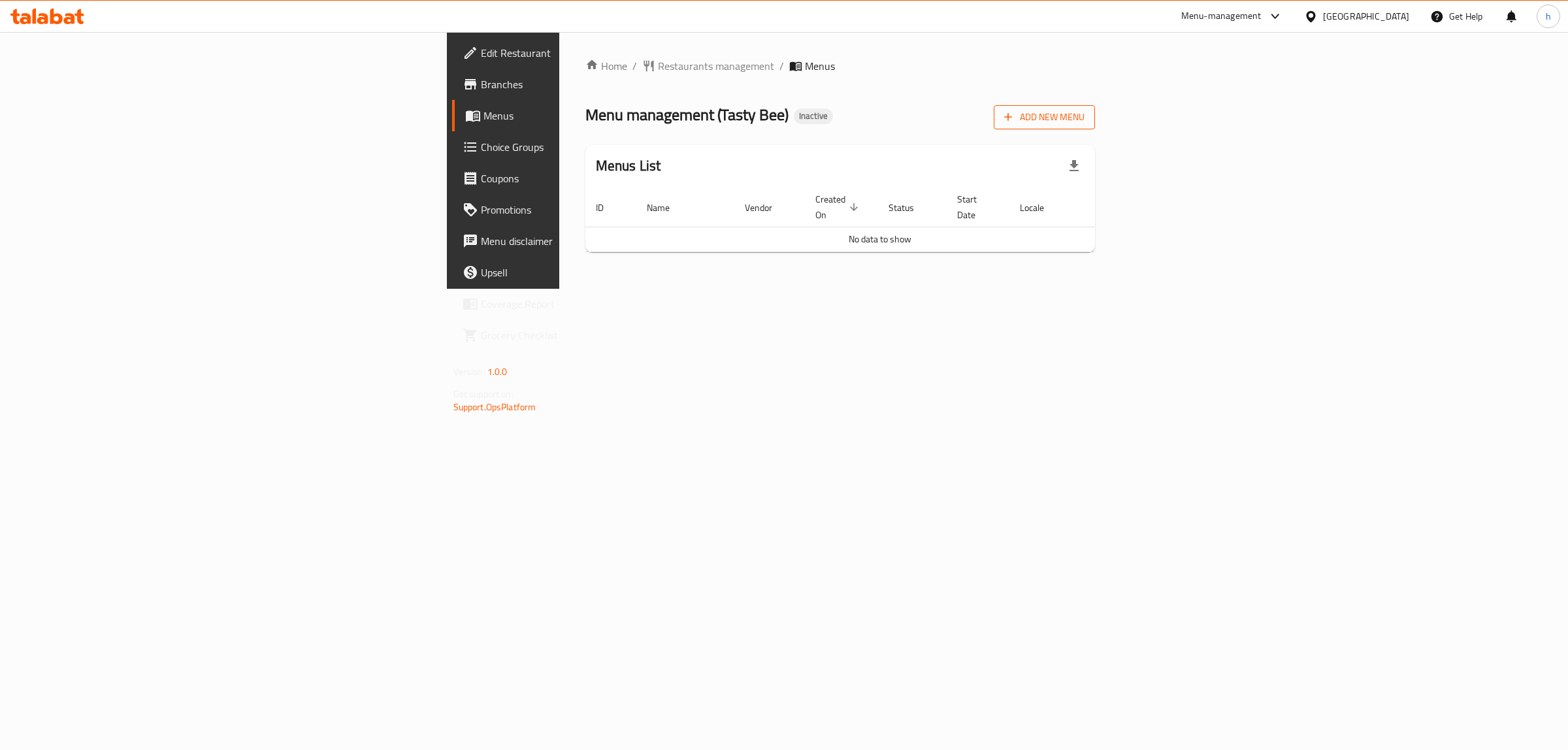
click at [1084, 111] on span "Add New Menu" at bounding box center [1044, 117] width 81 height 17
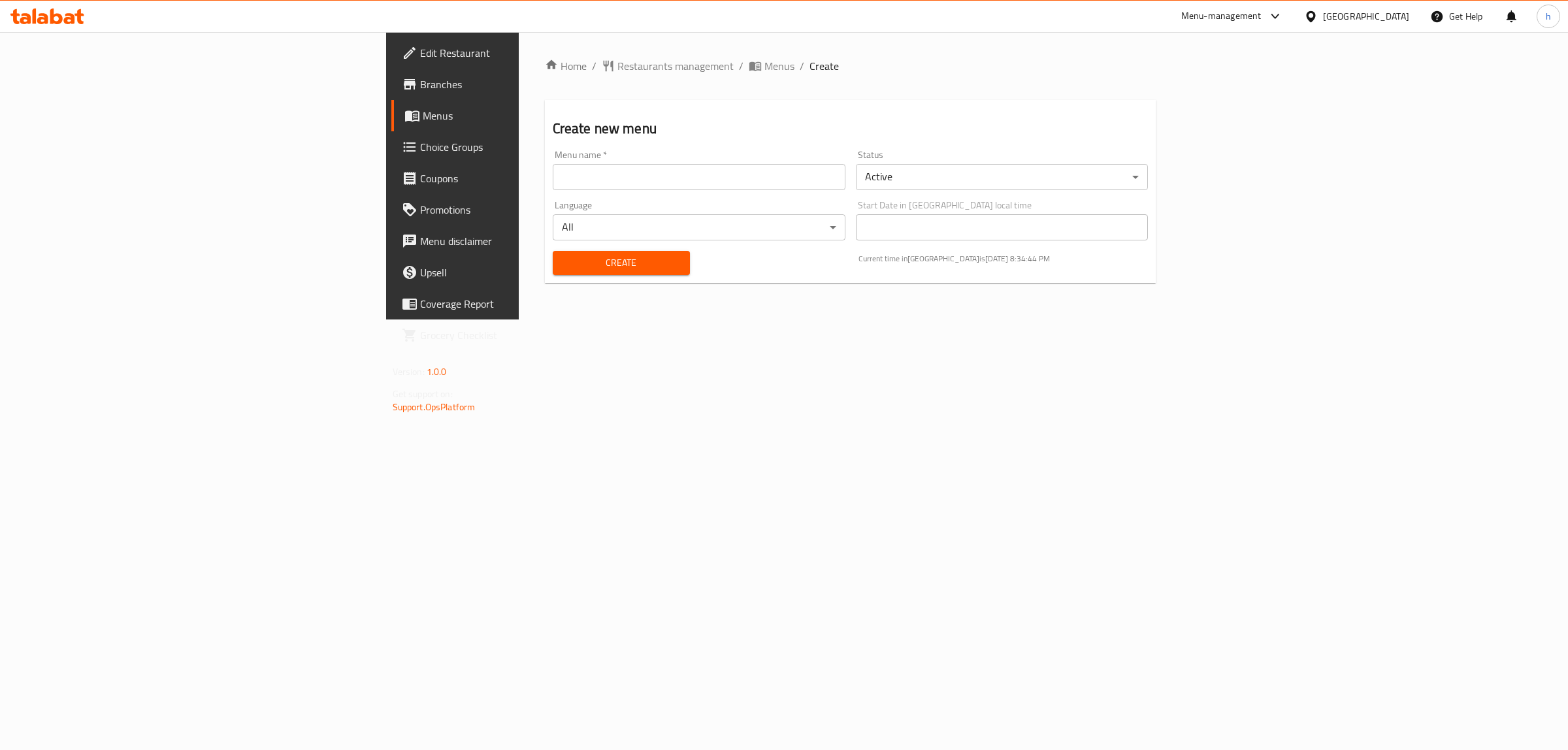
click at [552, 164] on input "text" at bounding box center [699, 176] width 293 height 26
type input "habiba 28/9"
click at [563, 263] on span "Create" at bounding box center [621, 263] width 116 height 17
click at [764, 65] on span "Menus" at bounding box center [779, 66] width 30 height 16
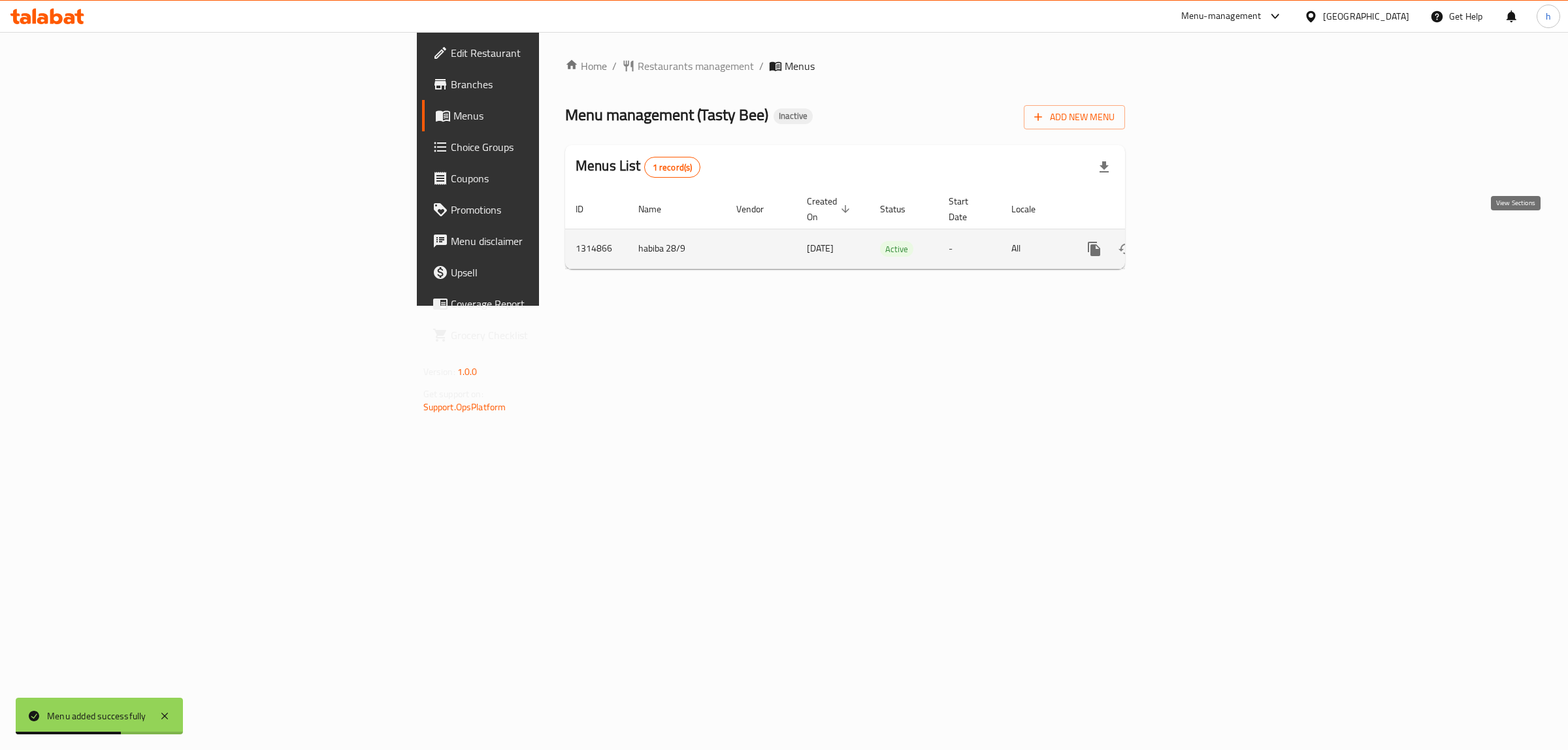
click at [1196, 241] on icon "enhanced table" at bounding box center [1189, 249] width 16 height 16
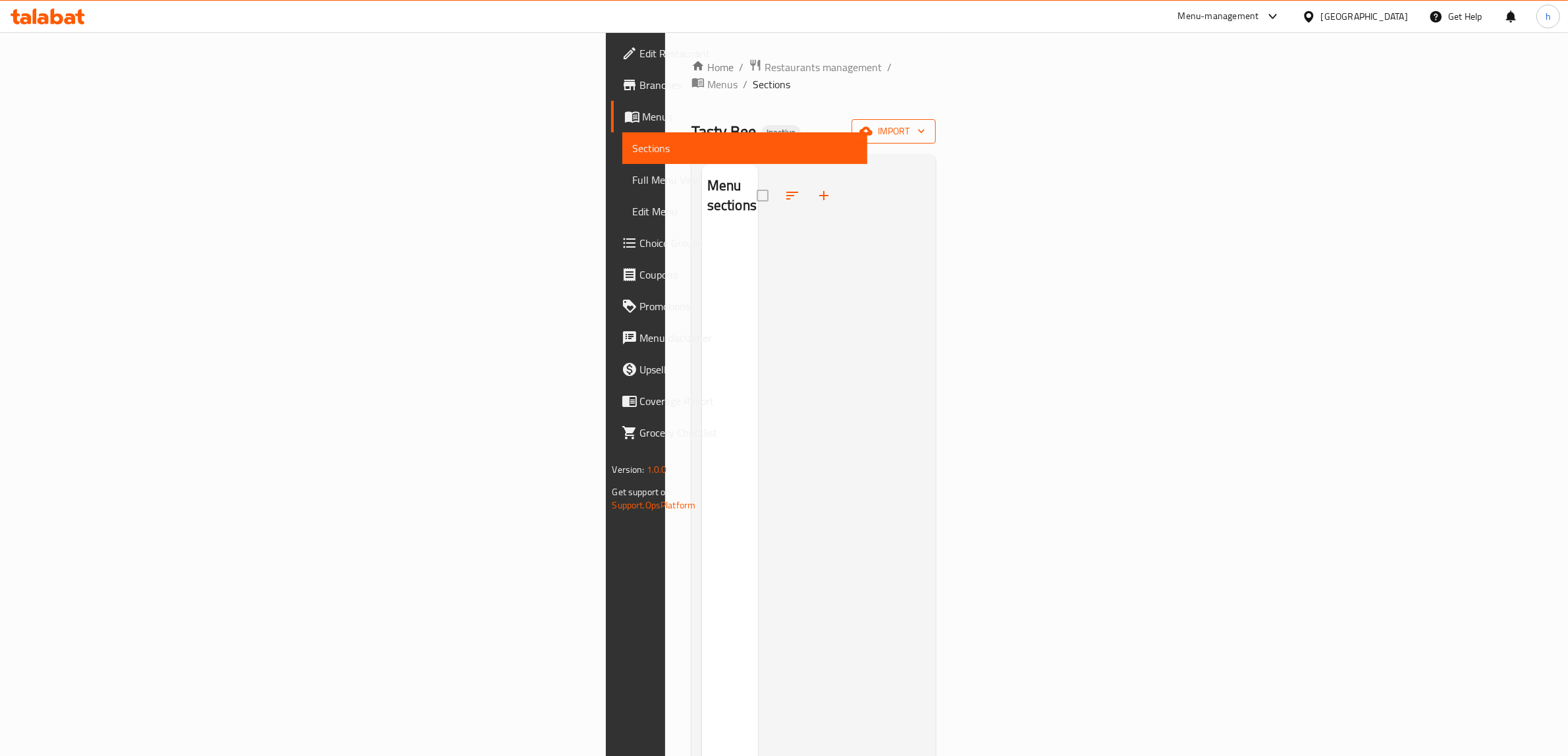
click at [936, 119] on button "import" at bounding box center [894, 131] width 85 height 24
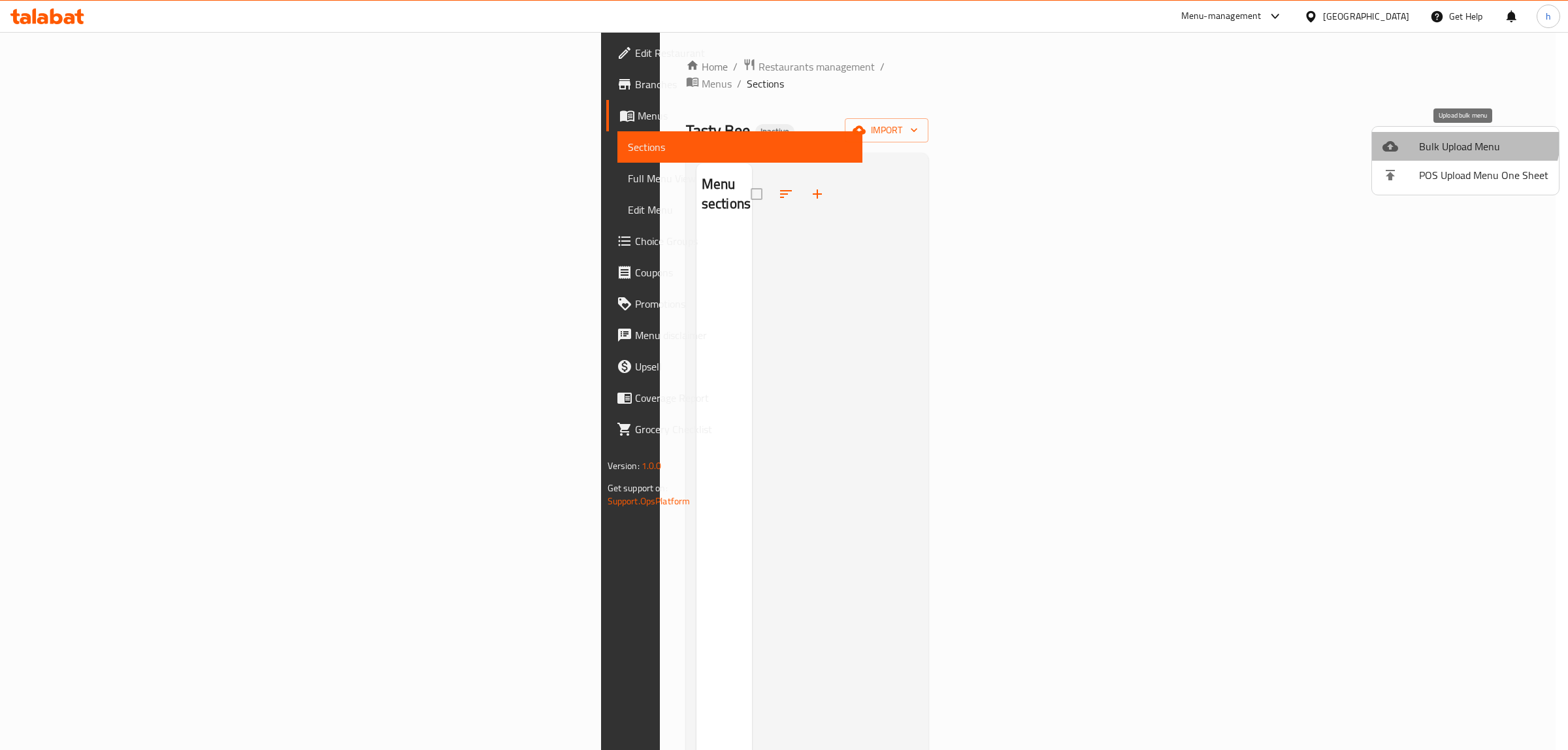
click at [1460, 135] on li "Bulk Upload Menu" at bounding box center [1465, 146] width 187 height 29
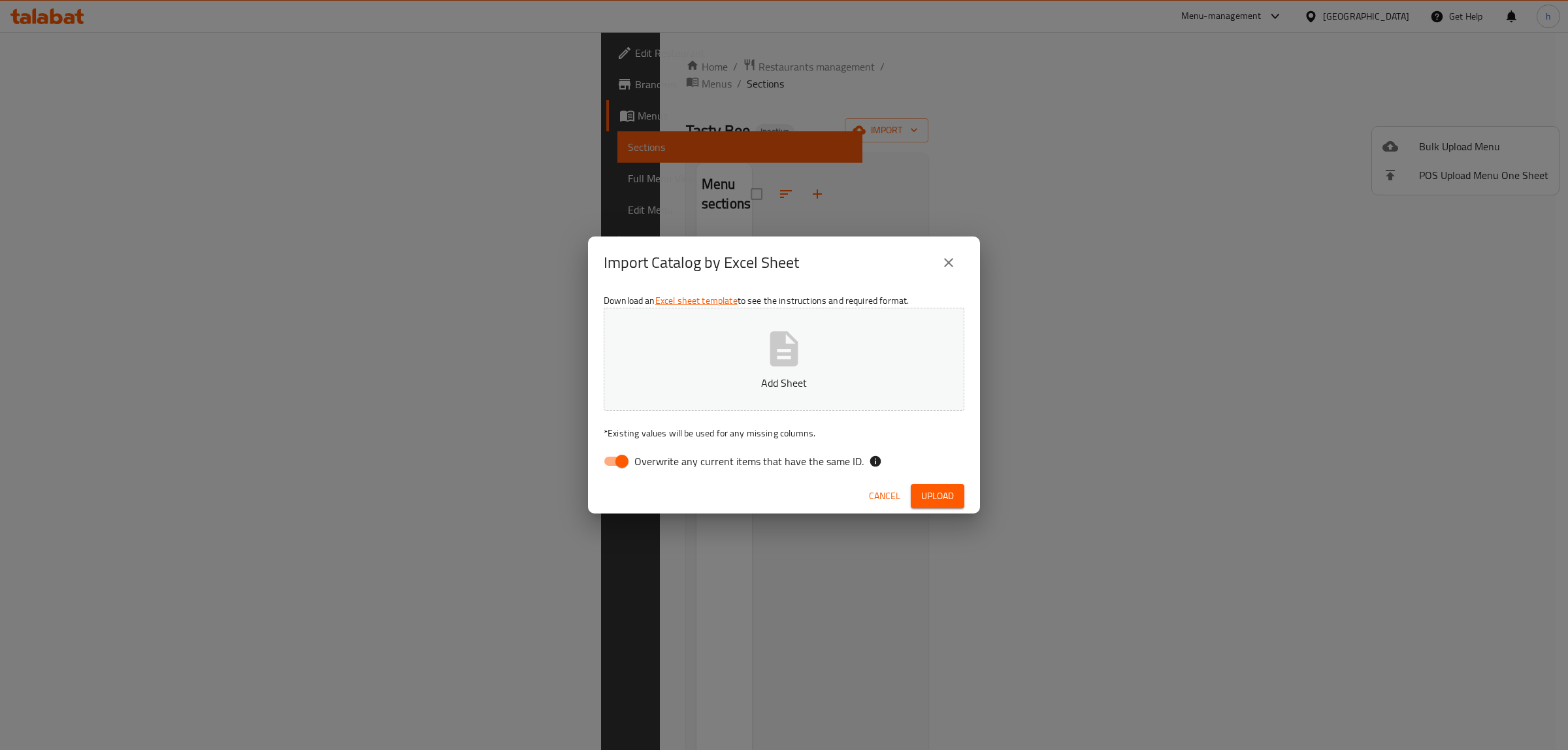
click at [626, 456] on input "Overwrite any current items that have the same ID." at bounding box center [622, 461] width 75 height 25
checkbox input "false"
click at [954, 496] on span "Upload" at bounding box center [937, 496] width 33 height 17
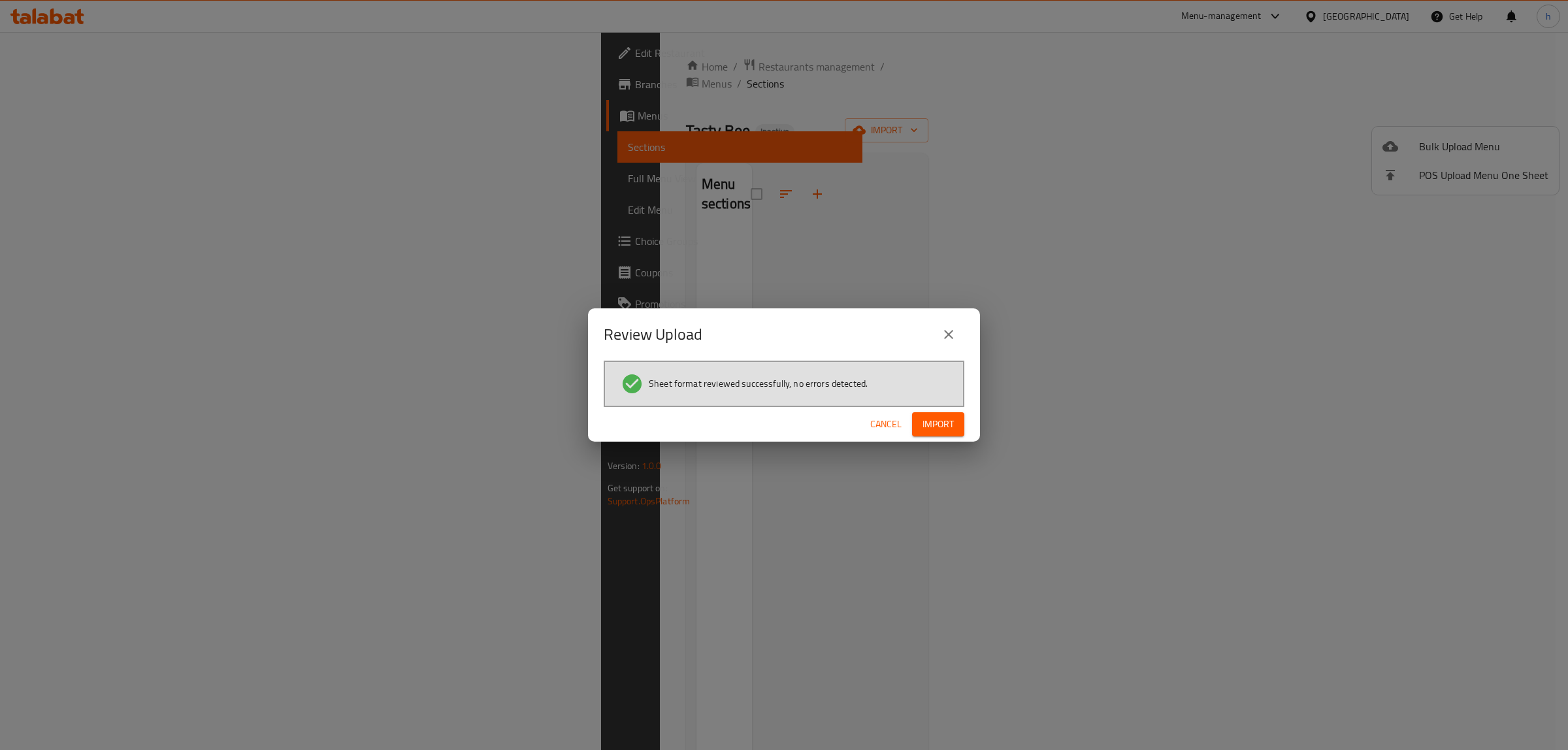
click at [932, 423] on span "Import" at bounding box center [938, 424] width 31 height 17
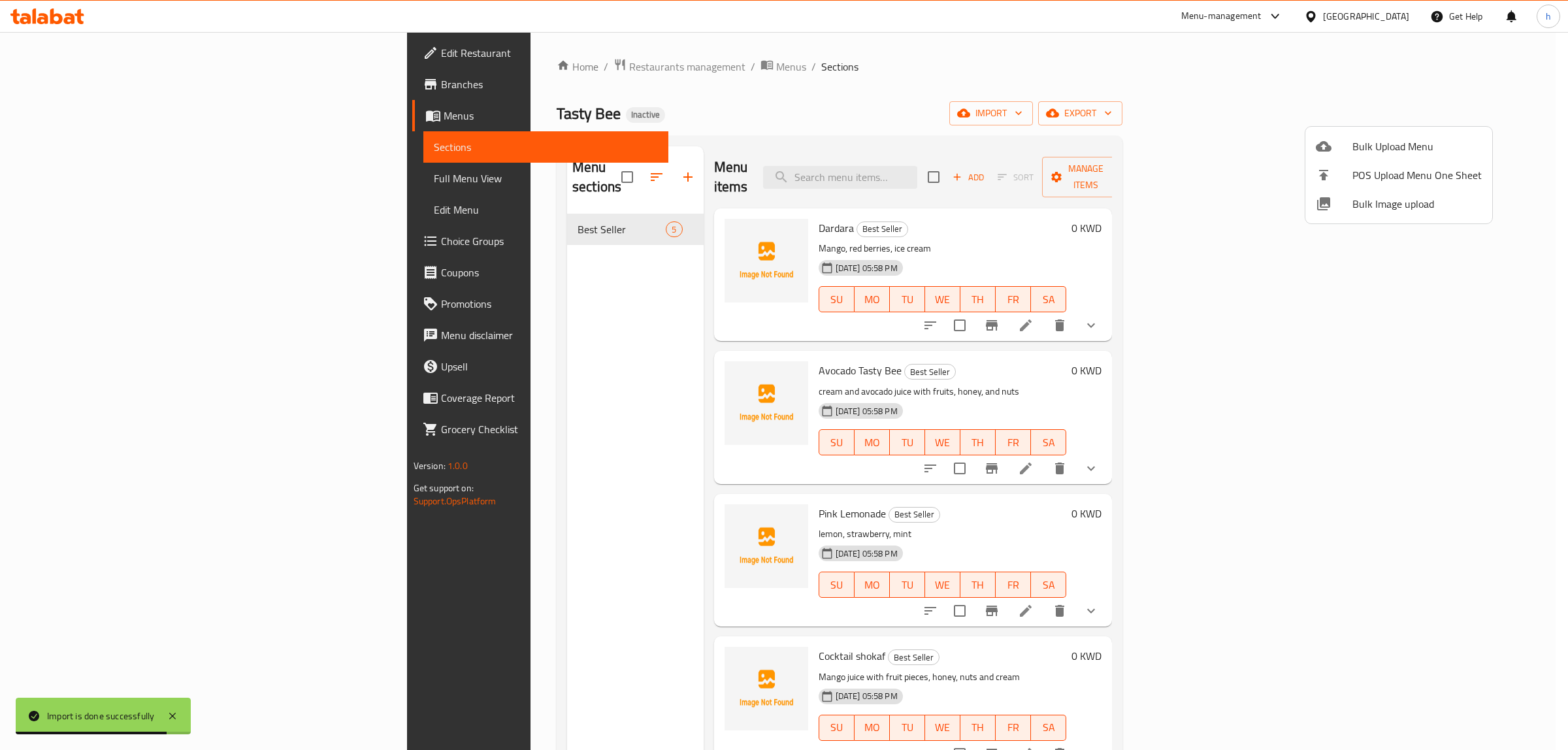
click at [166, 181] on div at bounding box center [784, 375] width 1568 height 750
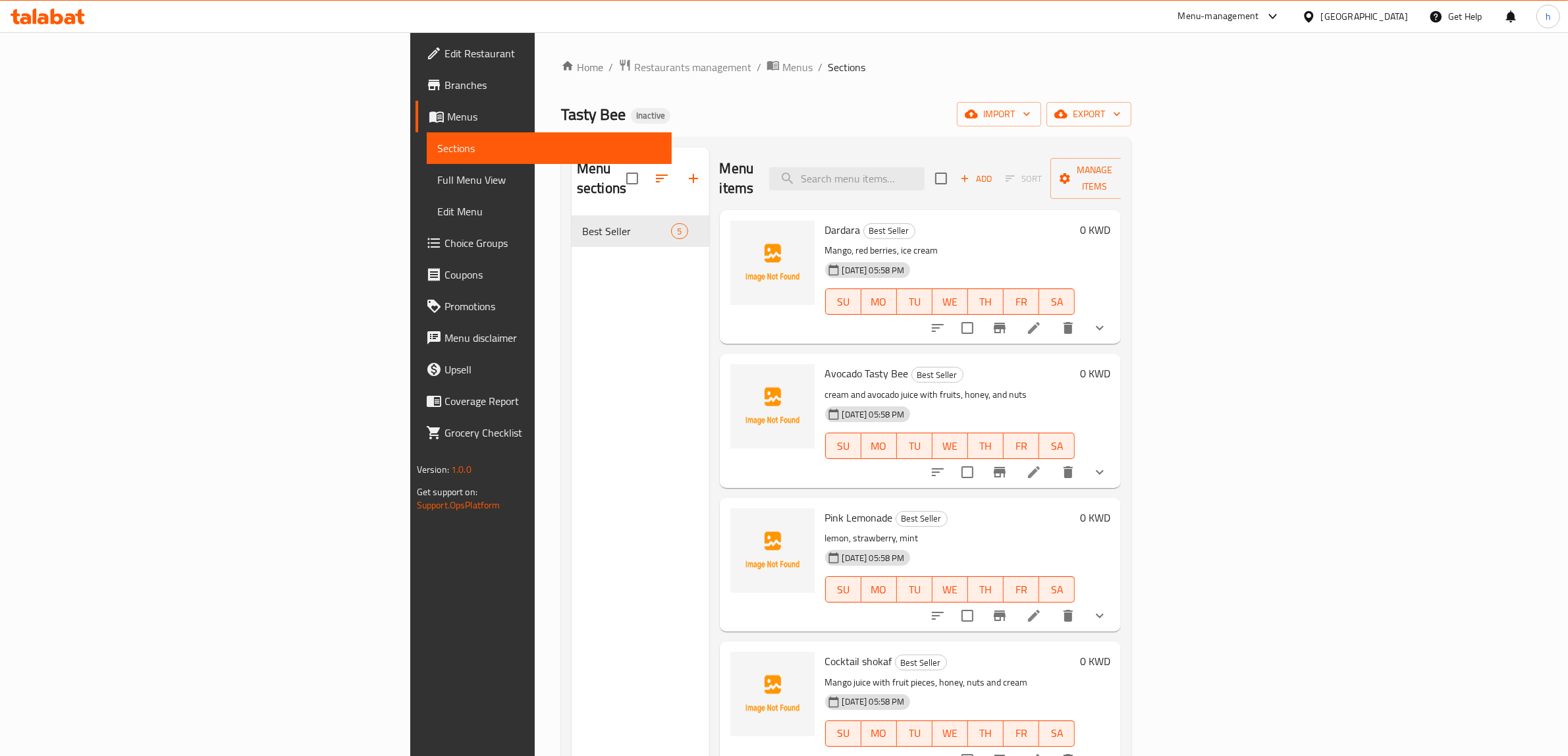
click at [437, 179] on span "Full Menu View" at bounding box center [550, 180] width 225 height 16
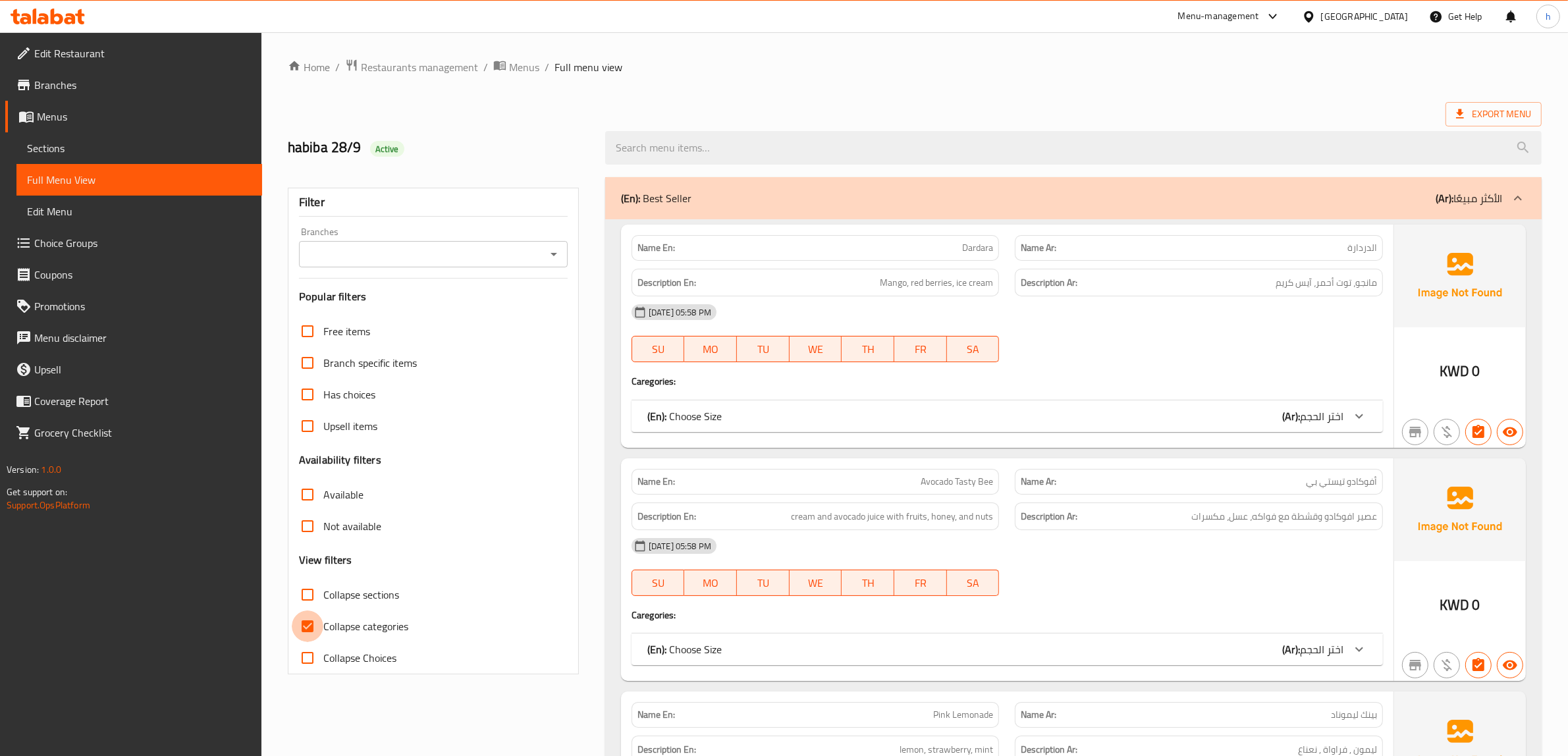
click at [321, 625] on input "Collapse categories" at bounding box center [307, 626] width 32 height 32
checkbox input "false"
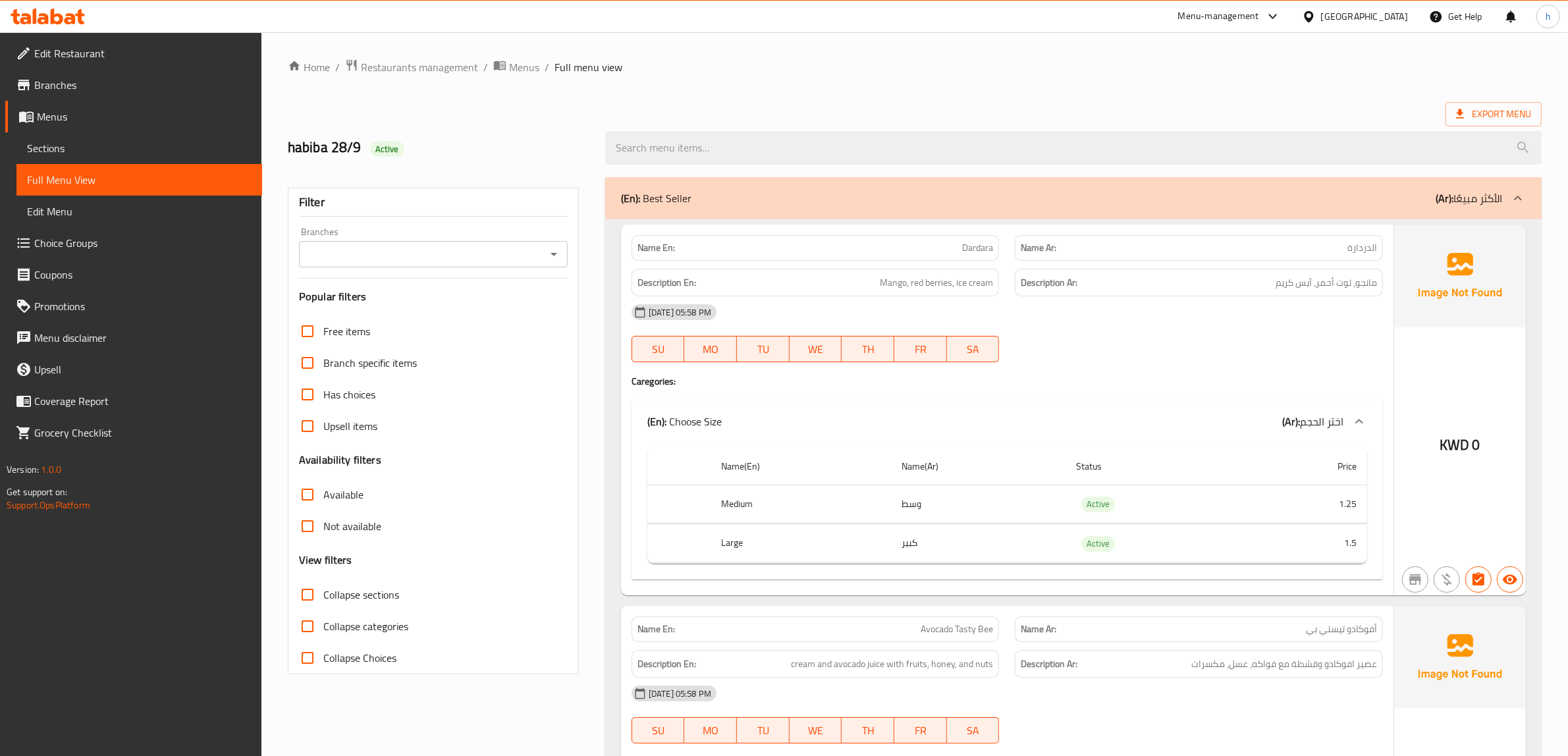
click at [554, 409] on div "Has choices" at bounding box center [433, 394] width 268 height 32
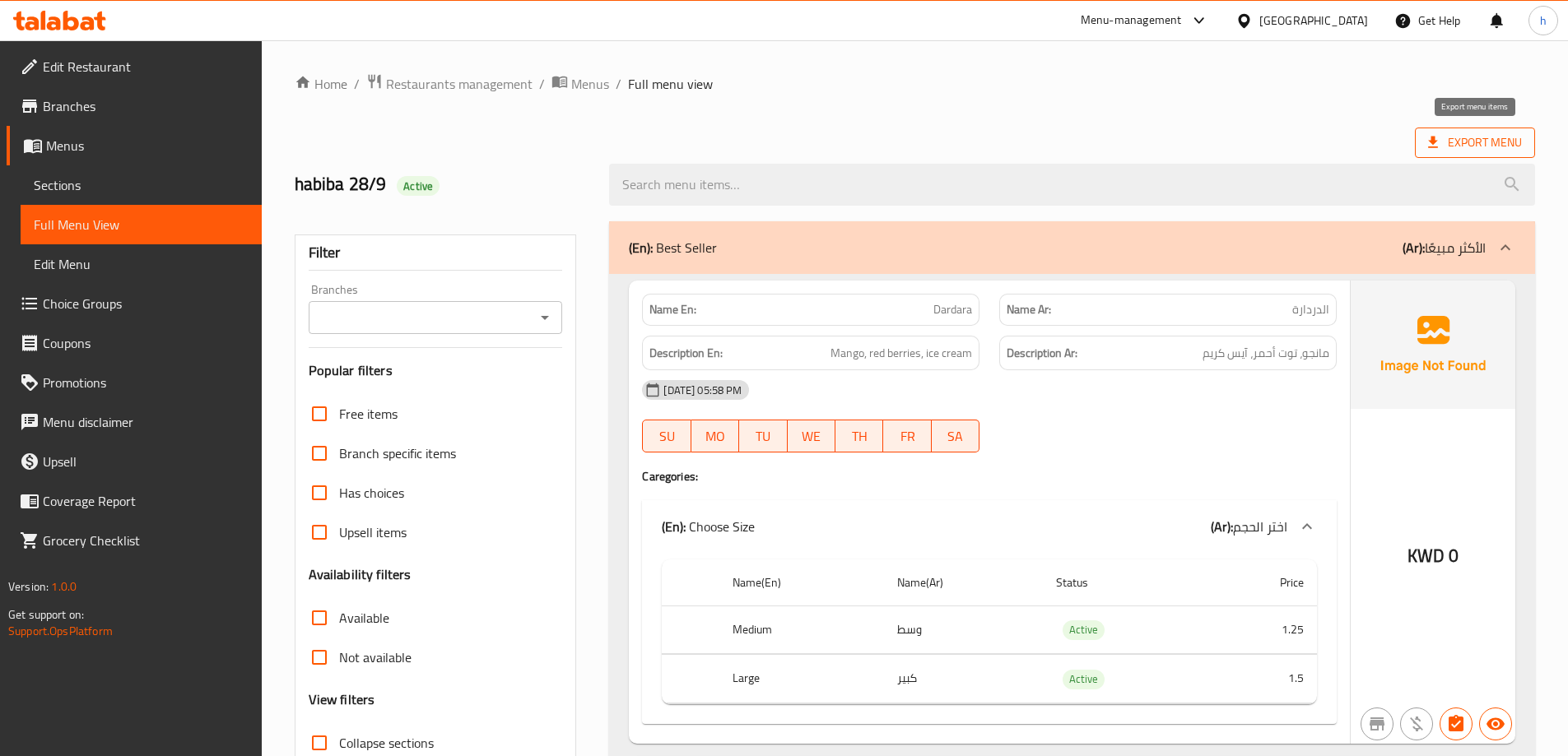
click at [1436, 130] on span "Export Menu" at bounding box center [1474, 142] width 120 height 30
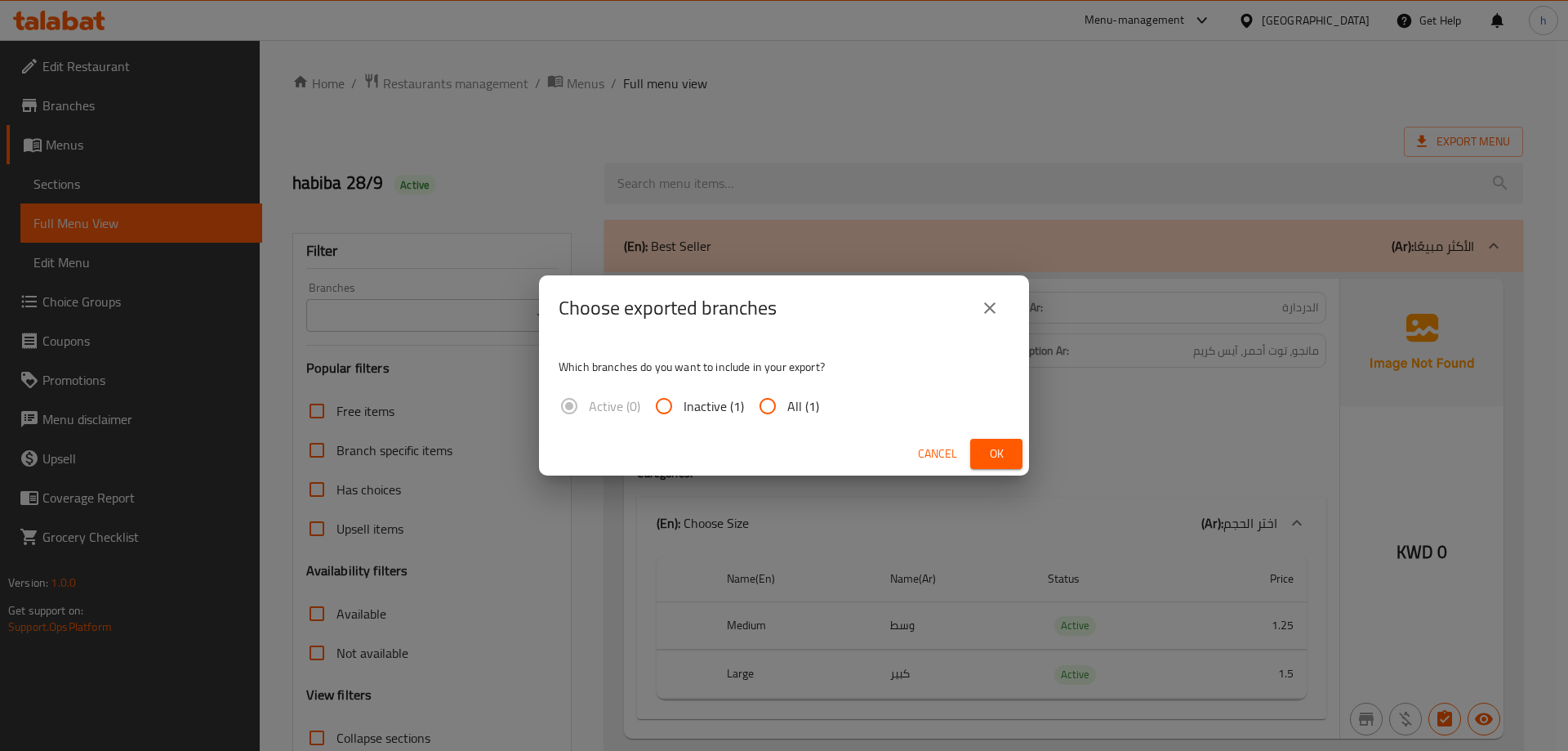
click at [791, 407] on span "All (1)" at bounding box center [803, 406] width 32 height 20
click at [787, 407] on input "All (1)" at bounding box center [767, 405] width 39 height 39
radio input "true"
click at [995, 451] on span "Ok" at bounding box center [996, 454] width 26 height 21
